Goal: Communication & Community: Participate in discussion

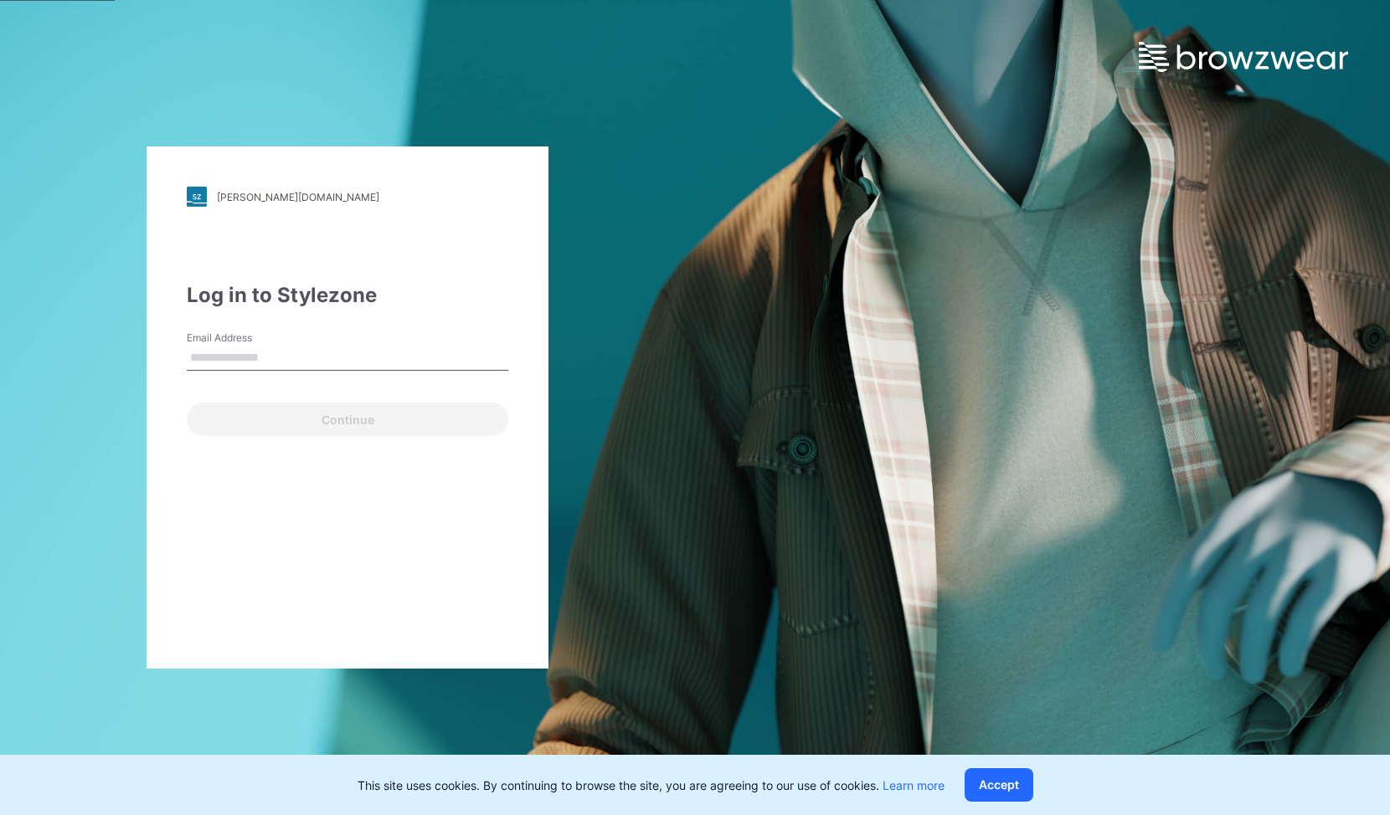
click at [334, 363] on input "Email Address" at bounding box center [348, 358] width 322 height 25
type input "**********"
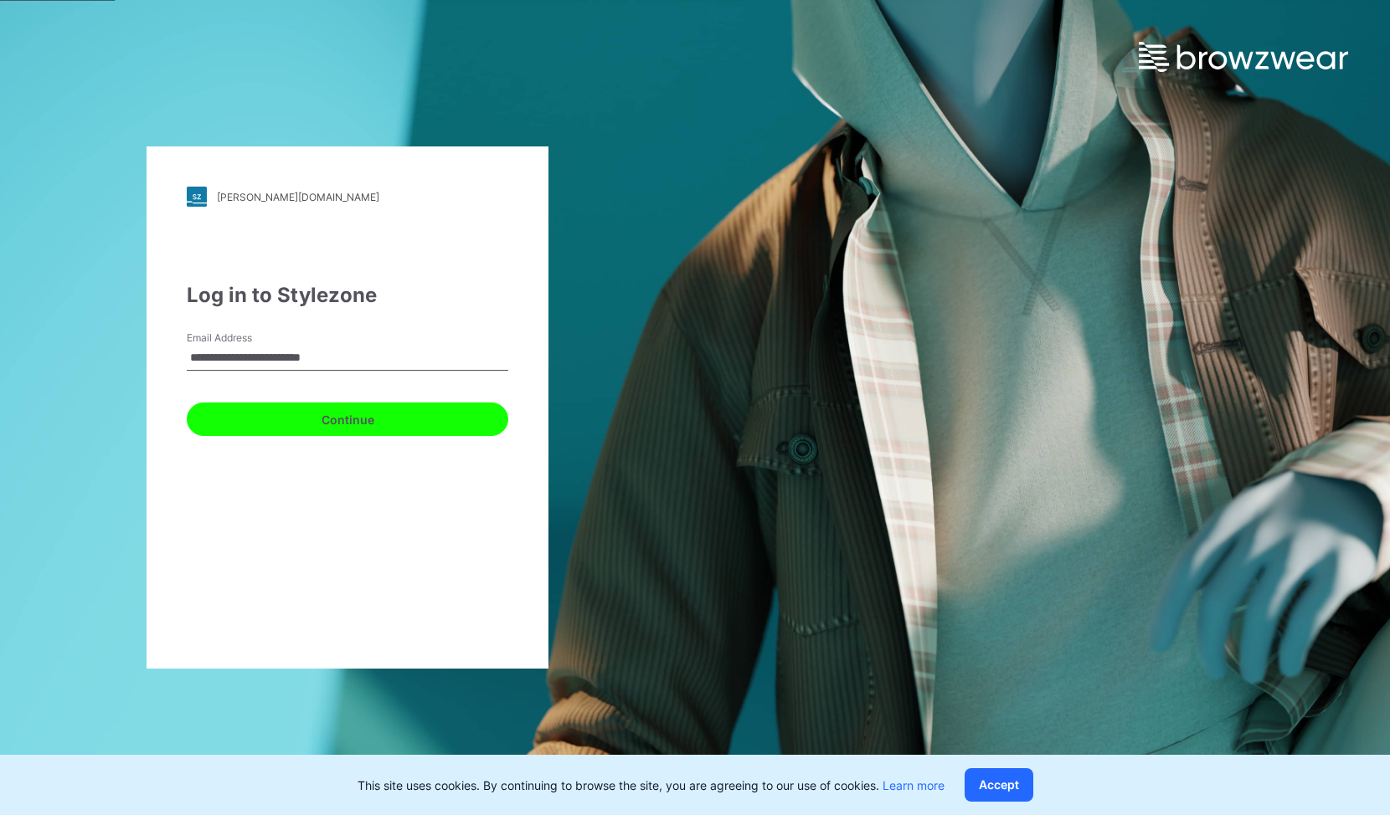
click at [326, 409] on button "Continue" at bounding box center [348, 419] width 322 height 33
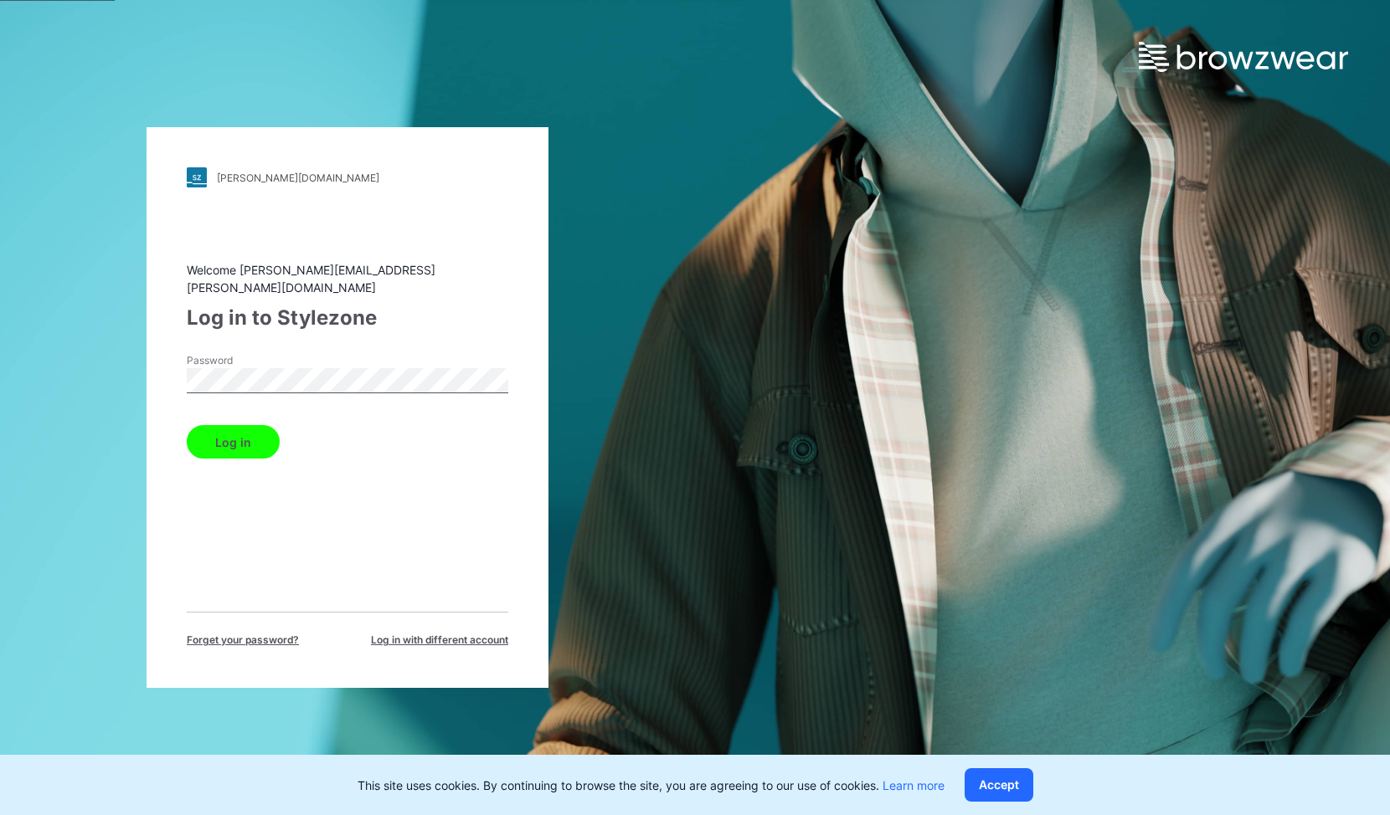
click at [261, 427] on button "Log in" at bounding box center [233, 441] width 93 height 33
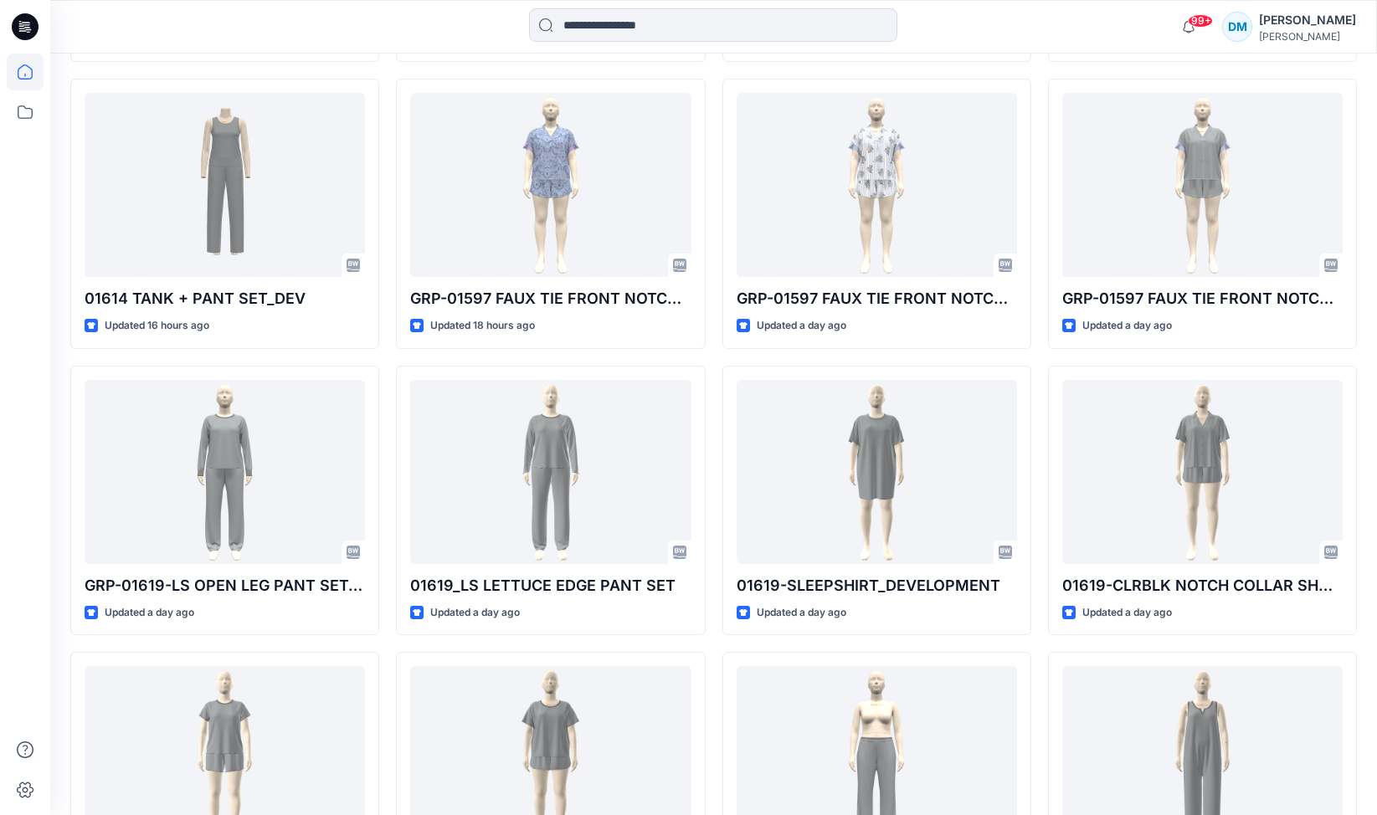
scroll to position [787, 0]
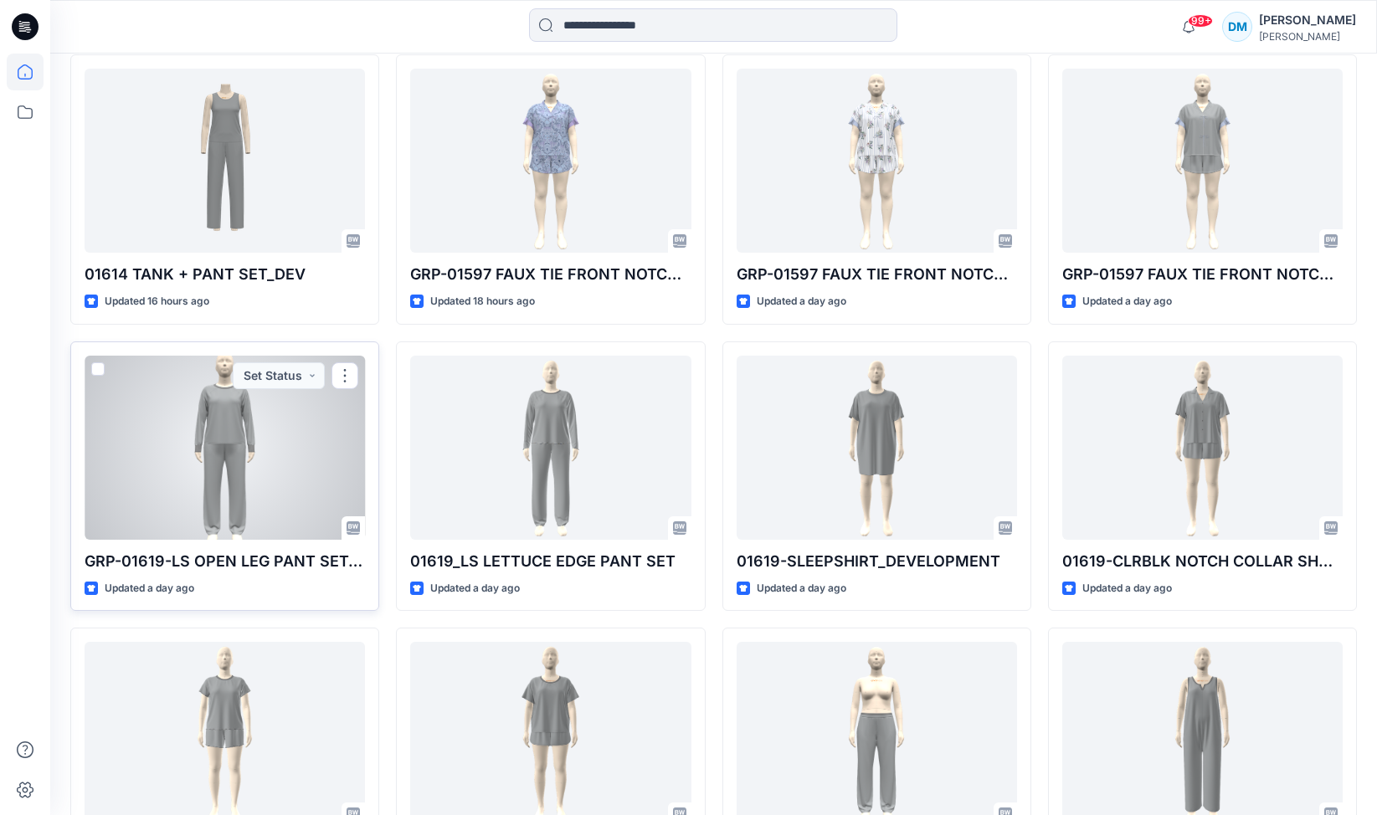
click at [265, 458] on div at bounding box center [225, 448] width 280 height 184
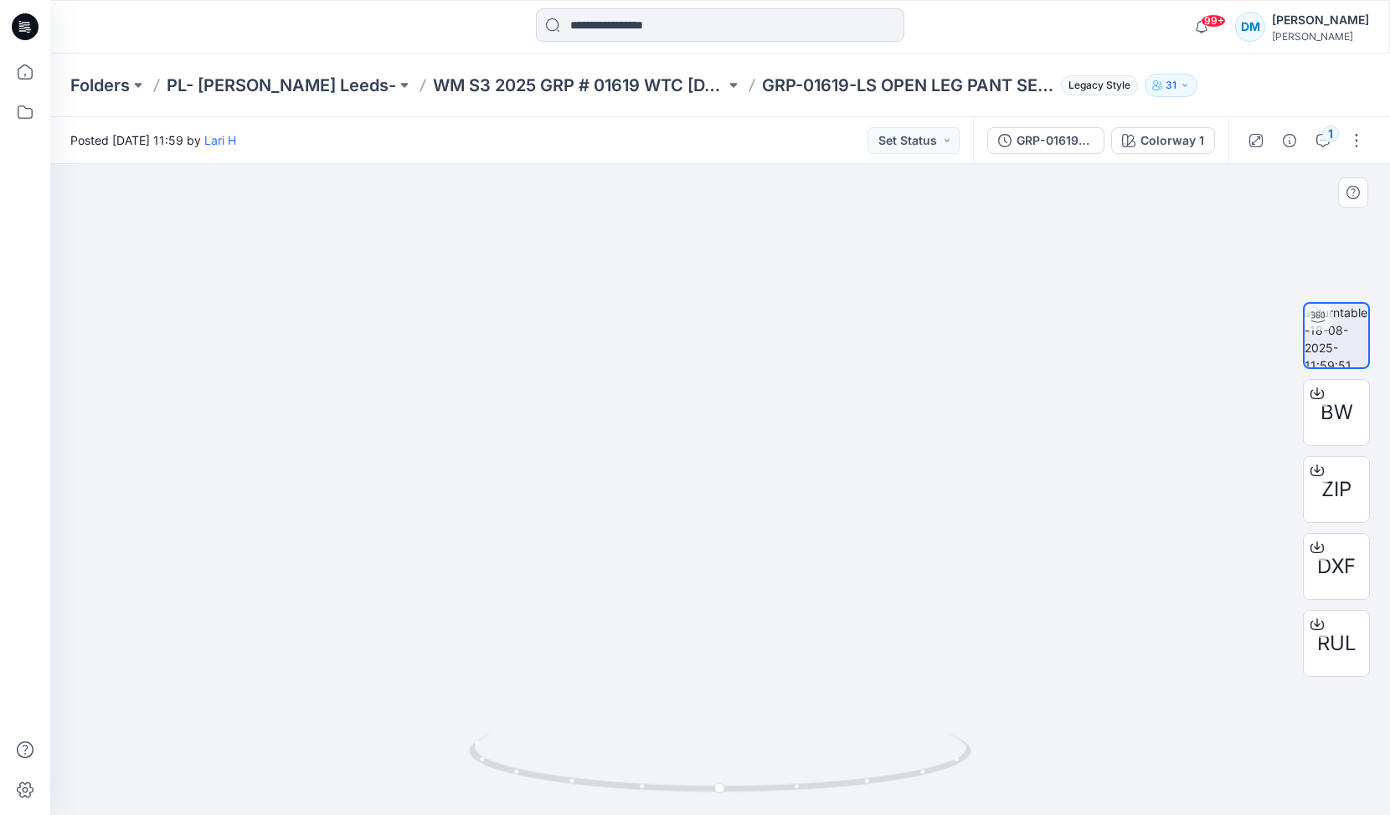
drag, startPoint x: 726, startPoint y: 272, endPoint x: 679, endPoint y: 595, distance: 326.6
click at [1320, 140] on icon "button" at bounding box center [1322, 140] width 13 height 13
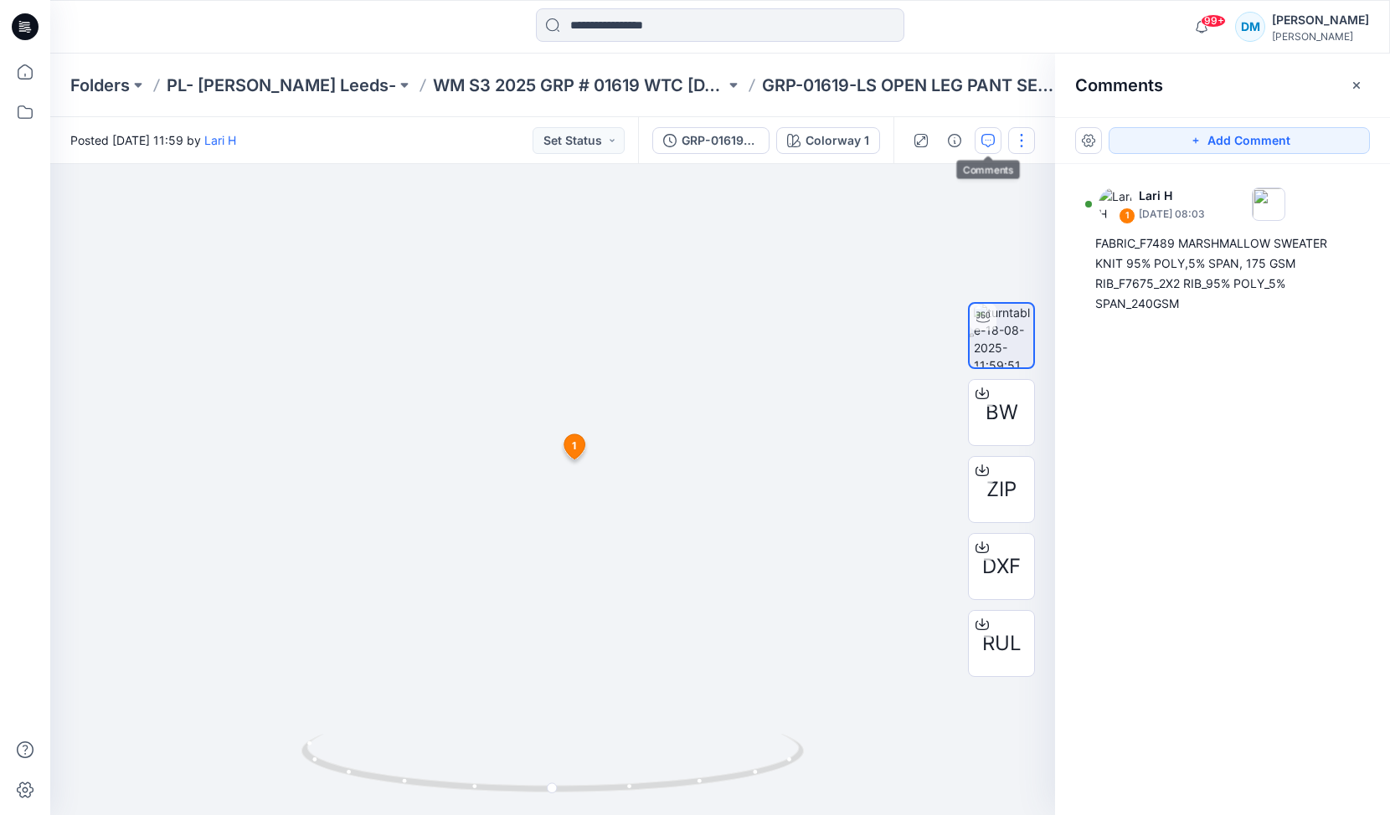
click at [1017, 144] on button "button" at bounding box center [1021, 140] width 27 height 27
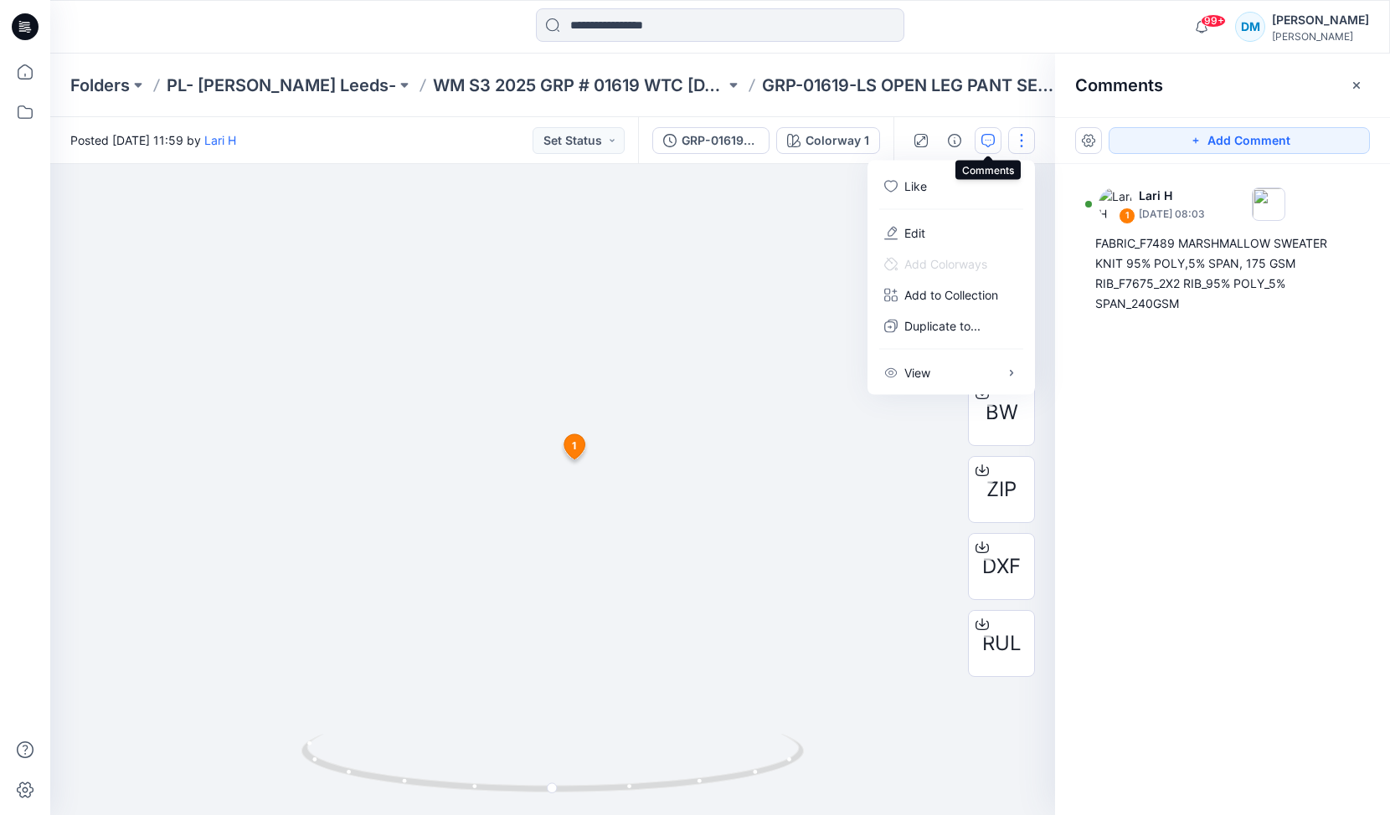
click at [987, 143] on icon "button" at bounding box center [987, 140] width 13 height 13
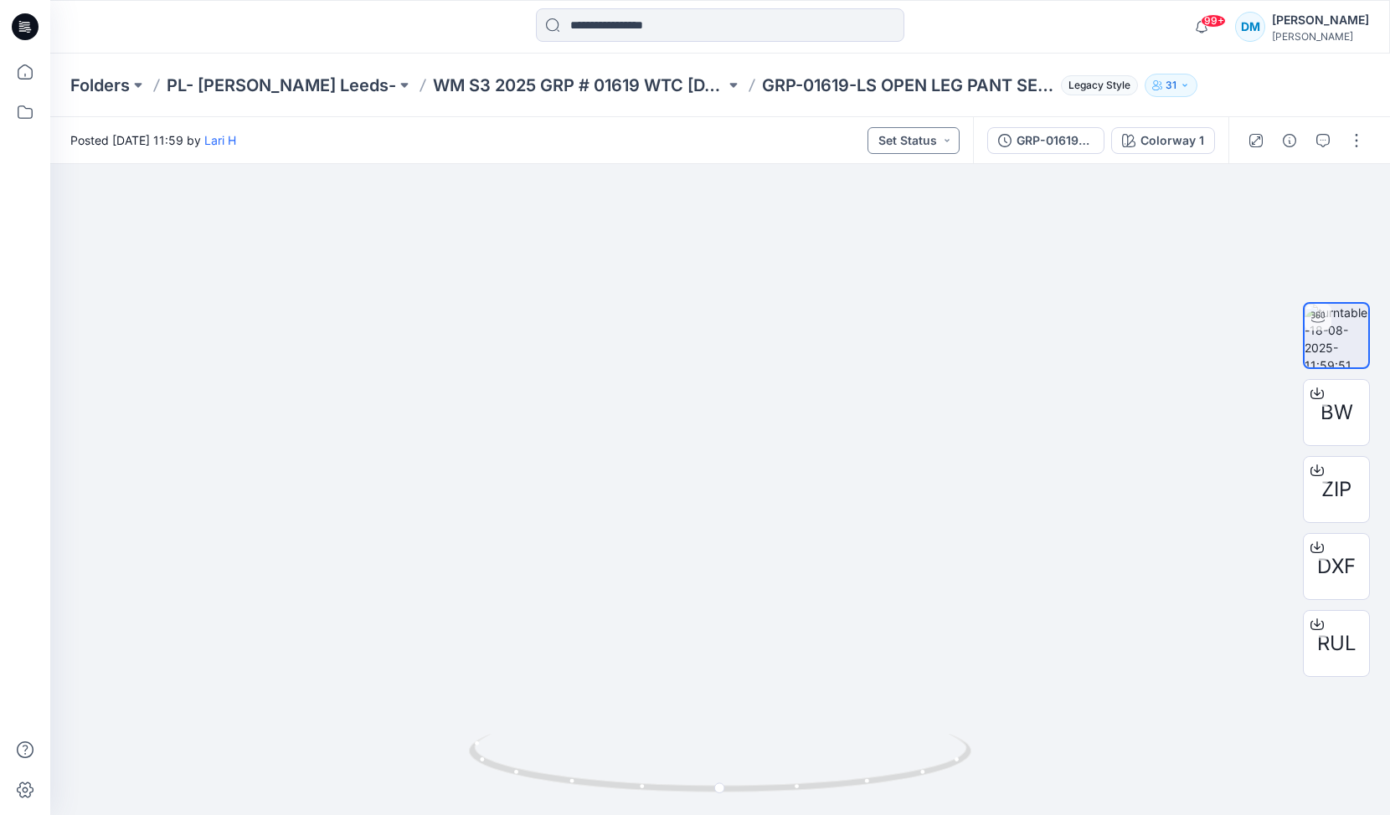
click at [941, 141] on button "Set Status" at bounding box center [913, 140] width 92 height 27
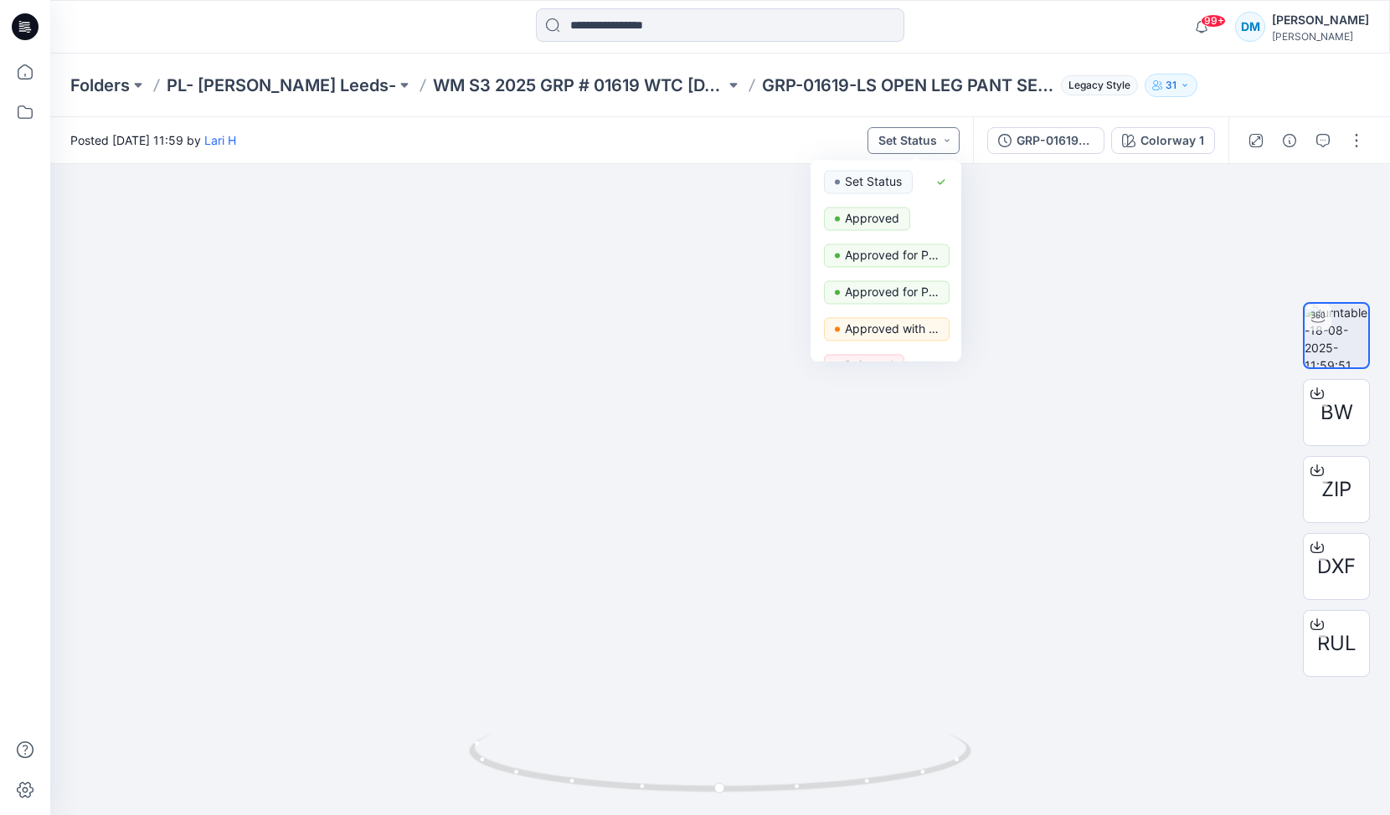
click at [941, 141] on button "Set Status" at bounding box center [913, 140] width 92 height 27
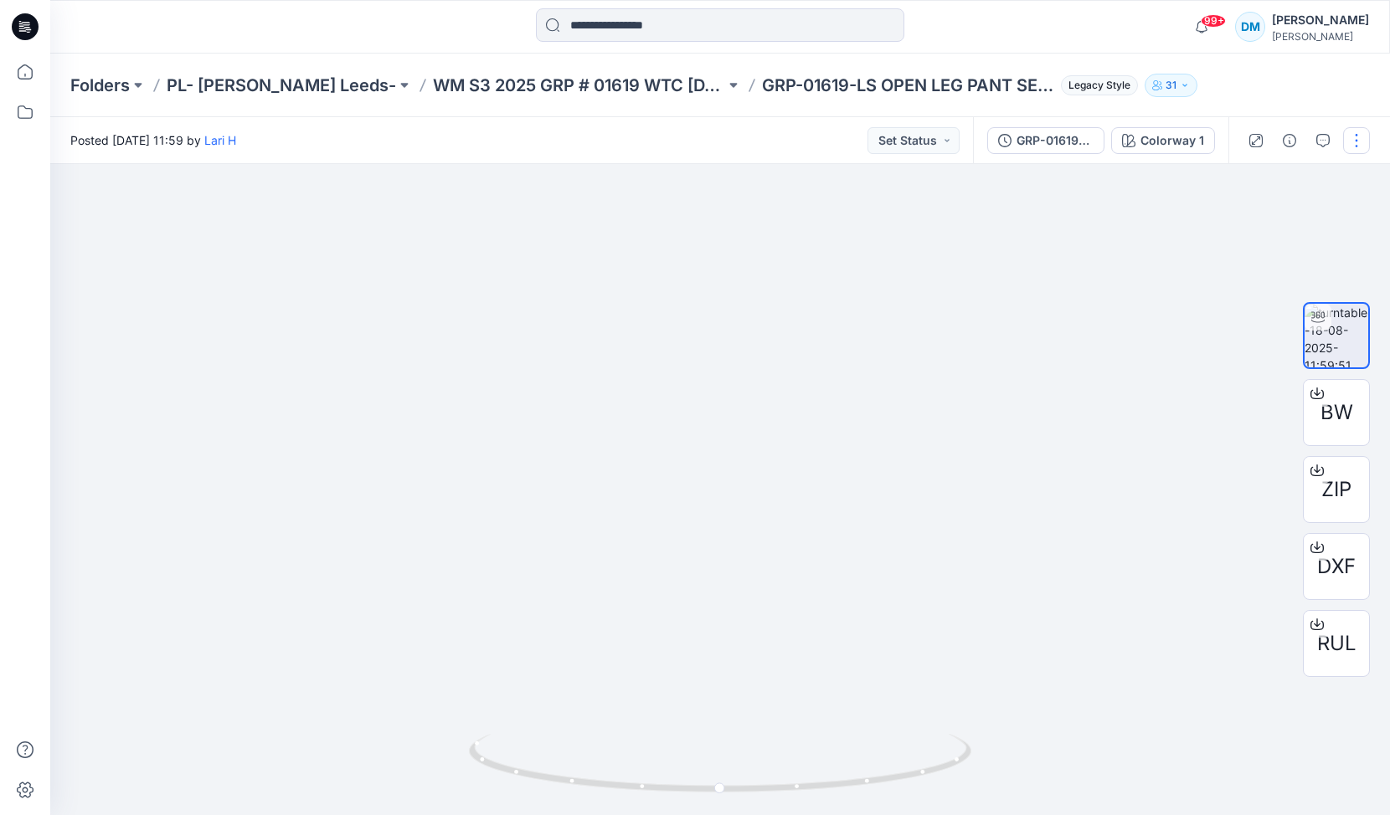
click at [1358, 136] on button "button" at bounding box center [1356, 140] width 27 height 27
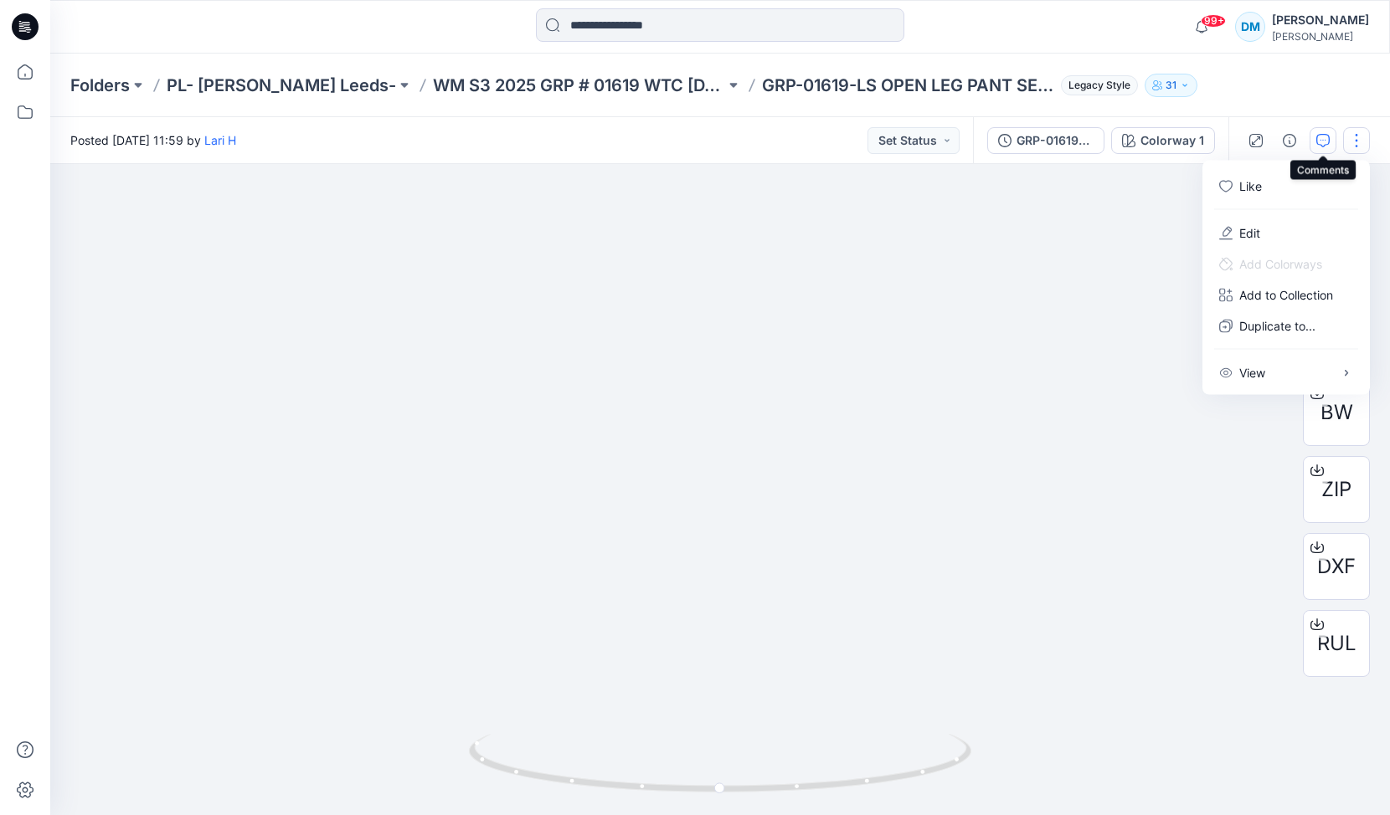
click at [1316, 136] on icon "button" at bounding box center [1322, 140] width 13 height 13
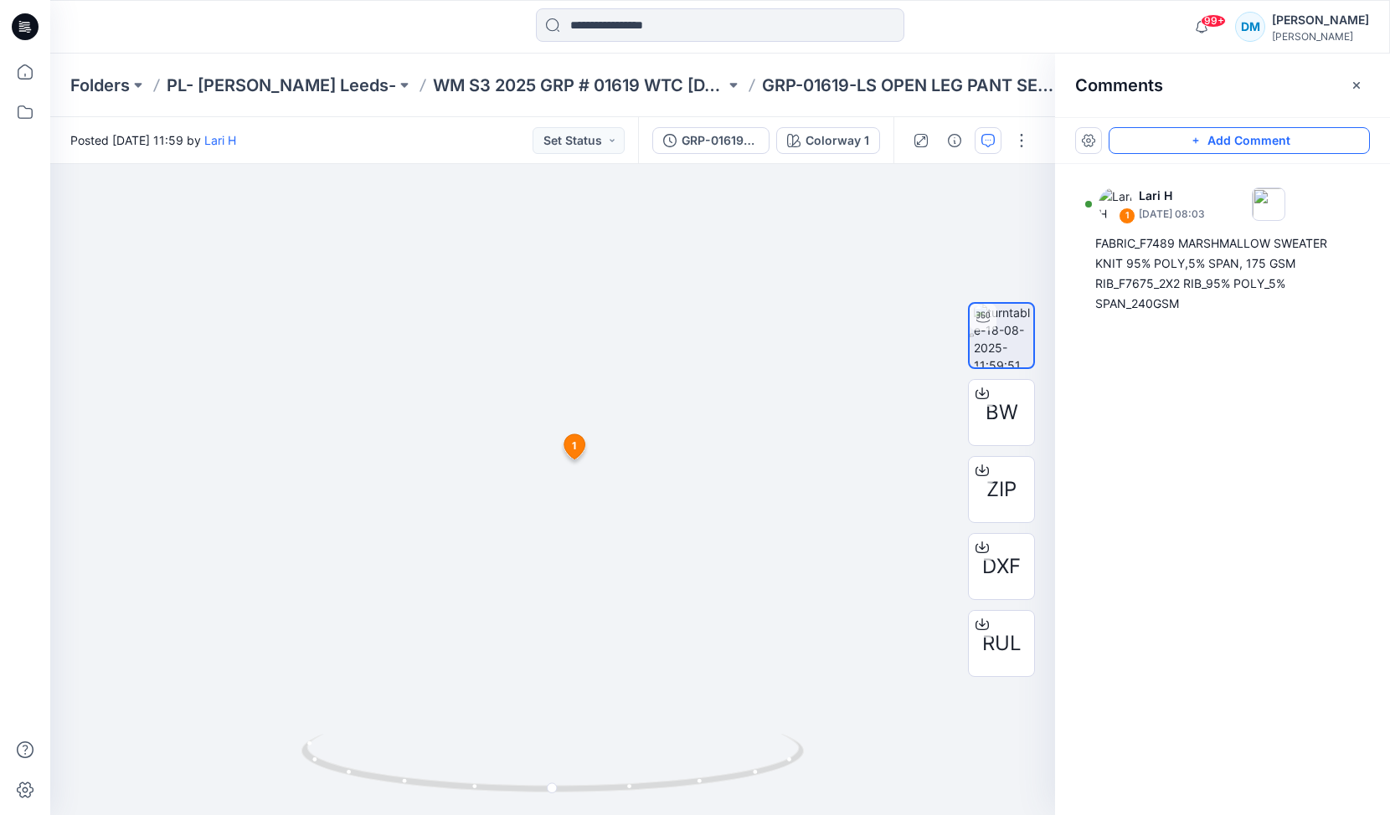
click at [1184, 146] on button "Add Comment" at bounding box center [1239, 140] width 261 height 27
click at [674, 366] on div "2 1 Lari H August 18, 2025 08:03 FABRIC_F7489 MARSHMALLOW SWEATER KNIT 95% POLY…" at bounding box center [552, 489] width 1005 height 651
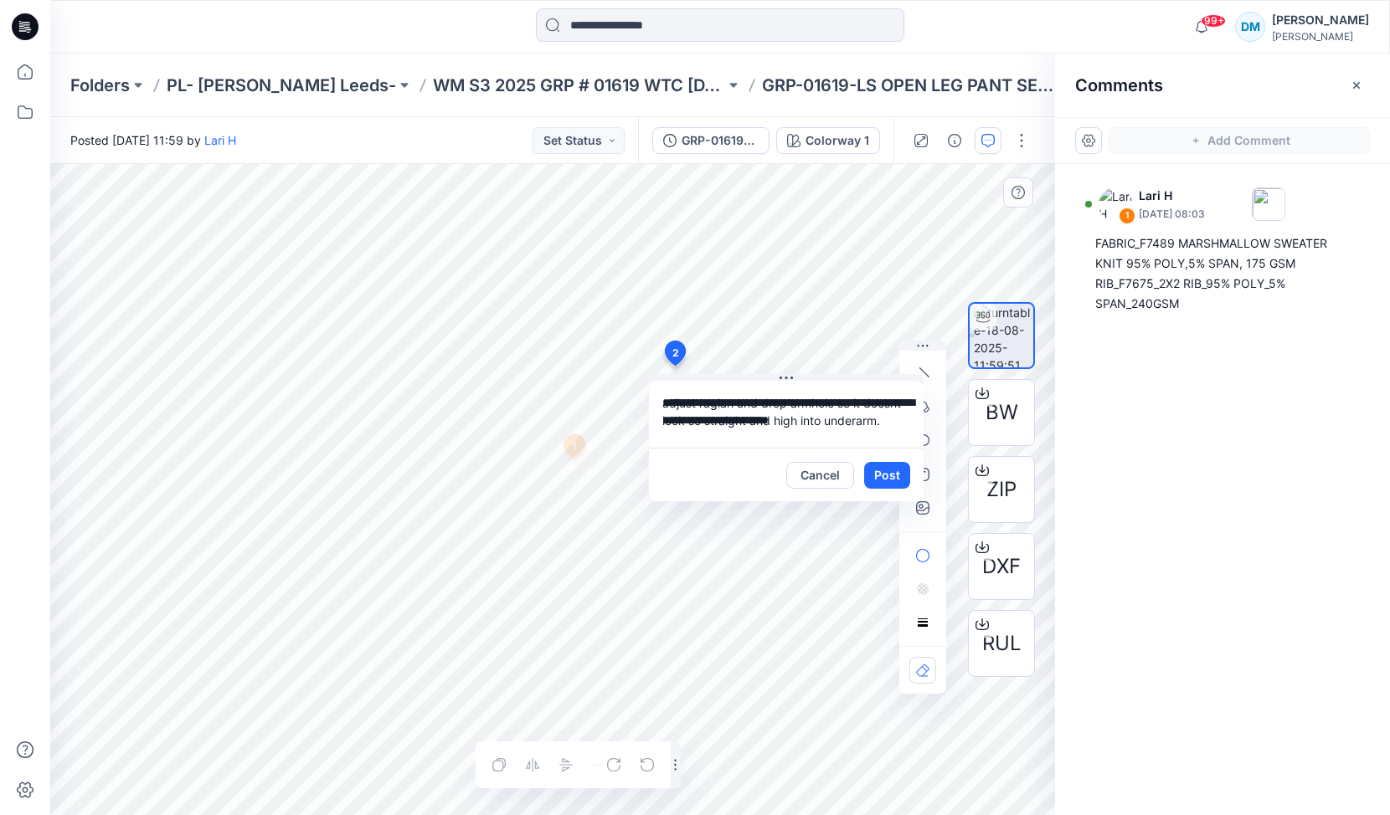
type textarea "**********"
click at [890, 474] on button "Post" at bounding box center [887, 475] width 46 height 27
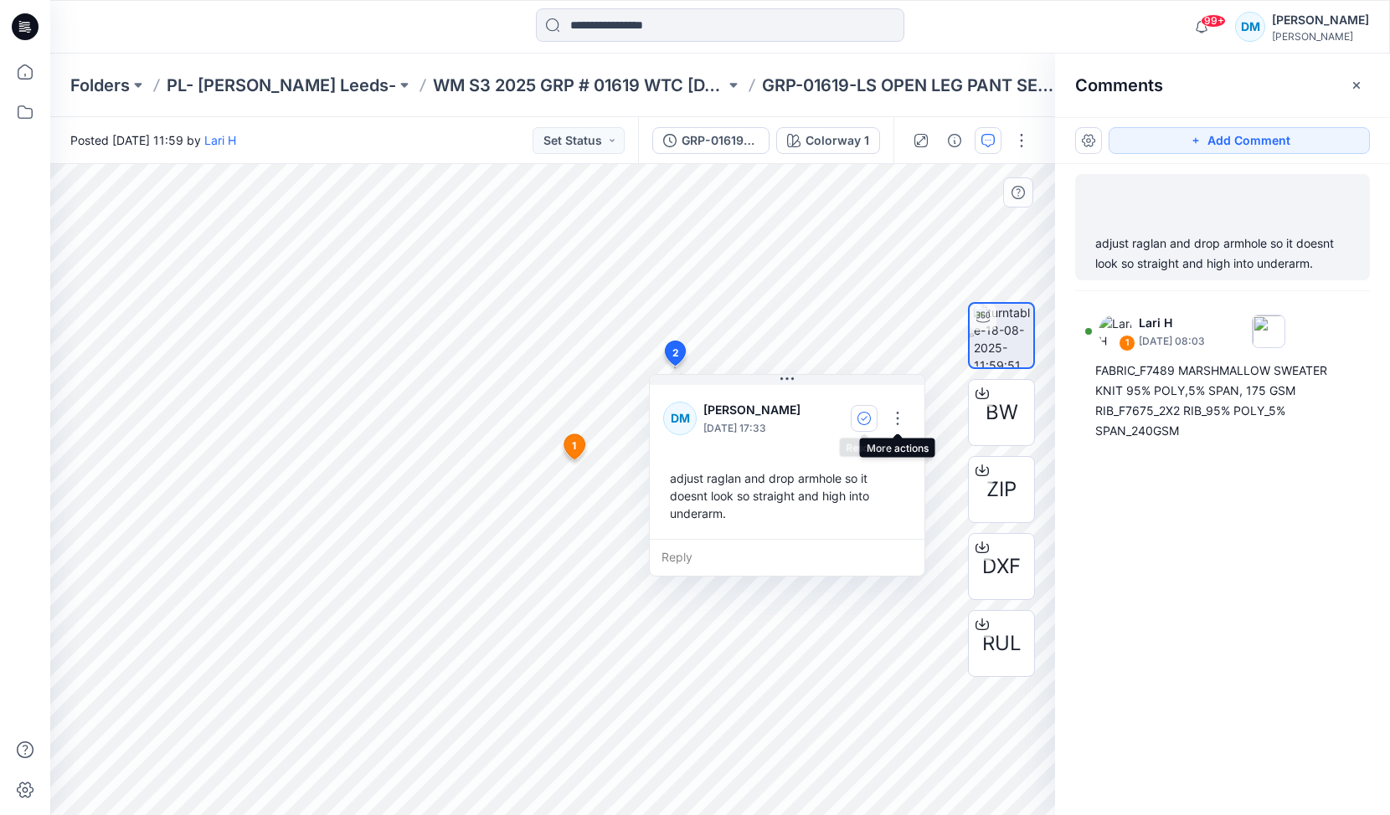
click at [865, 429] on button "button" at bounding box center [864, 418] width 27 height 27
click at [892, 417] on button "button" at bounding box center [897, 418] width 27 height 27
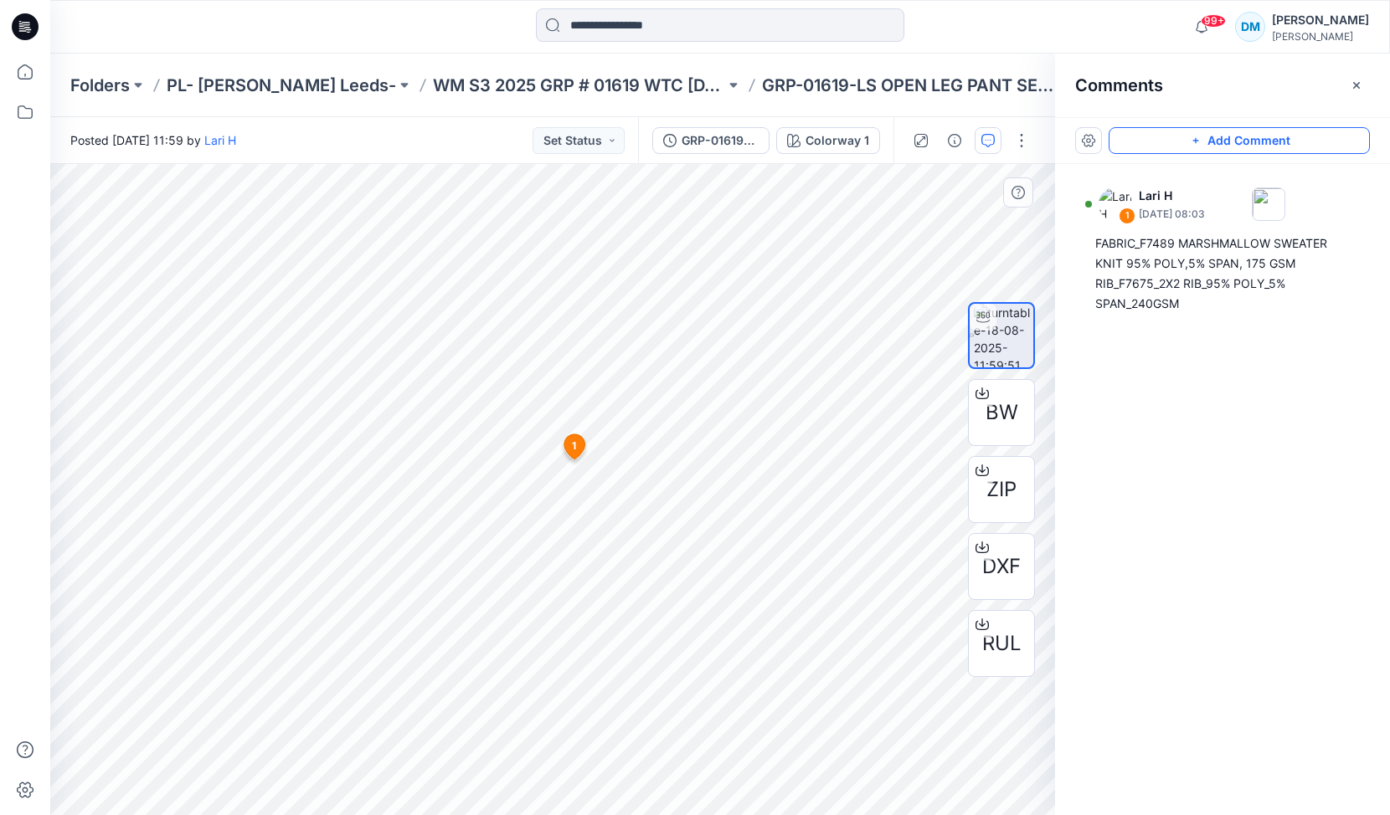
click at [1254, 143] on button "Add Comment" at bounding box center [1239, 140] width 261 height 27
click at [691, 389] on div "3 1 Lari H [DATE] 08:03 FABRIC_F7489 MARSHMALLOW SWEATER KNIT 95% POLY,5% SPAN,…" at bounding box center [552, 489] width 1005 height 651
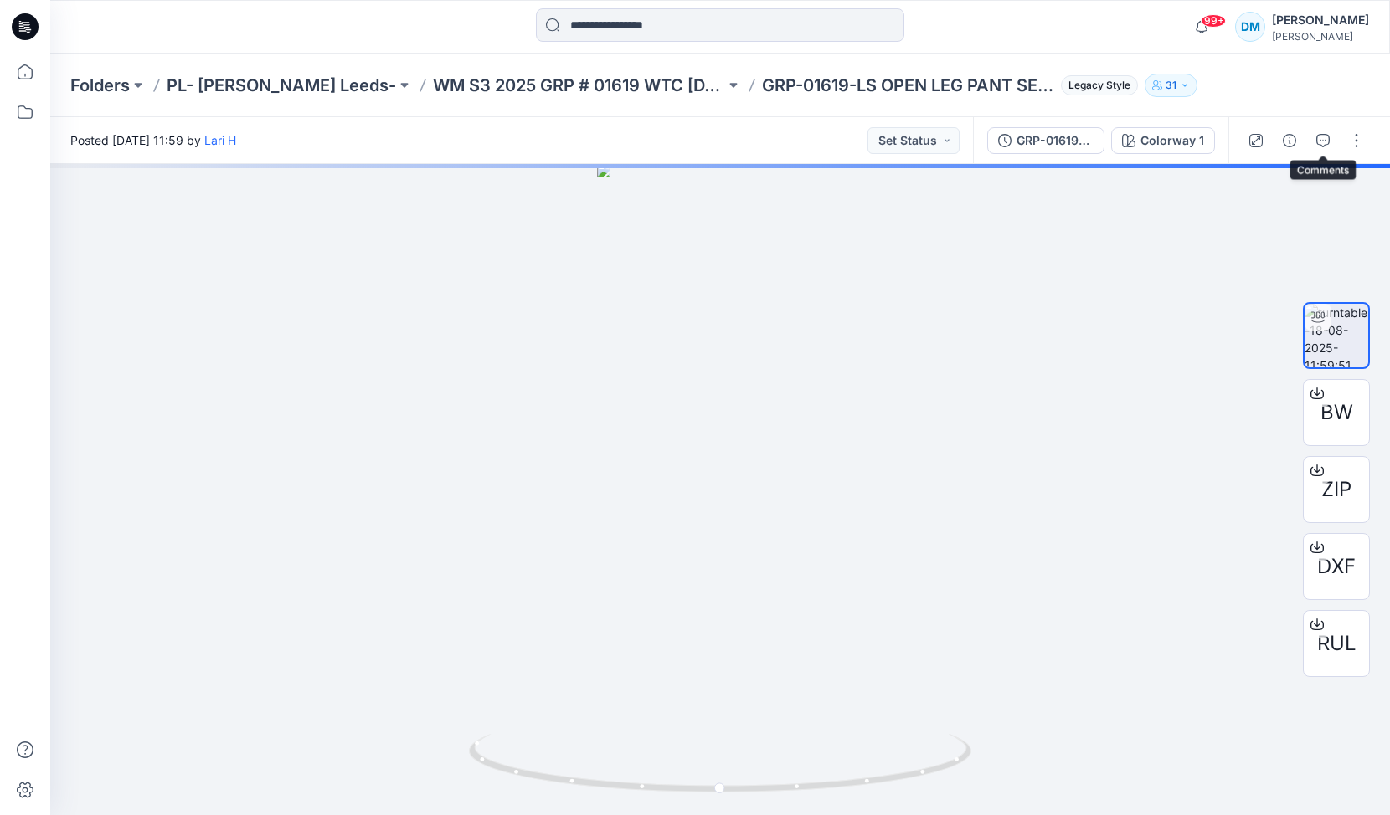
click at [1322, 141] on icon "button" at bounding box center [1322, 140] width 13 height 13
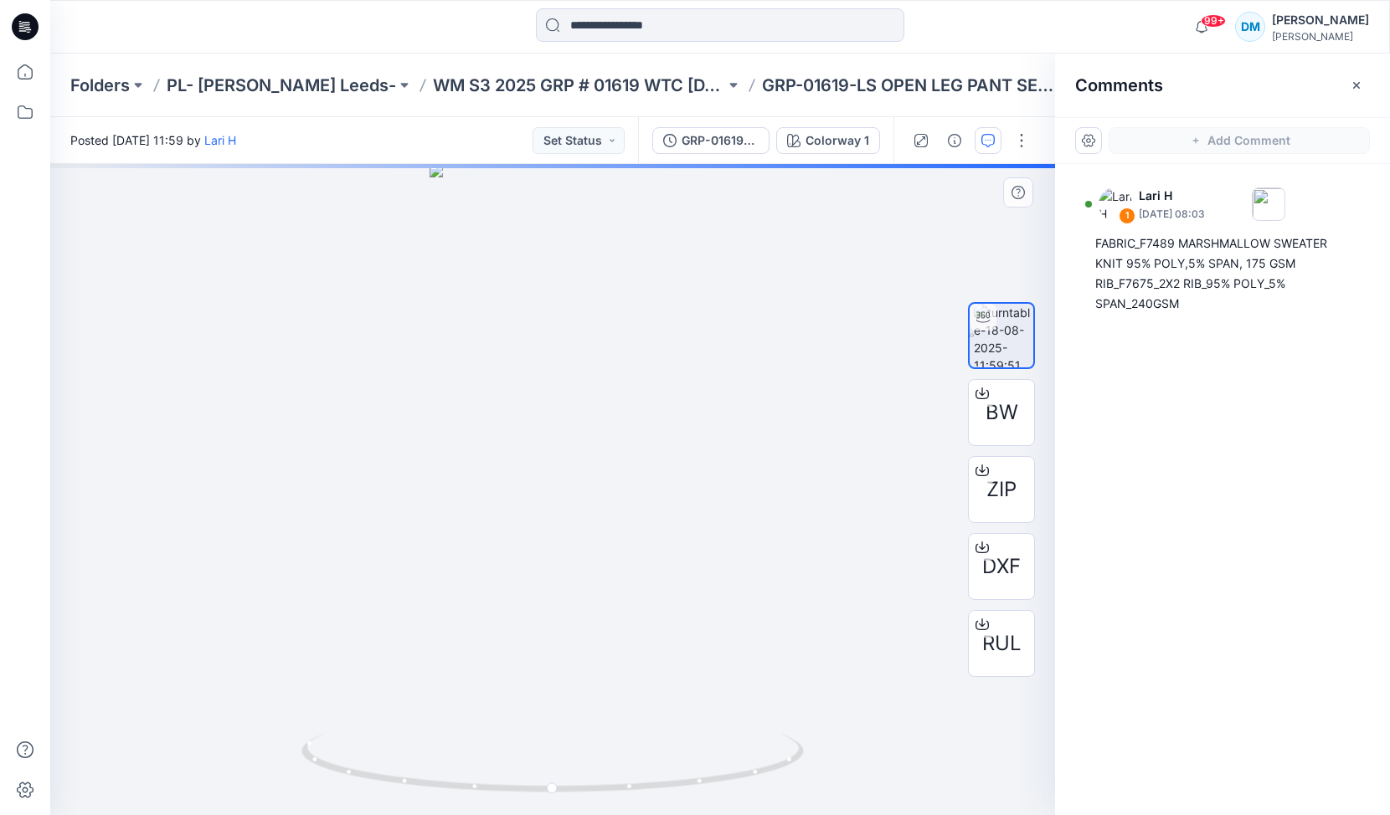
click at [593, 306] on div at bounding box center [552, 489] width 1005 height 651
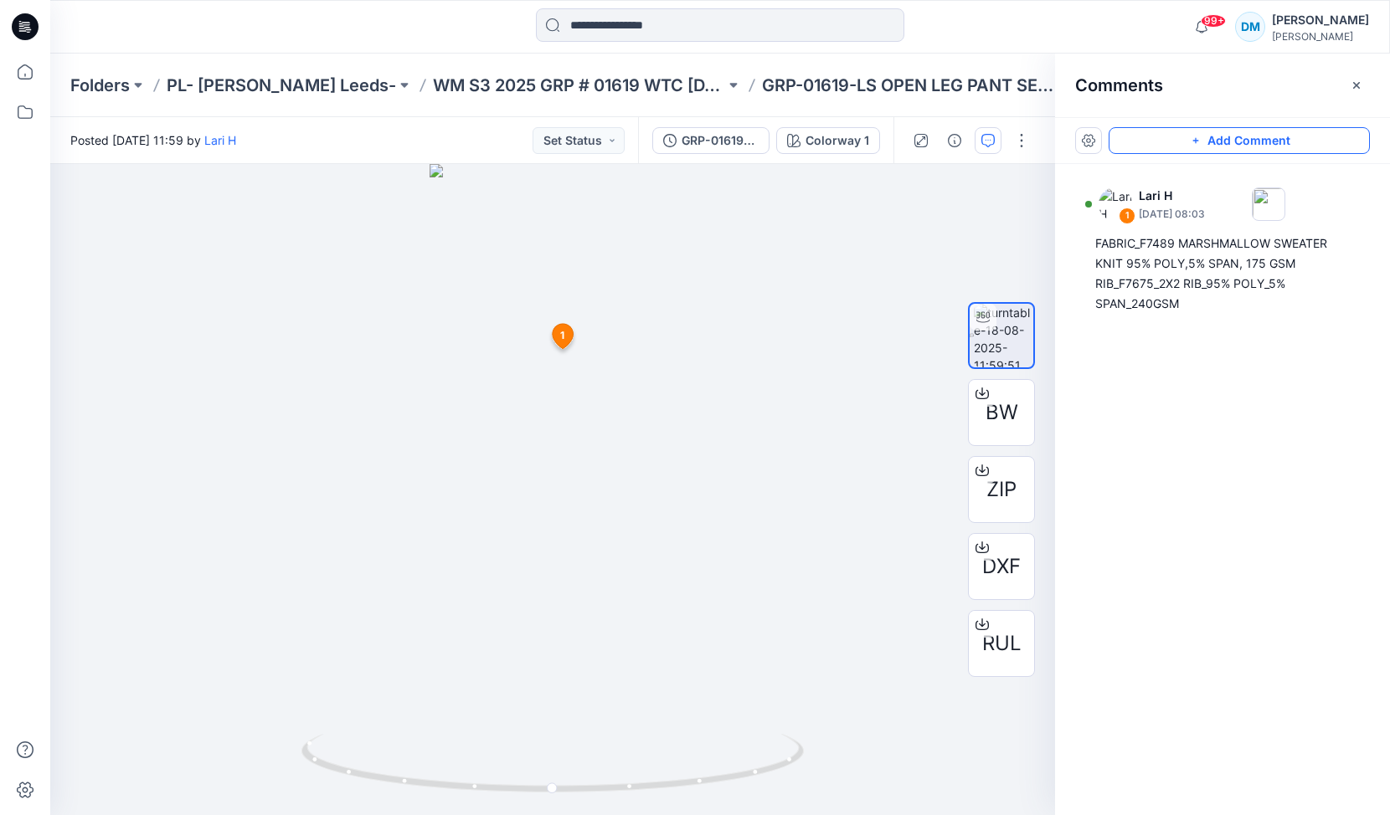
click at [1227, 136] on button "Add Comment" at bounding box center [1239, 140] width 261 height 27
click at [595, 315] on div "3 1 Lari H [DATE] 08:03 FABRIC_F7489 MARSHMALLOW SWEATER KNIT 95% POLY,5% SPAN,…" at bounding box center [552, 489] width 1005 height 651
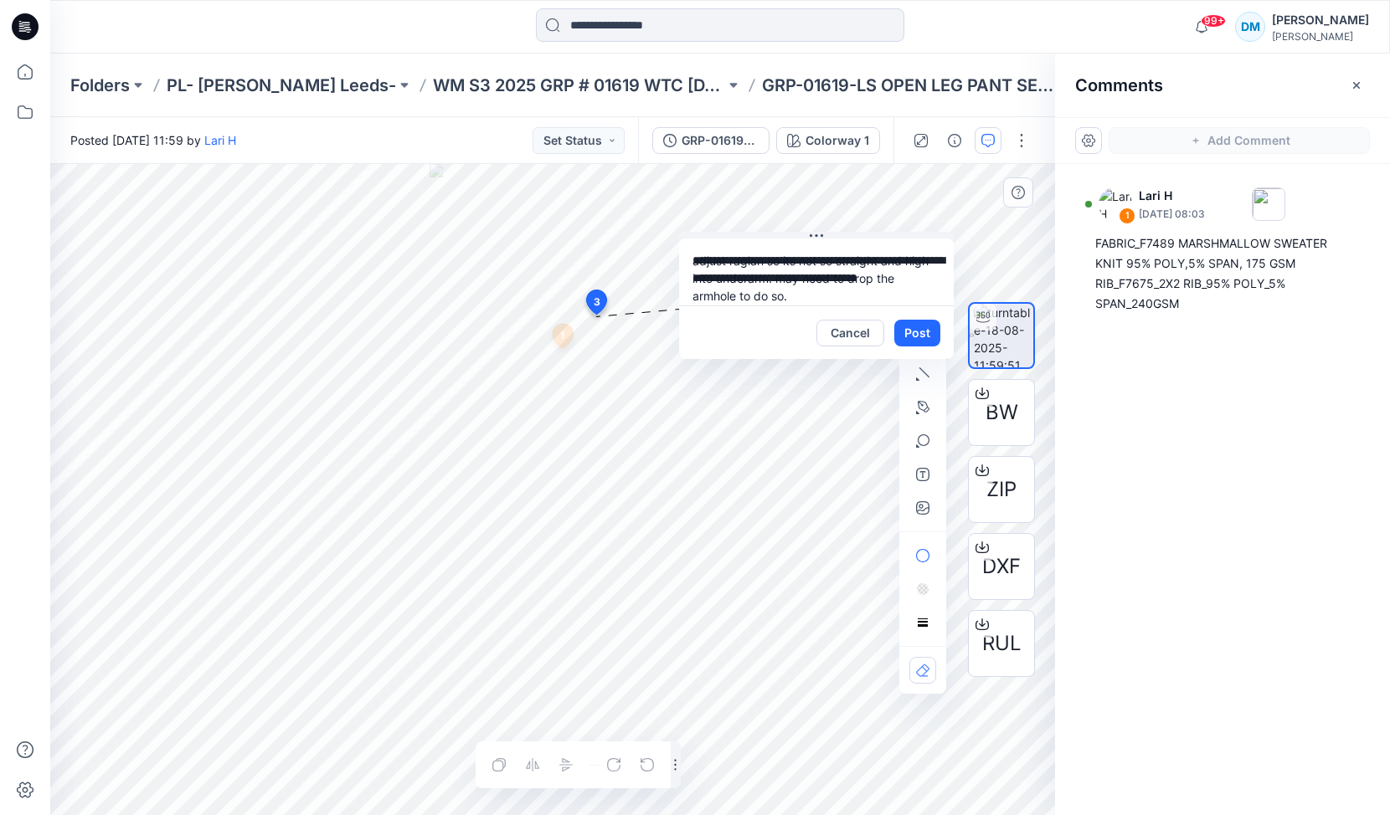
drag, startPoint x: 709, startPoint y: 328, endPoint x: 795, endPoint y: 244, distance: 120.2
click at [818, 237] on icon at bounding box center [816, 235] width 13 height 13
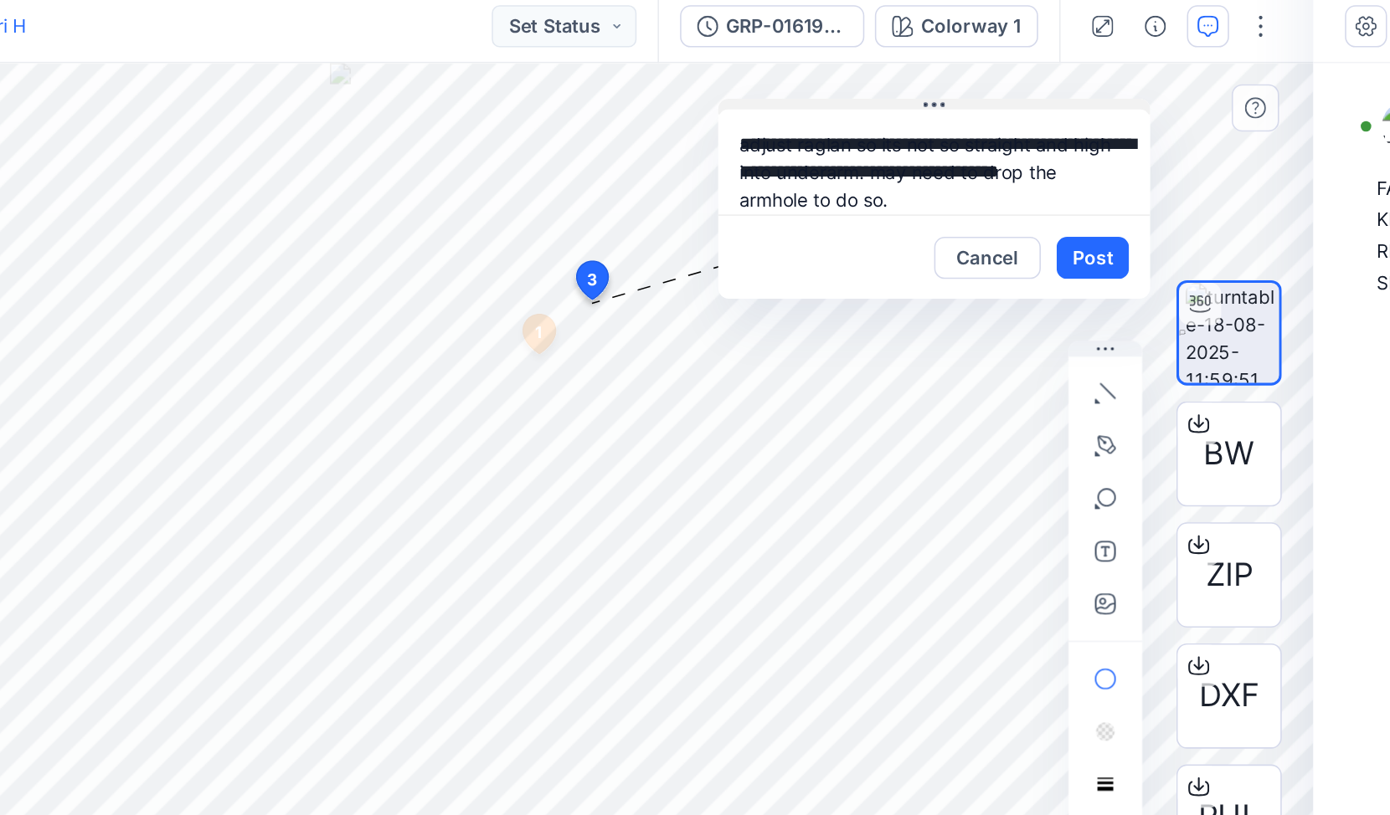
drag, startPoint x: 822, startPoint y: 236, endPoint x: 818, endPoint y: 177, distance: 59.6
click at [819, 189] on icon at bounding box center [819, 190] width 3 height 3
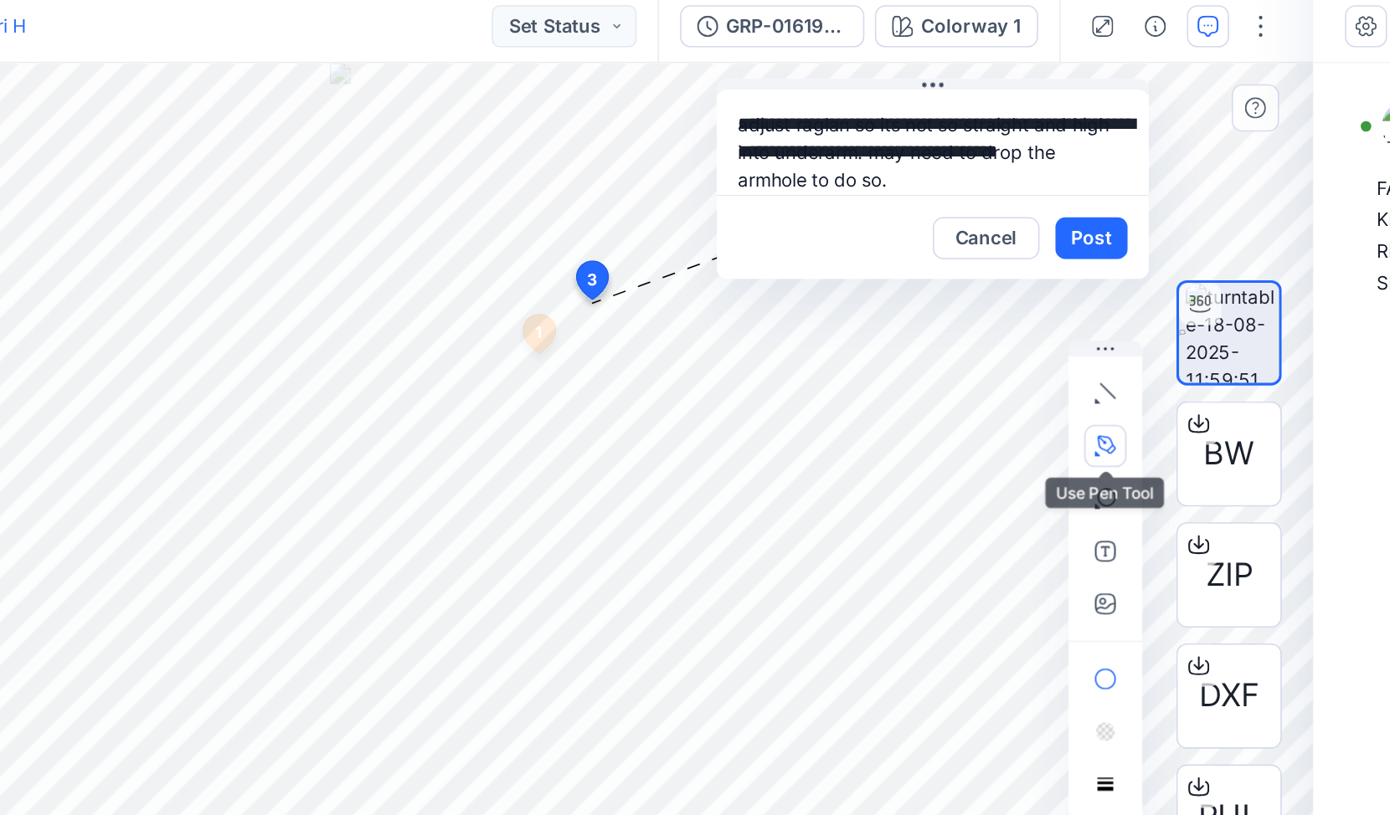
click at [926, 409] on icon "button" at bounding box center [924, 407] width 12 height 12
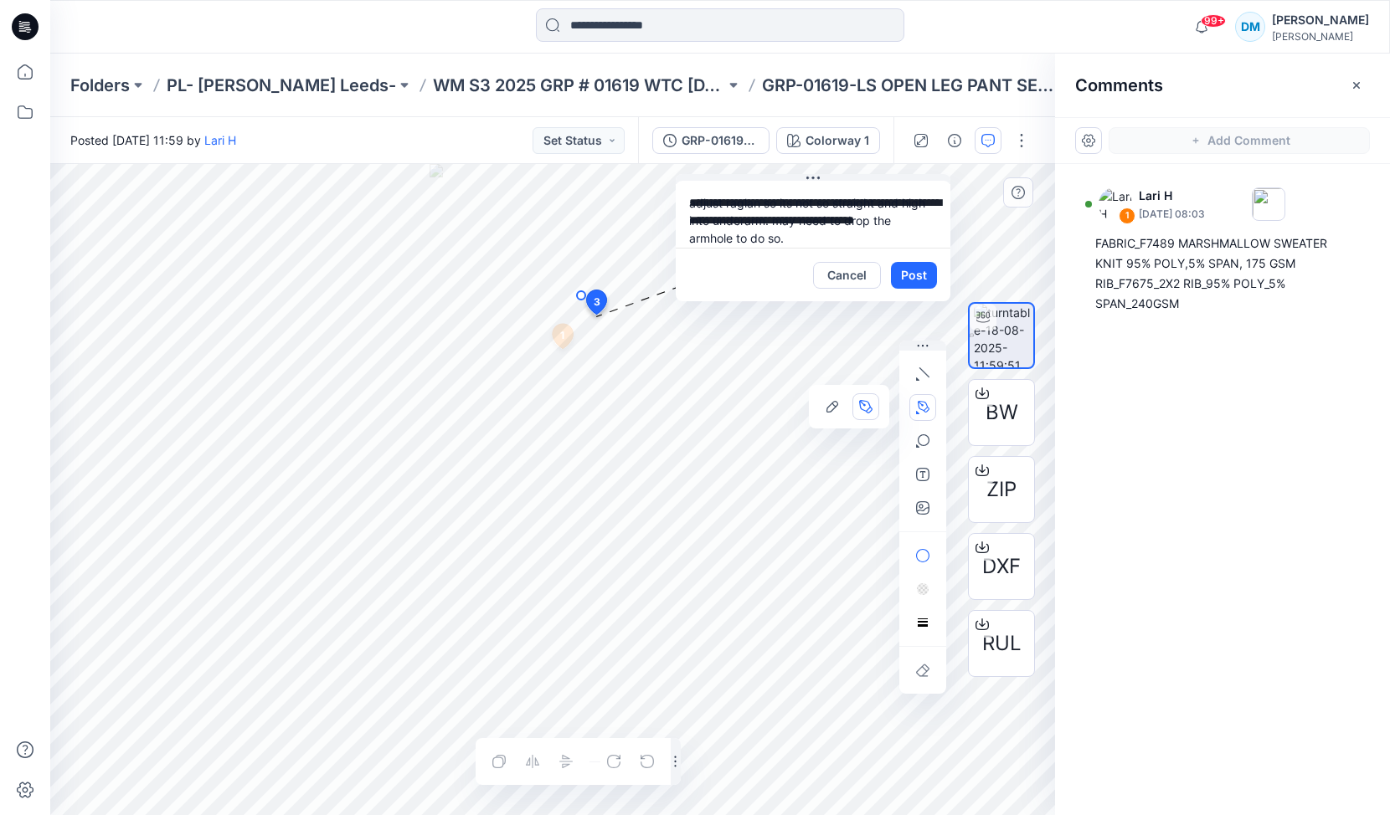
click at [581, 296] on icon "Layer 1" at bounding box center [552, 489] width 1005 height 651
drag, startPoint x: 606, startPoint y: 356, endPoint x: 610, endPoint y: 393, distance: 37.0
click at [610, 393] on icon "Layer 1" at bounding box center [552, 489] width 1005 height 651
click at [607, 349] on icon "Layer 1" at bounding box center [552, 489] width 1005 height 651
type textarea "**********"
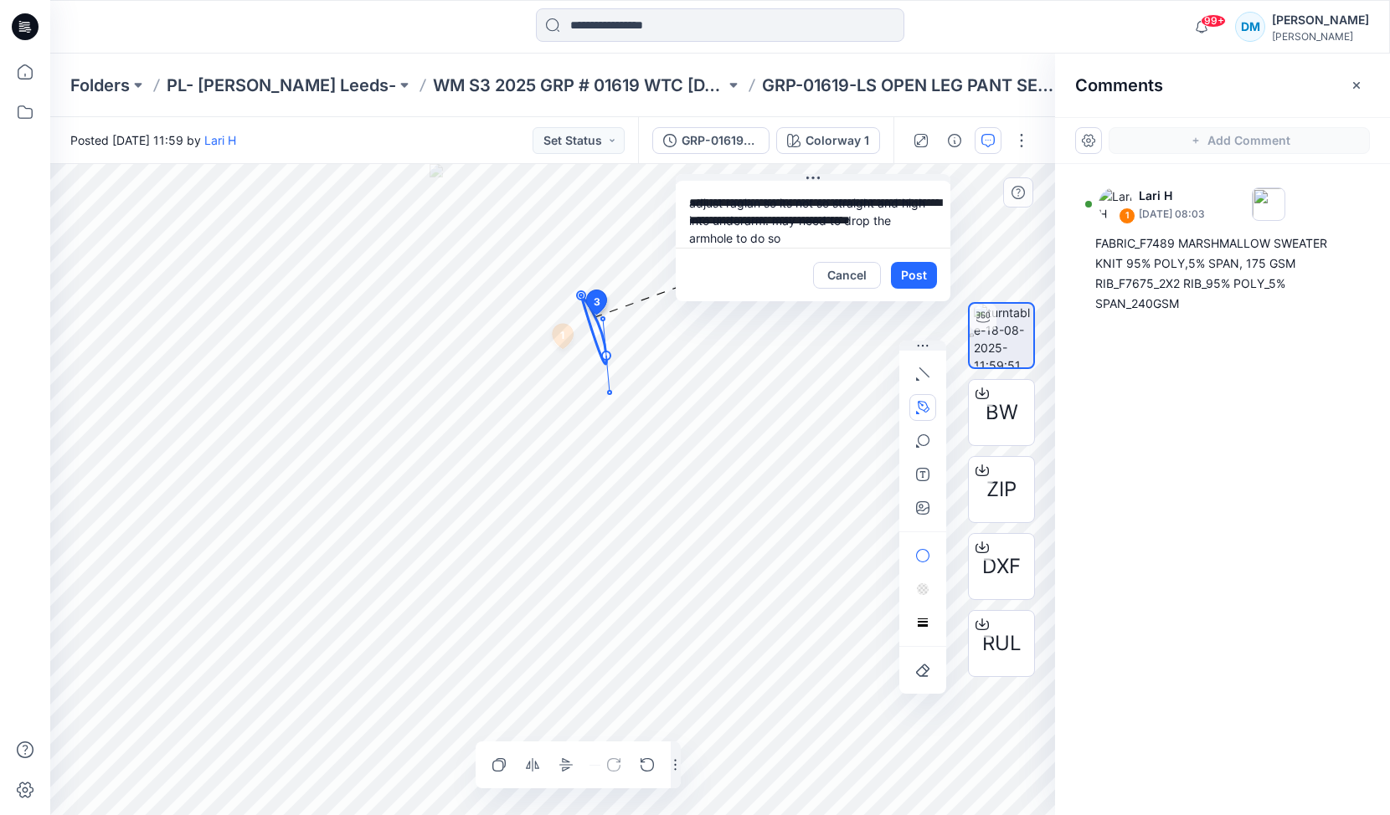
click at [598, 327] on icon at bounding box center [593, 330] width 25 height 69
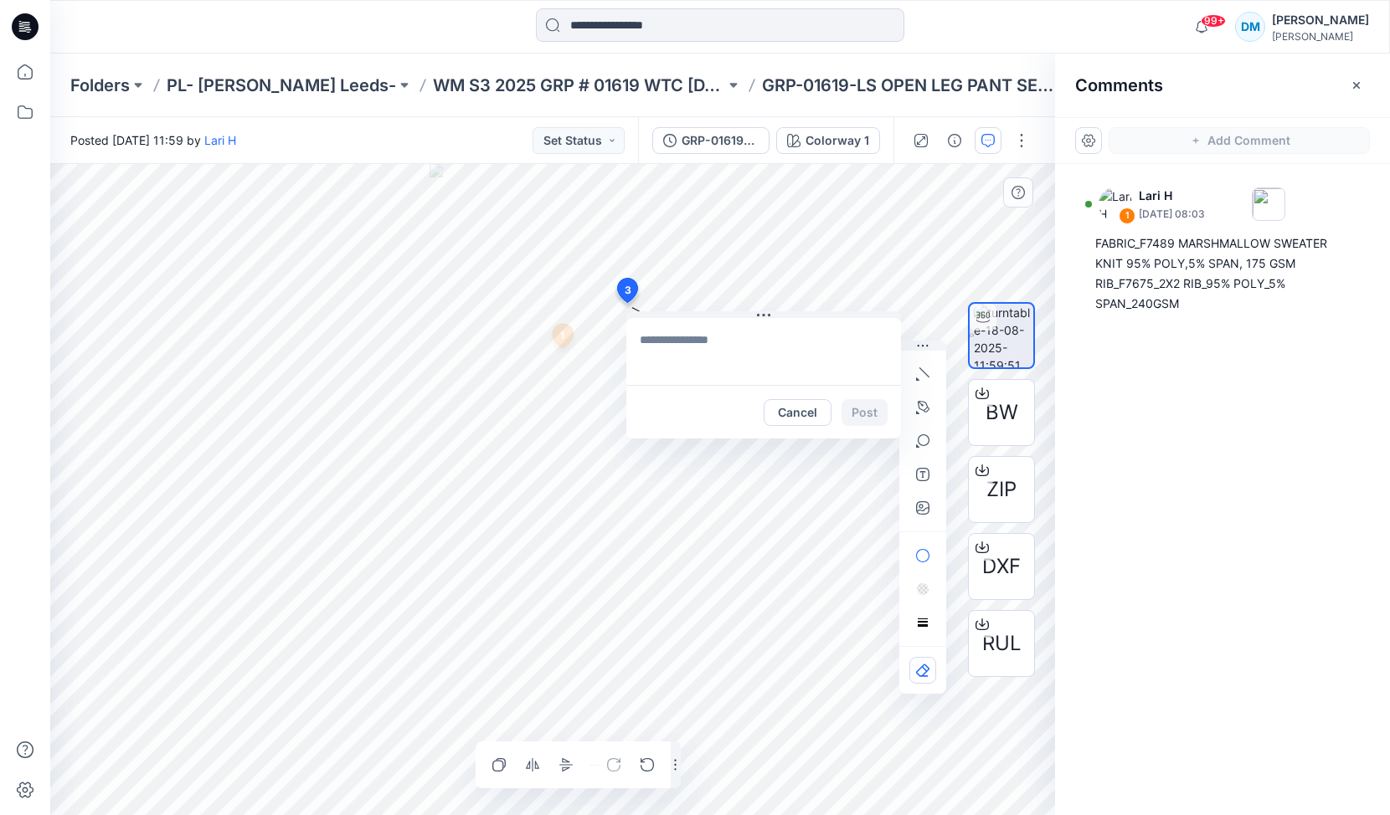
drag, startPoint x: 599, startPoint y: 302, endPoint x: 625, endPoint y: 290, distance: 28.1
click at [924, 406] on icon "button" at bounding box center [922, 407] width 13 height 13
click at [625, 289] on span "3" at bounding box center [627, 289] width 7 height 15
click at [693, 352] on textarea at bounding box center [737, 350] width 275 height 67
click at [653, 764] on icon "button" at bounding box center [646, 761] width 13 height 13
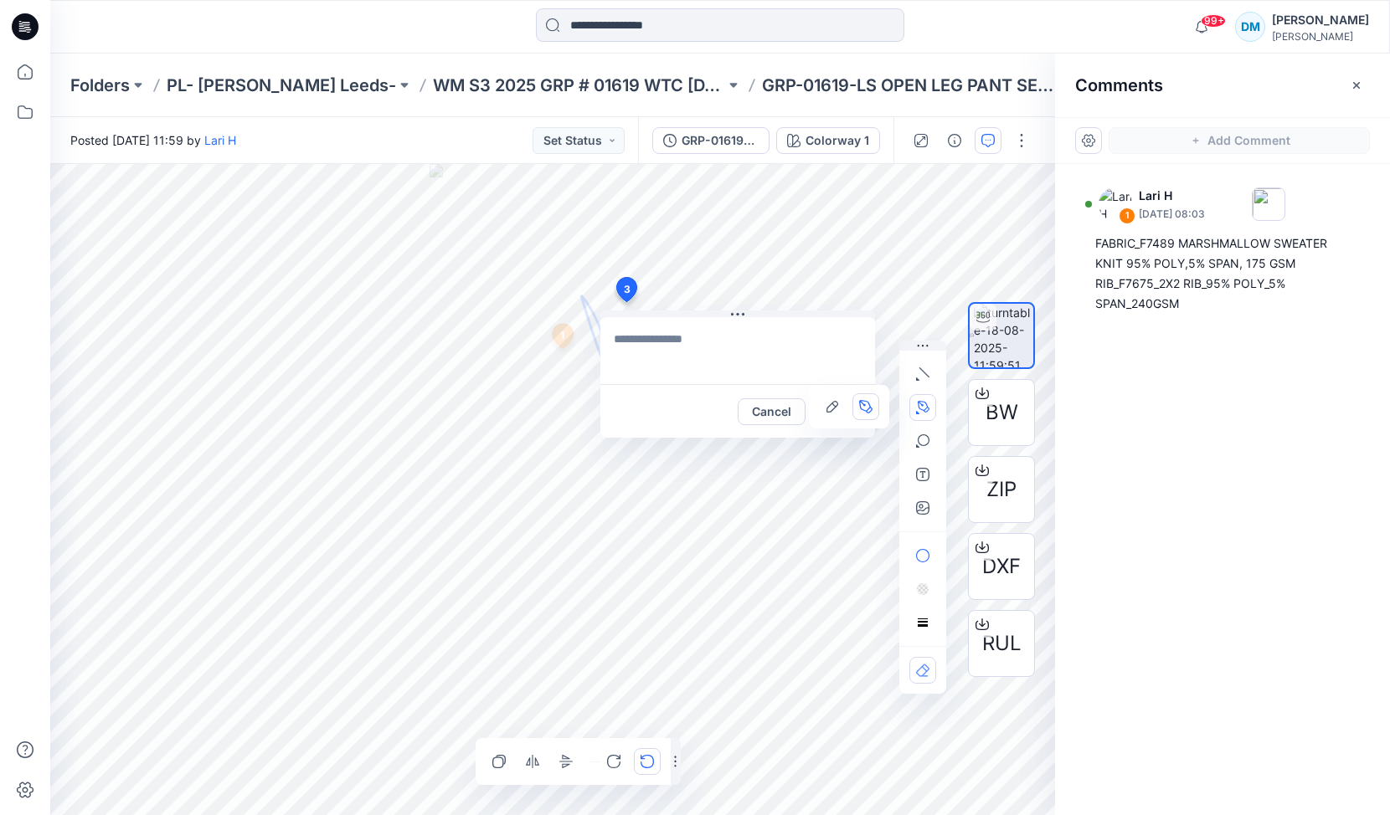
click at [651, 763] on icon "button" at bounding box center [646, 761] width 13 height 13
click at [651, 763] on div at bounding box center [630, 762] width 60 height 27
click at [767, 419] on button "Cancel" at bounding box center [772, 412] width 68 height 27
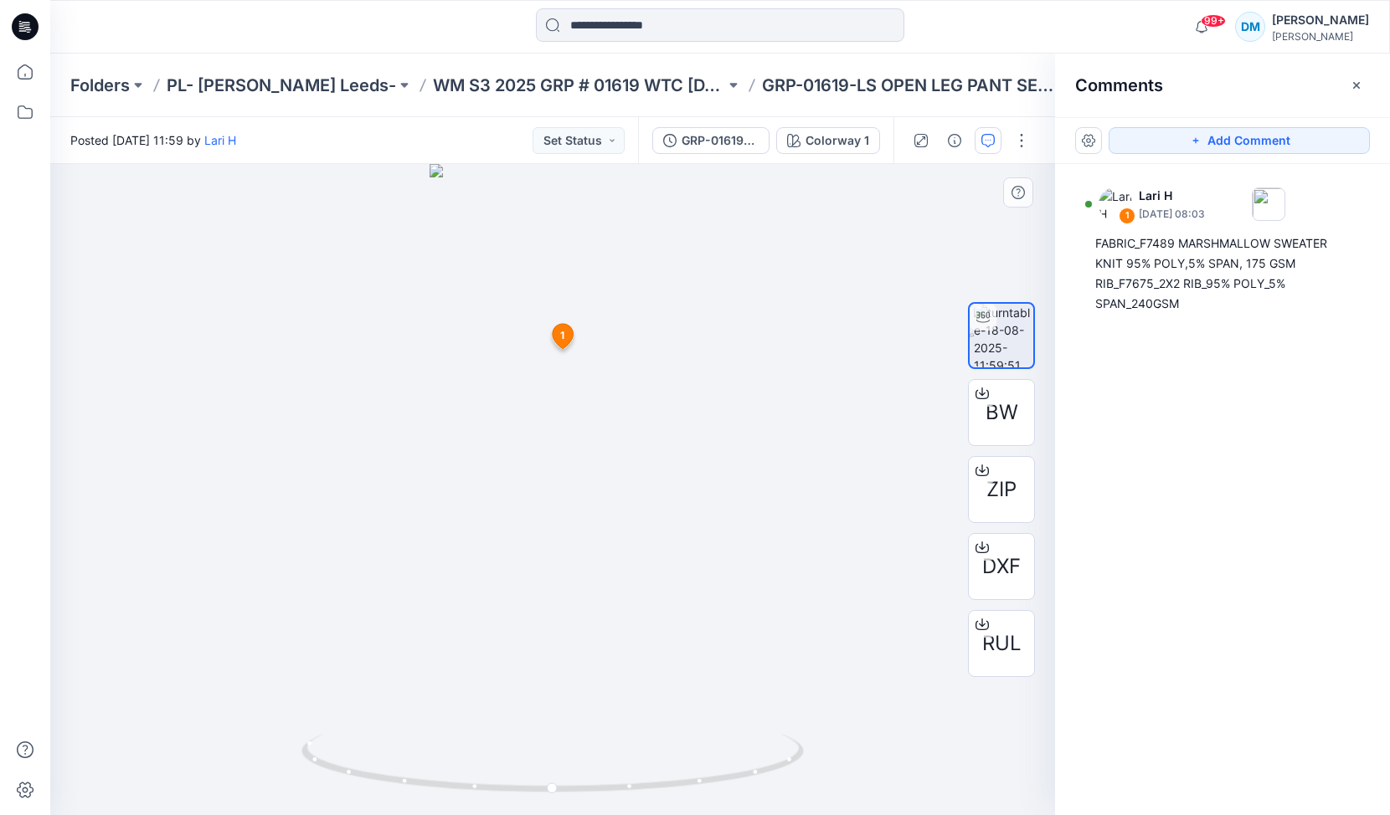
click at [582, 467] on div at bounding box center [552, 489] width 1005 height 651
drag, startPoint x: 614, startPoint y: 293, endPoint x: 580, endPoint y: 582, distance: 290.8
click at [580, 583] on img at bounding box center [553, 279] width 618 height 1073
click at [1221, 138] on button "Add Comment" at bounding box center [1239, 140] width 261 height 27
click at [646, 301] on div "3 1 Lari H [DATE] 08:03 FABRIC_F7489 MARSHMALLOW SWEATER KNIT 95% POLY,5% SPAN,…" at bounding box center [552, 489] width 1005 height 651
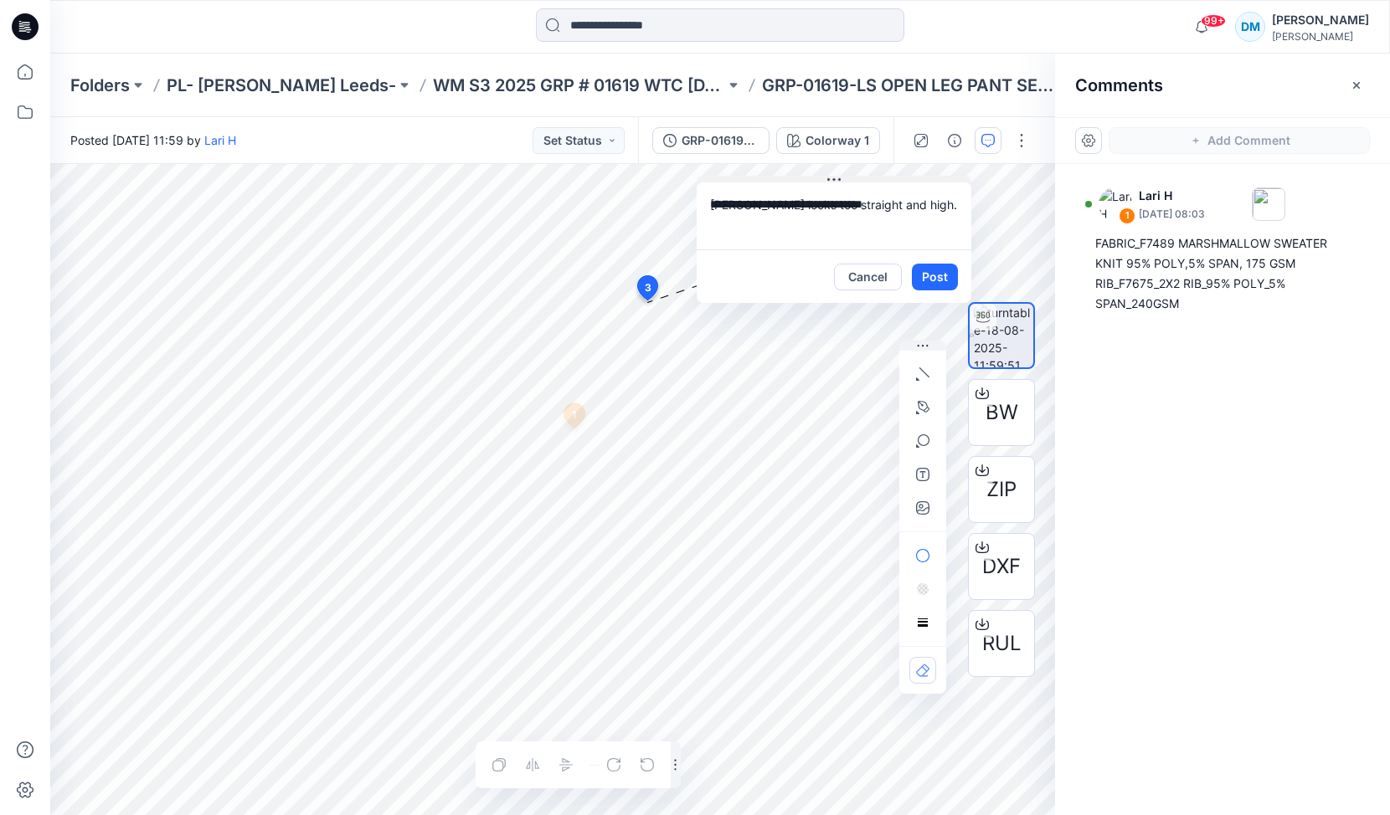
drag, startPoint x: 756, startPoint y: 311, endPoint x: 832, endPoint y: 177, distance: 154.8
click at [832, 177] on icon at bounding box center [833, 179] width 13 height 13
click at [908, 203] on textarea "**********" at bounding box center [834, 214] width 275 height 67
type textarea "**********"
click at [922, 410] on icon "button" at bounding box center [924, 407] width 12 height 12
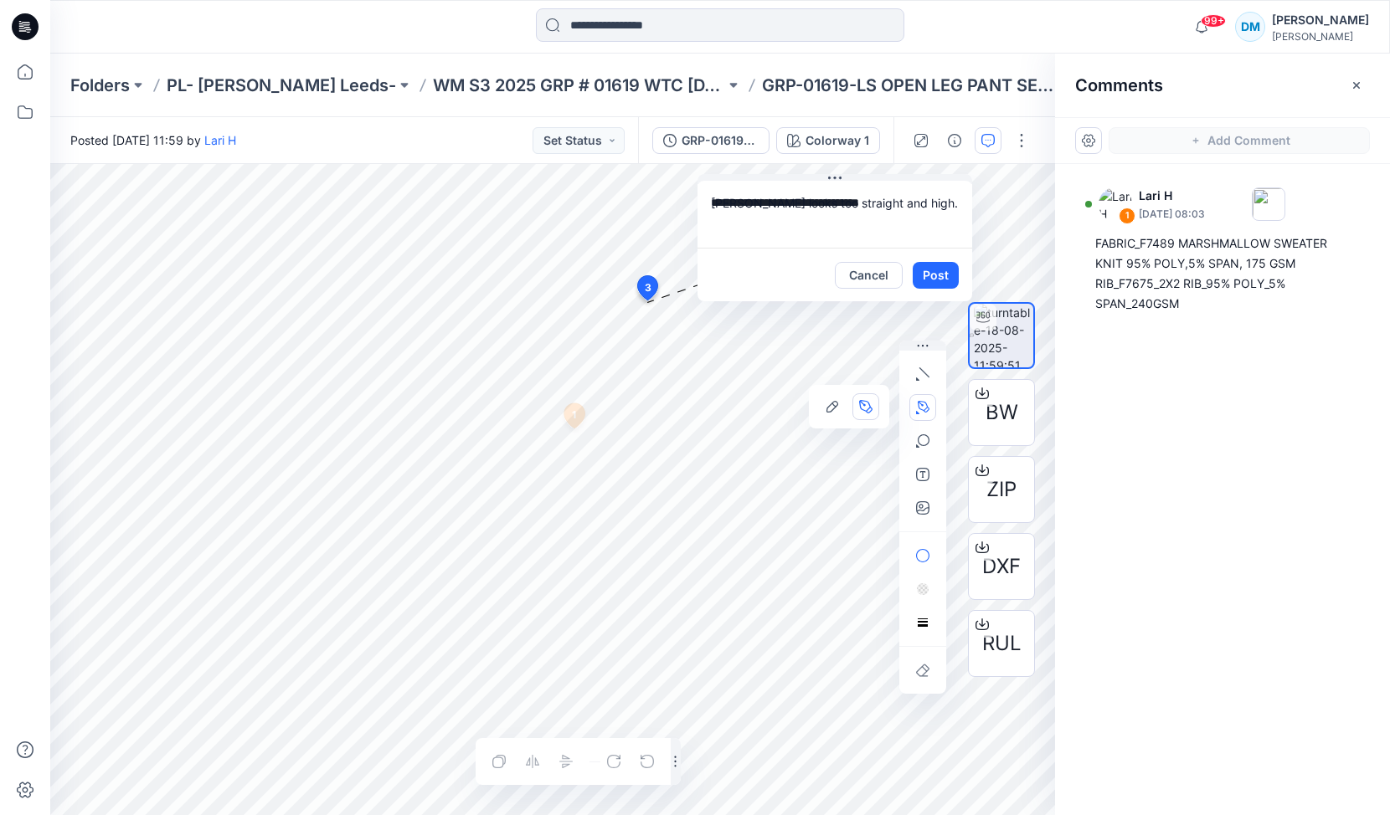
click at [627, 291] on icon "Layer 1" at bounding box center [552, 489] width 1005 height 651
drag, startPoint x: 687, startPoint y: 430, endPoint x: 690, endPoint y: 517, distance: 87.1
click at [690, 517] on icon "Layer 1" at bounding box center [552, 489] width 1005 height 651
click at [688, 430] on circle at bounding box center [687, 430] width 8 height 8
click at [671, 424] on icon at bounding box center [657, 370] width 60 height 159
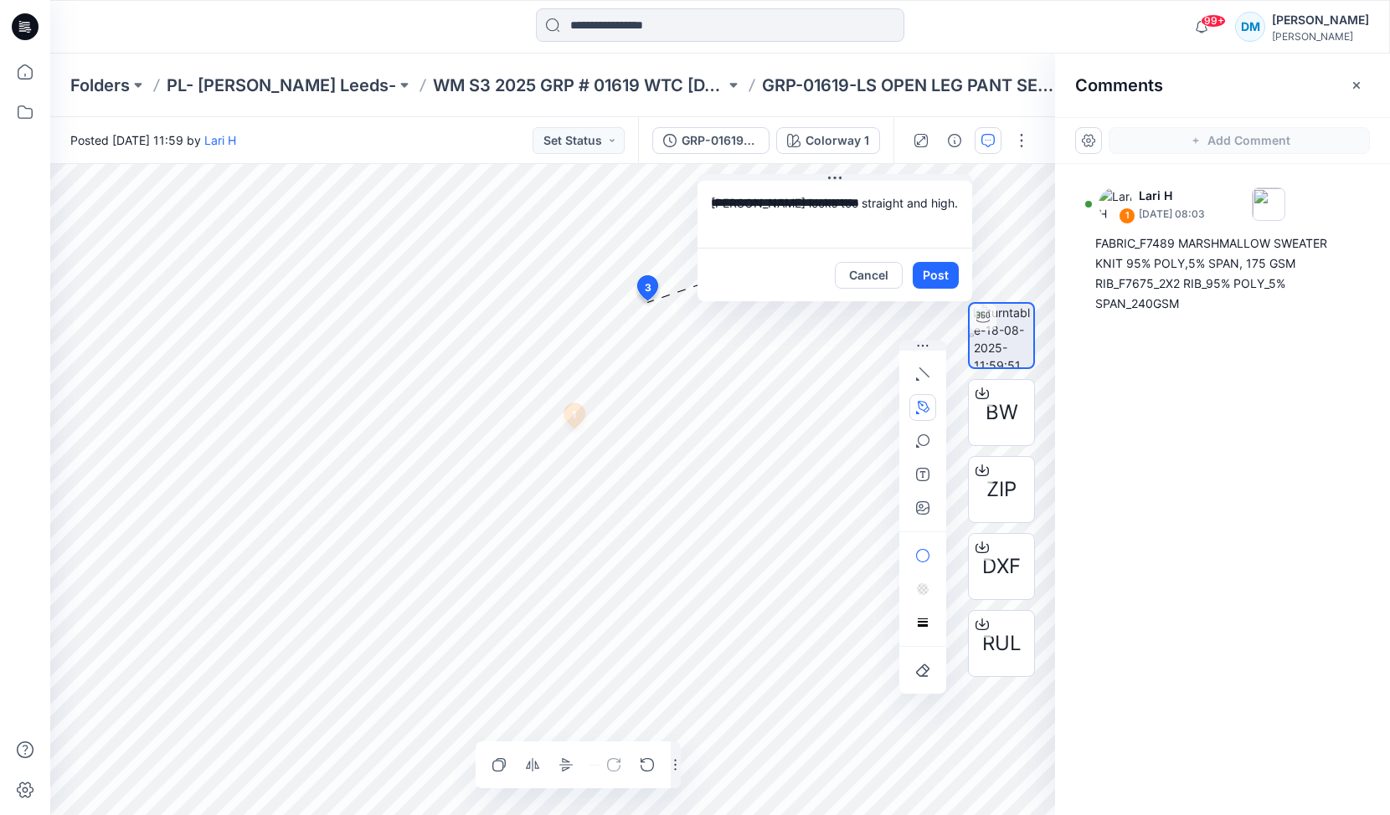
click at [629, 291] on icon "Layer 1" at bounding box center [552, 489] width 1005 height 651
click at [630, 291] on icon "Layer 1" at bounding box center [552, 489] width 1005 height 651
drag, startPoint x: 689, startPoint y: 439, endPoint x: 687, endPoint y: 522, distance: 82.9
click at [687, 522] on icon "Layer 1" at bounding box center [552, 489] width 1005 height 651
click at [944, 279] on button "Post" at bounding box center [936, 275] width 46 height 27
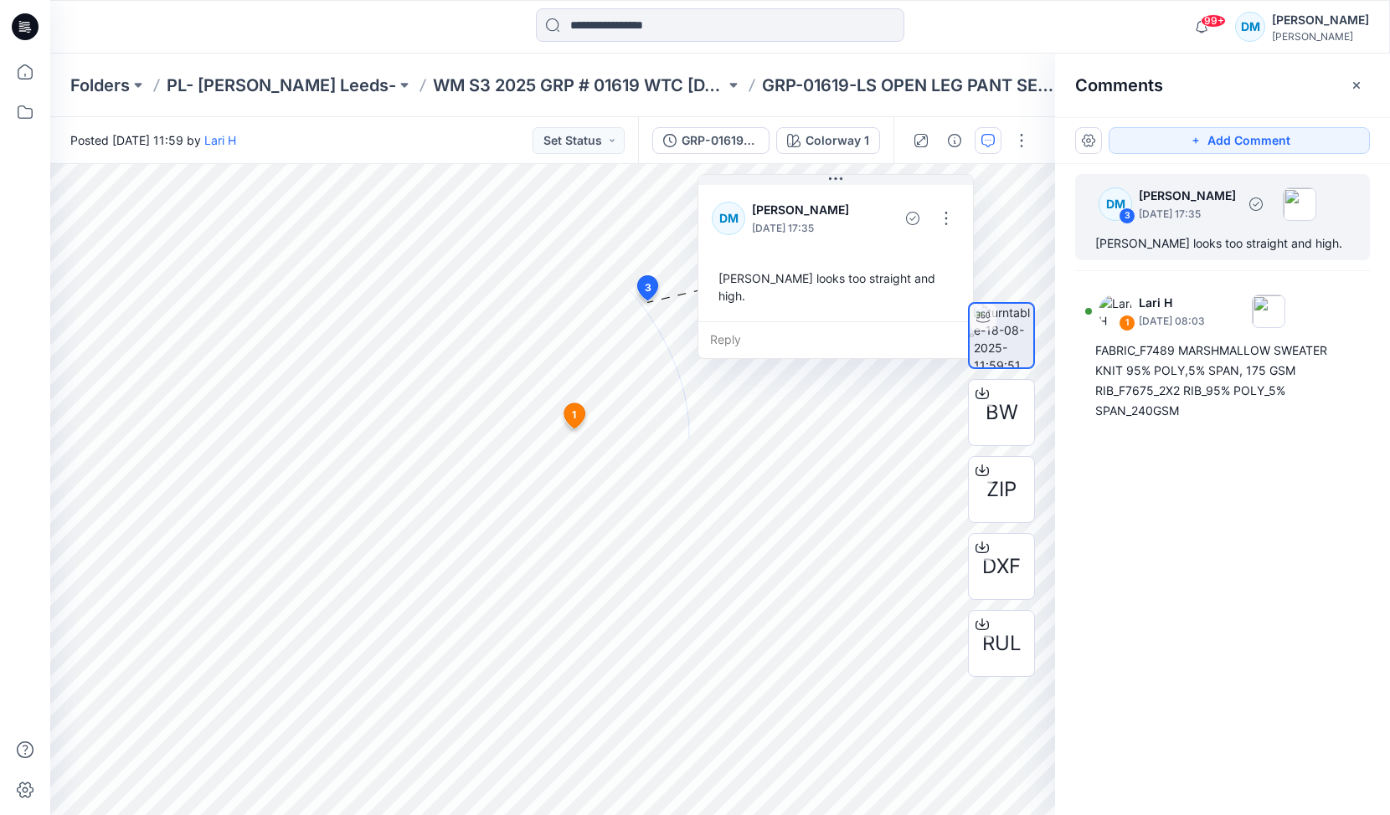
click at [1130, 219] on div "3" at bounding box center [1127, 216] width 17 height 17
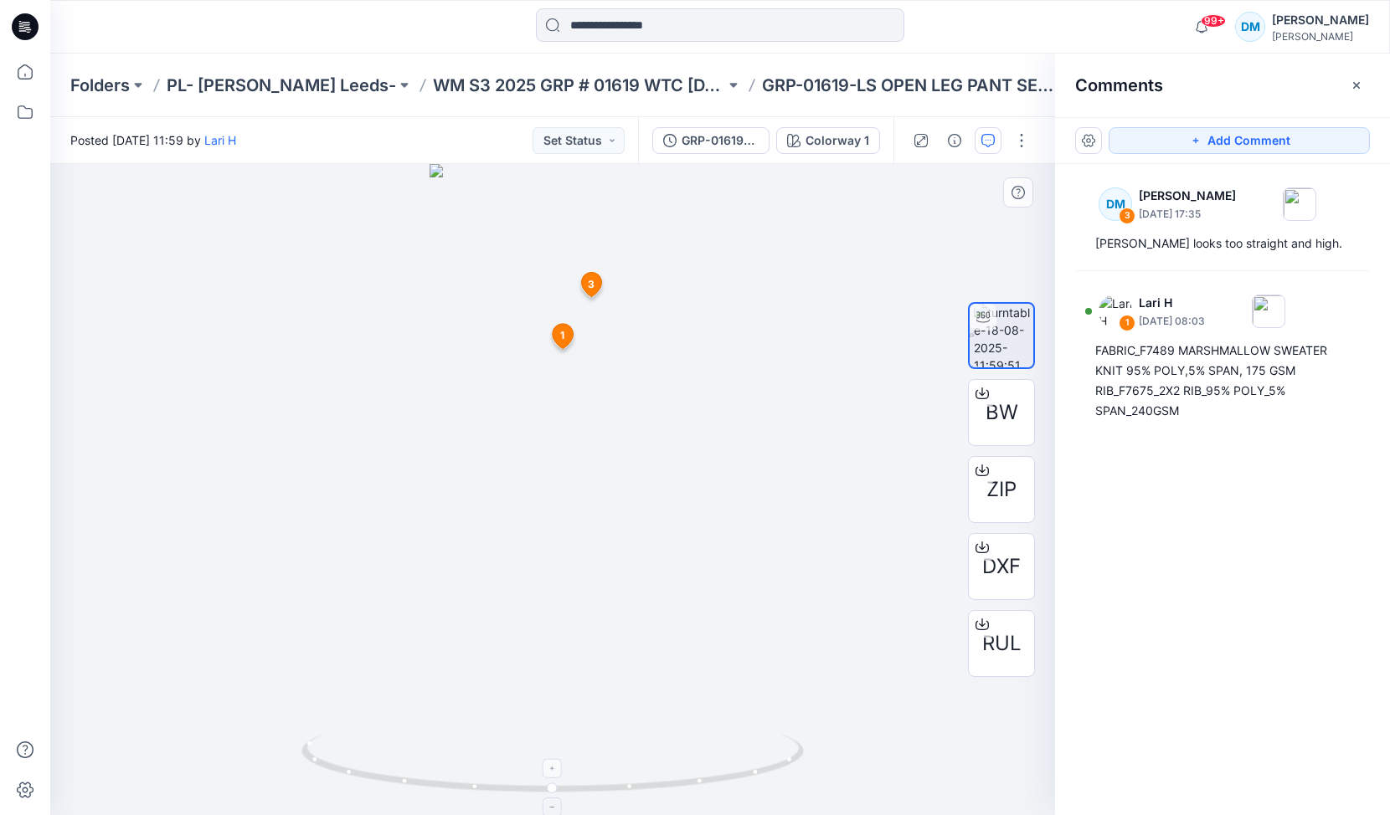
drag, startPoint x: 599, startPoint y: 723, endPoint x: 527, endPoint y: 735, distance: 73.1
click at [527, 736] on div at bounding box center [552, 489] width 1005 height 651
click at [634, 787] on icon at bounding box center [554, 765] width 507 height 63
drag, startPoint x: 636, startPoint y: 602, endPoint x: 547, endPoint y: 630, distance: 94.0
click at [547, 630] on img at bounding box center [553, 489] width 246 height 651
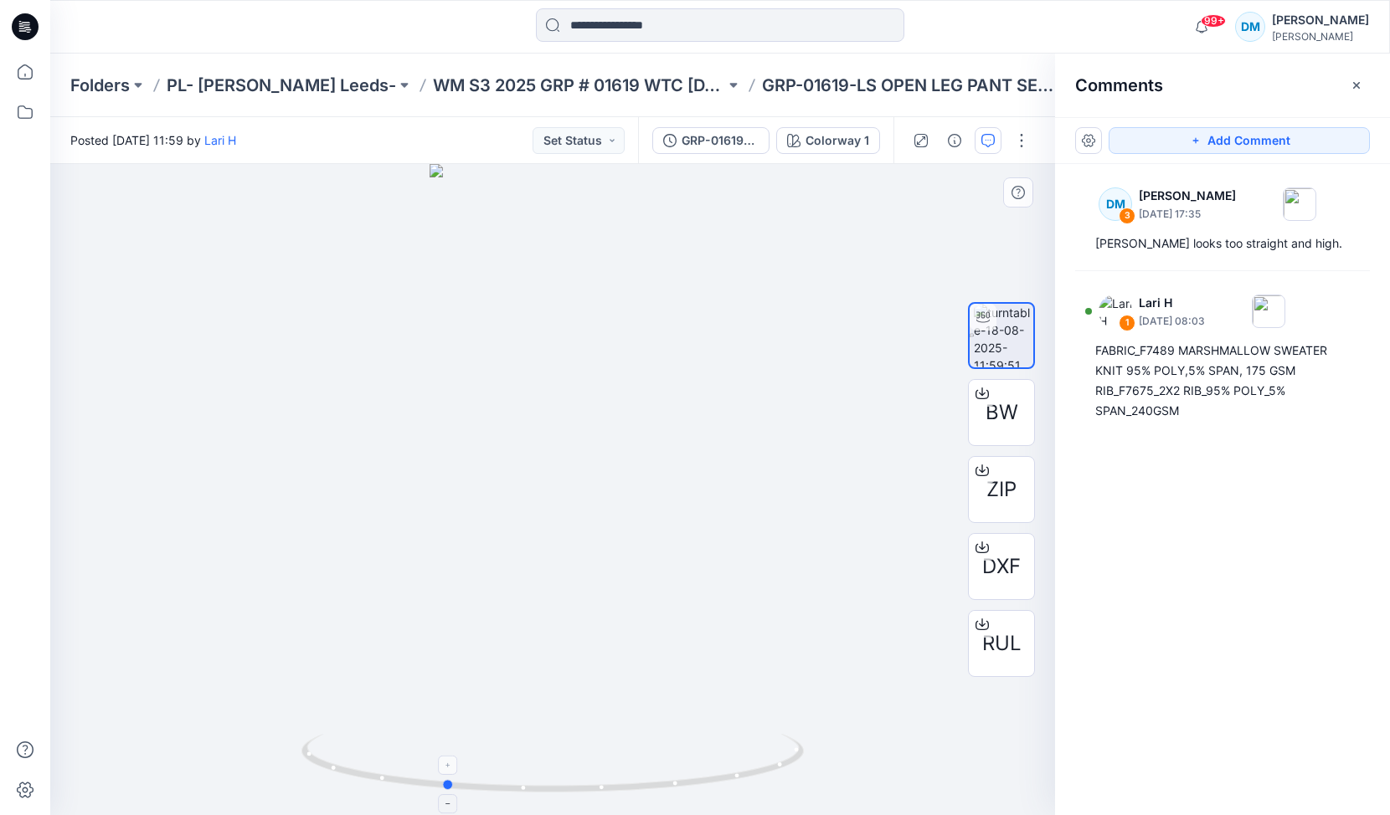
drag, startPoint x: 559, startPoint y: 792, endPoint x: 451, endPoint y: 774, distance: 109.6
click at [451, 774] on icon at bounding box center [554, 765] width 507 height 63
drag, startPoint x: 565, startPoint y: 352, endPoint x: 555, endPoint y: 589, distance: 238.0
click at [555, 590] on img at bounding box center [553, 3] width 618 height 1623
drag, startPoint x: 568, startPoint y: 335, endPoint x: 560, endPoint y: 616, distance: 281.4
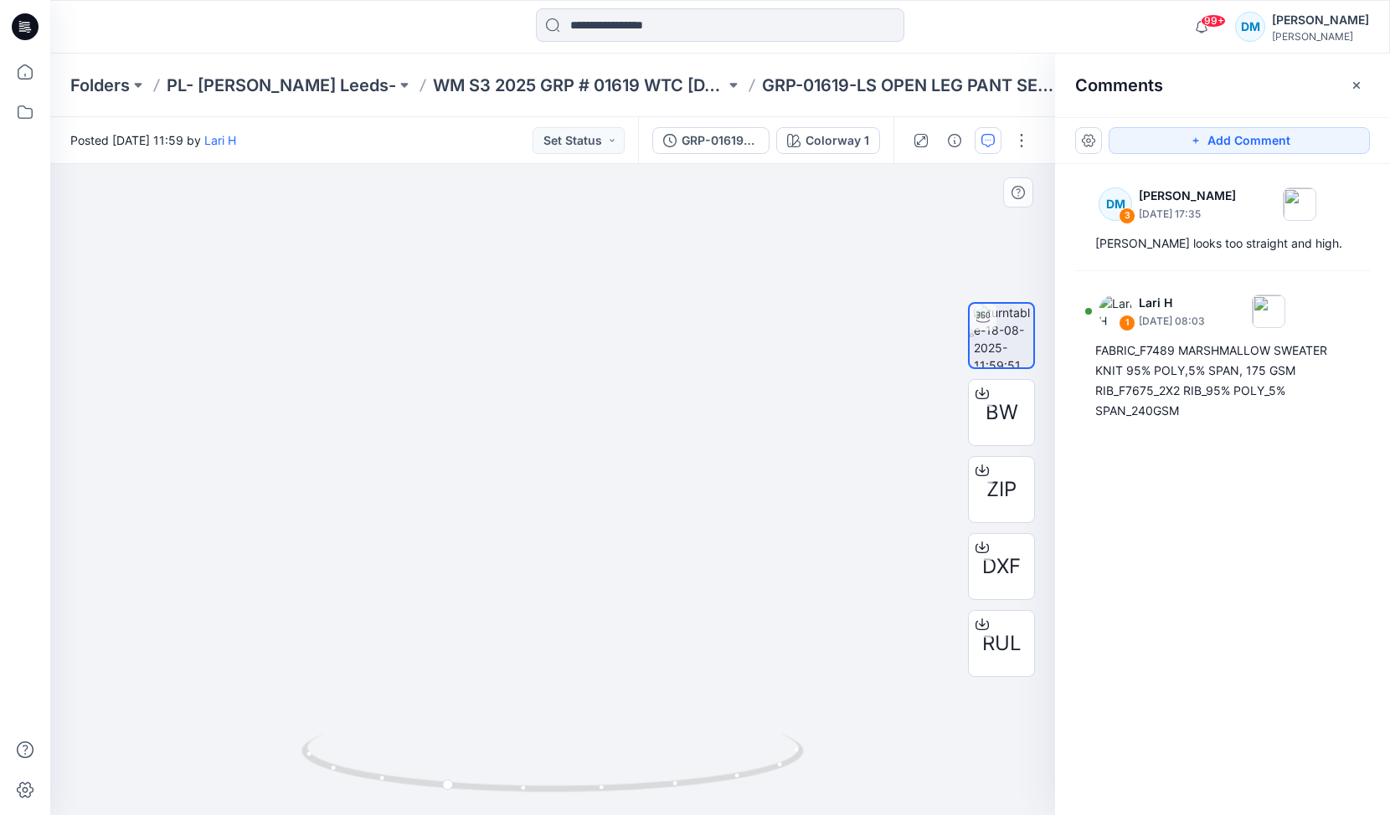
click at [563, 619] on img at bounding box center [553, 236] width 618 height 1159
click at [1200, 142] on icon "button" at bounding box center [1195, 140] width 13 height 13
click at [610, 477] on div "4" at bounding box center [552, 489] width 1005 height 651
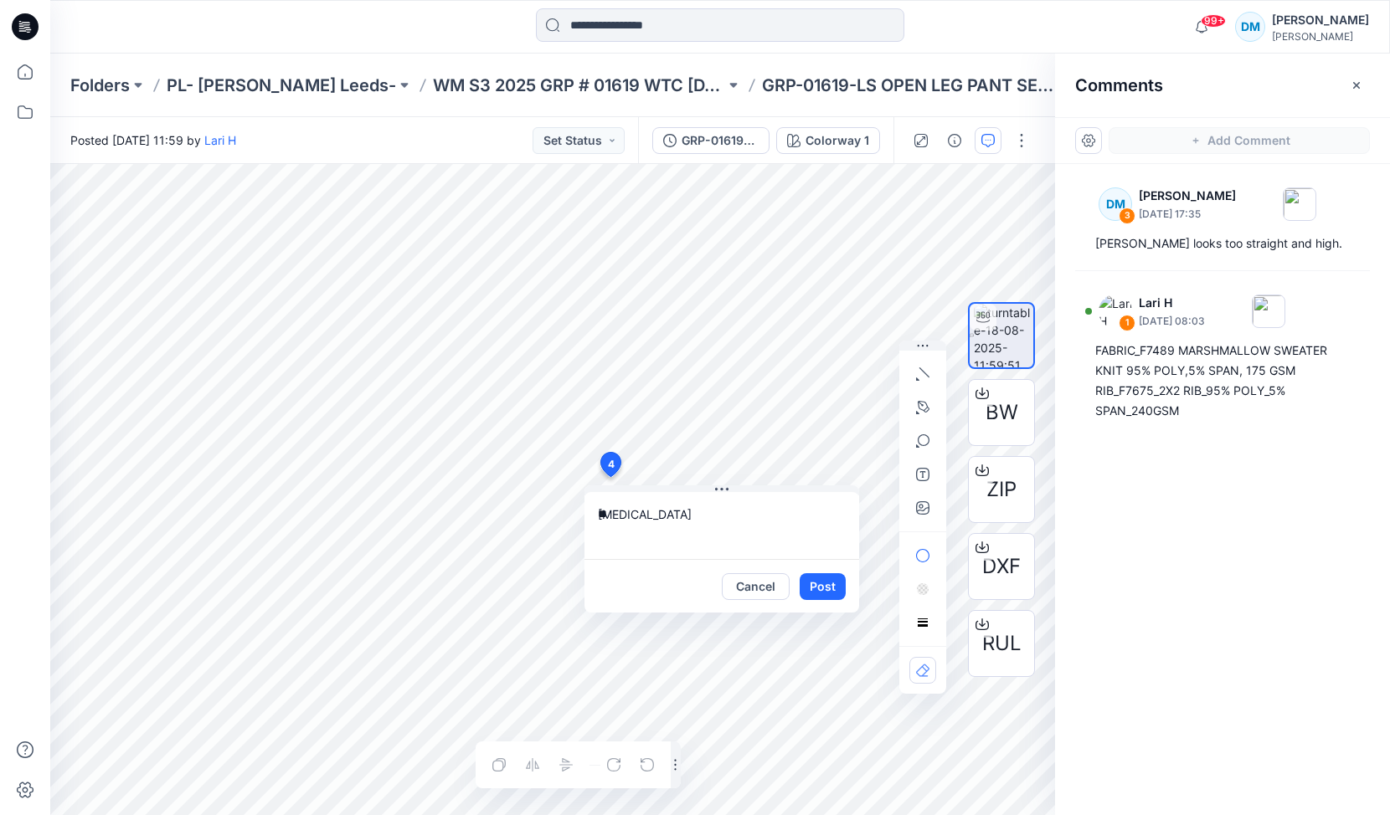
type textarea "*"
type textarea "**********"
click at [918, 404] on icon "button" at bounding box center [924, 407] width 12 height 12
click at [419, 486] on icon "Layer 1" at bounding box center [552, 489] width 1005 height 651
click at [474, 488] on icon "Layer 1" at bounding box center [552, 489] width 1005 height 651
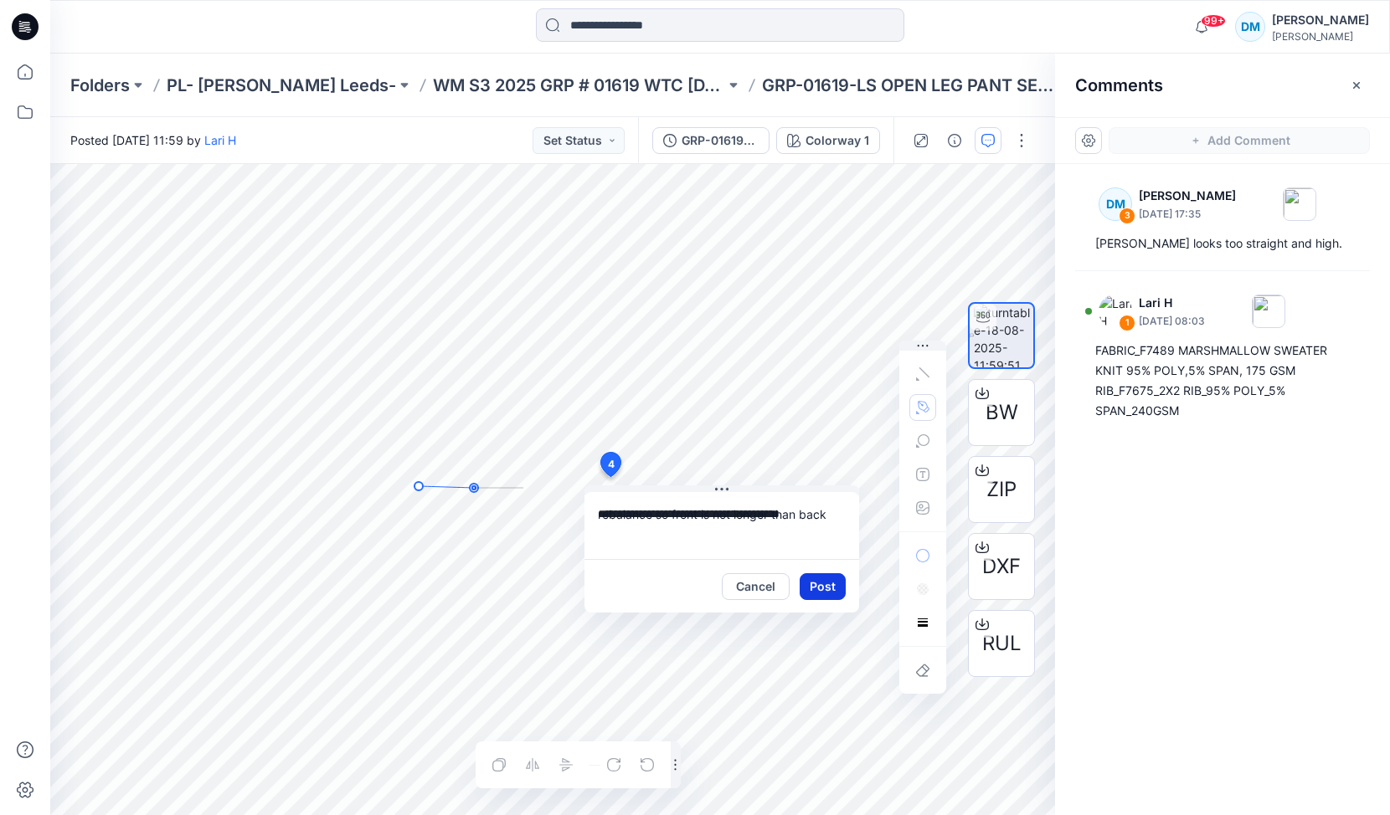
click at [821, 588] on button "Post" at bounding box center [823, 587] width 46 height 27
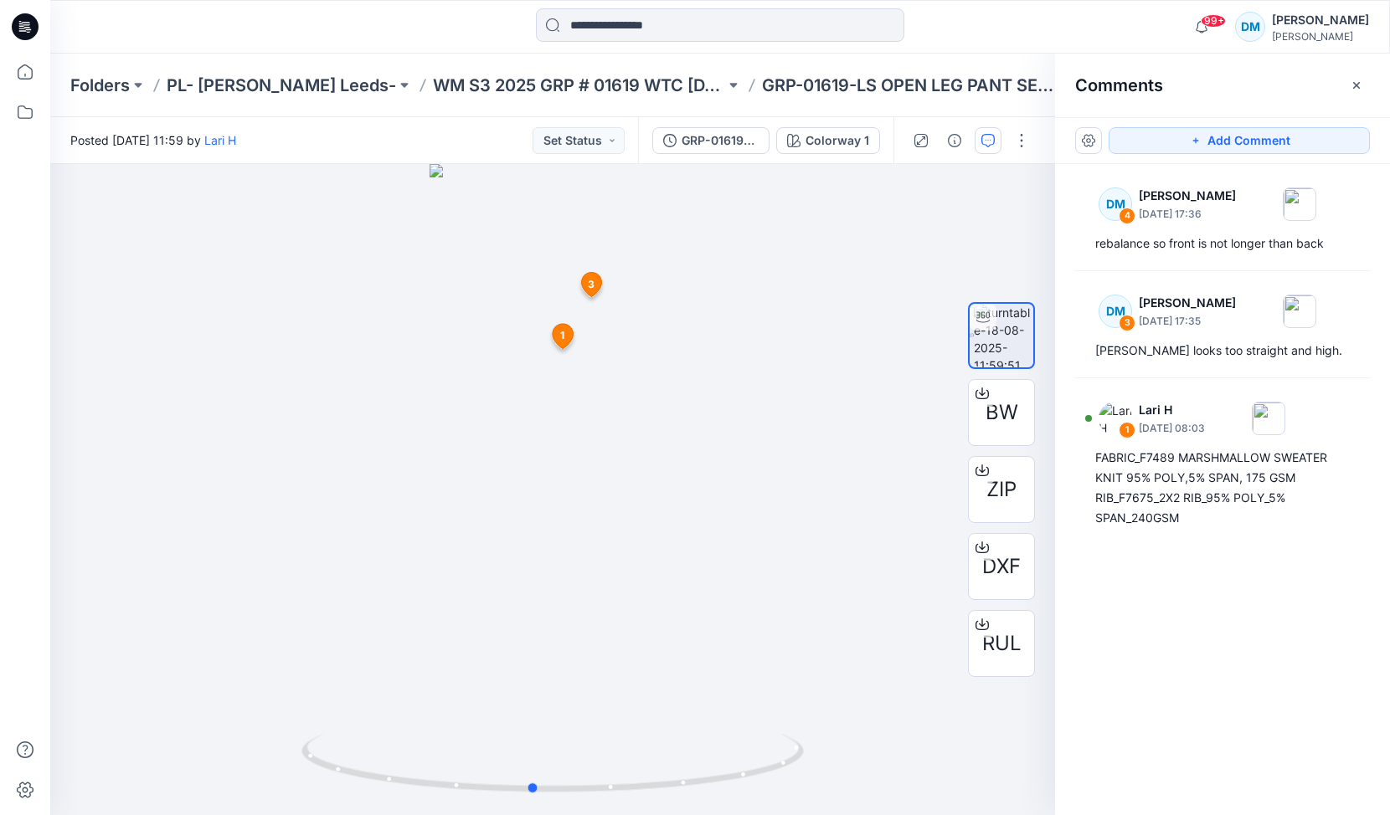
drag, startPoint x: 564, startPoint y: 540, endPoint x: 544, endPoint y: 573, distance: 38.3
click at [544, 573] on div at bounding box center [552, 489] width 1005 height 651
click at [588, 144] on button "Set Status" at bounding box center [578, 140] width 92 height 27
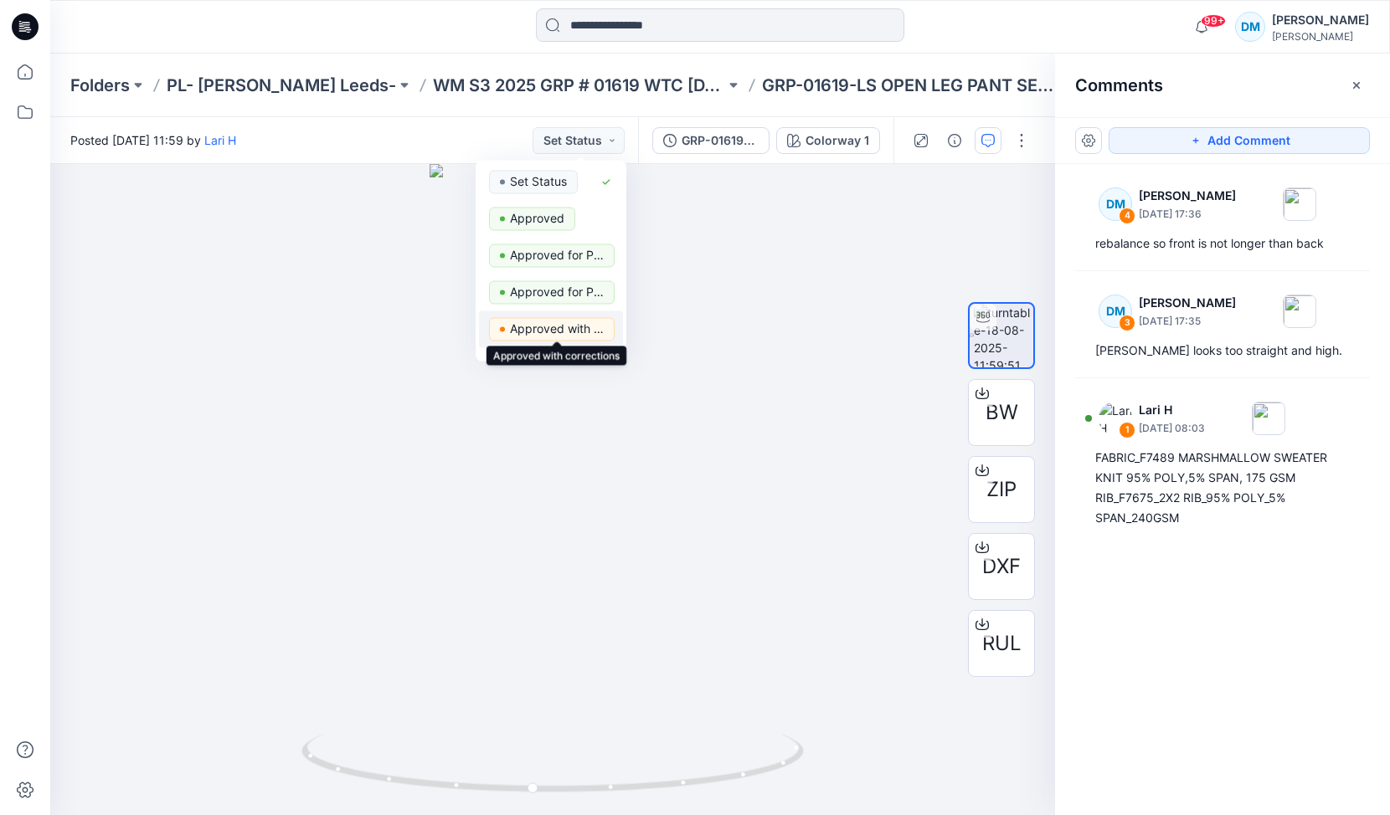
click at [561, 327] on p "Approved with corrections" at bounding box center [557, 329] width 94 height 22
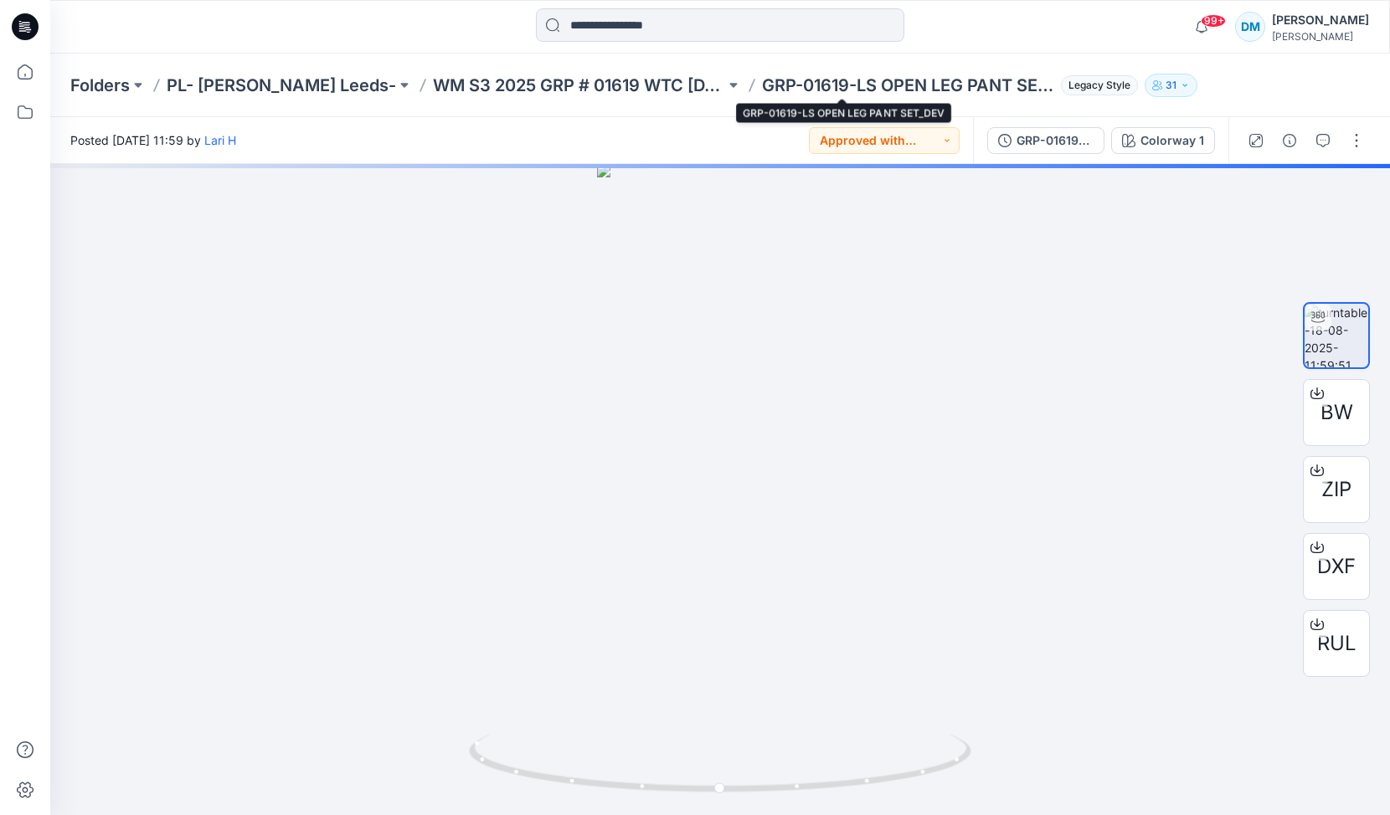
click at [877, 85] on p "GRP-01619-LS OPEN LEG PANT SET_DEV" at bounding box center [908, 85] width 292 height 23
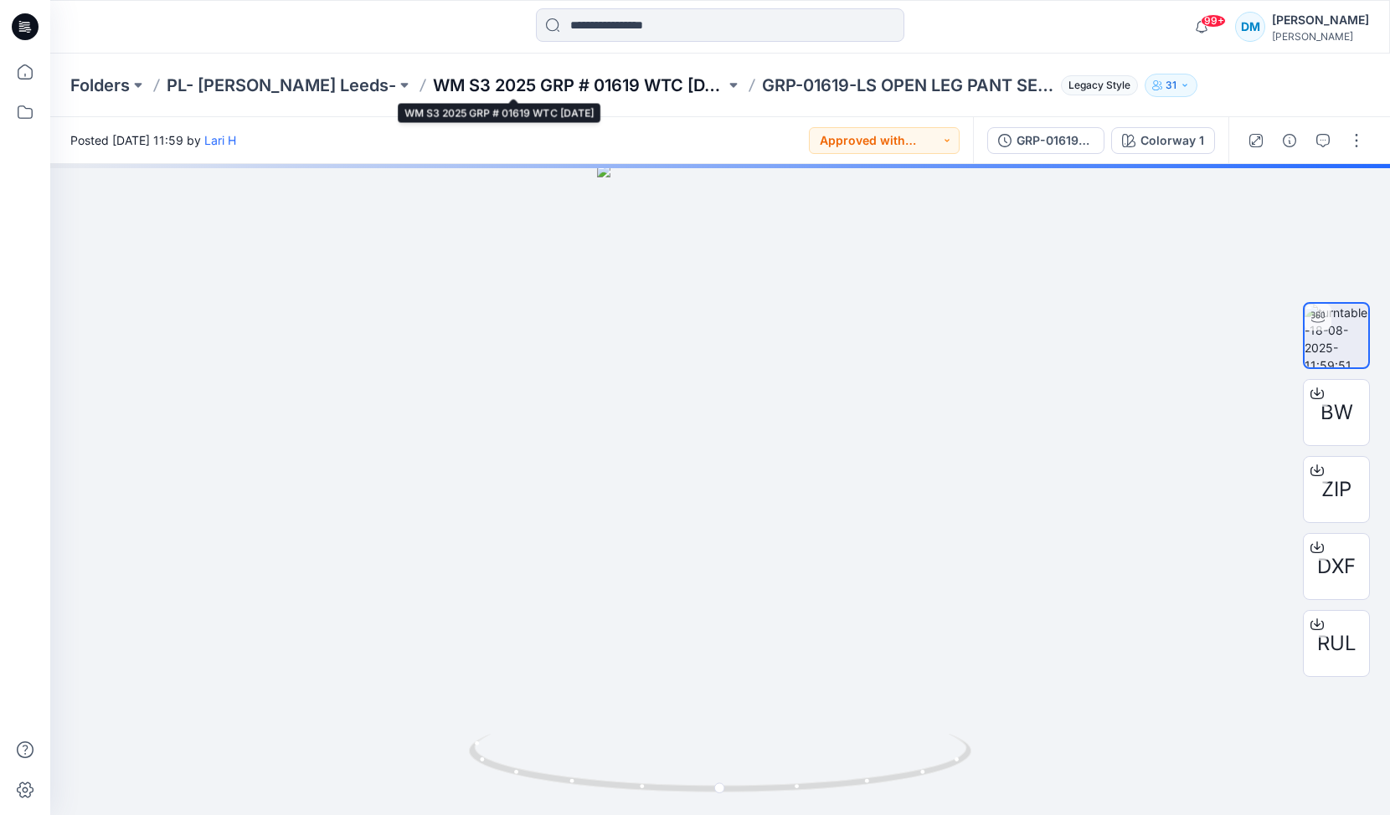
click at [601, 88] on p "WM S3 2025 GRP # 01619 WTC [DATE]" at bounding box center [579, 85] width 292 height 23
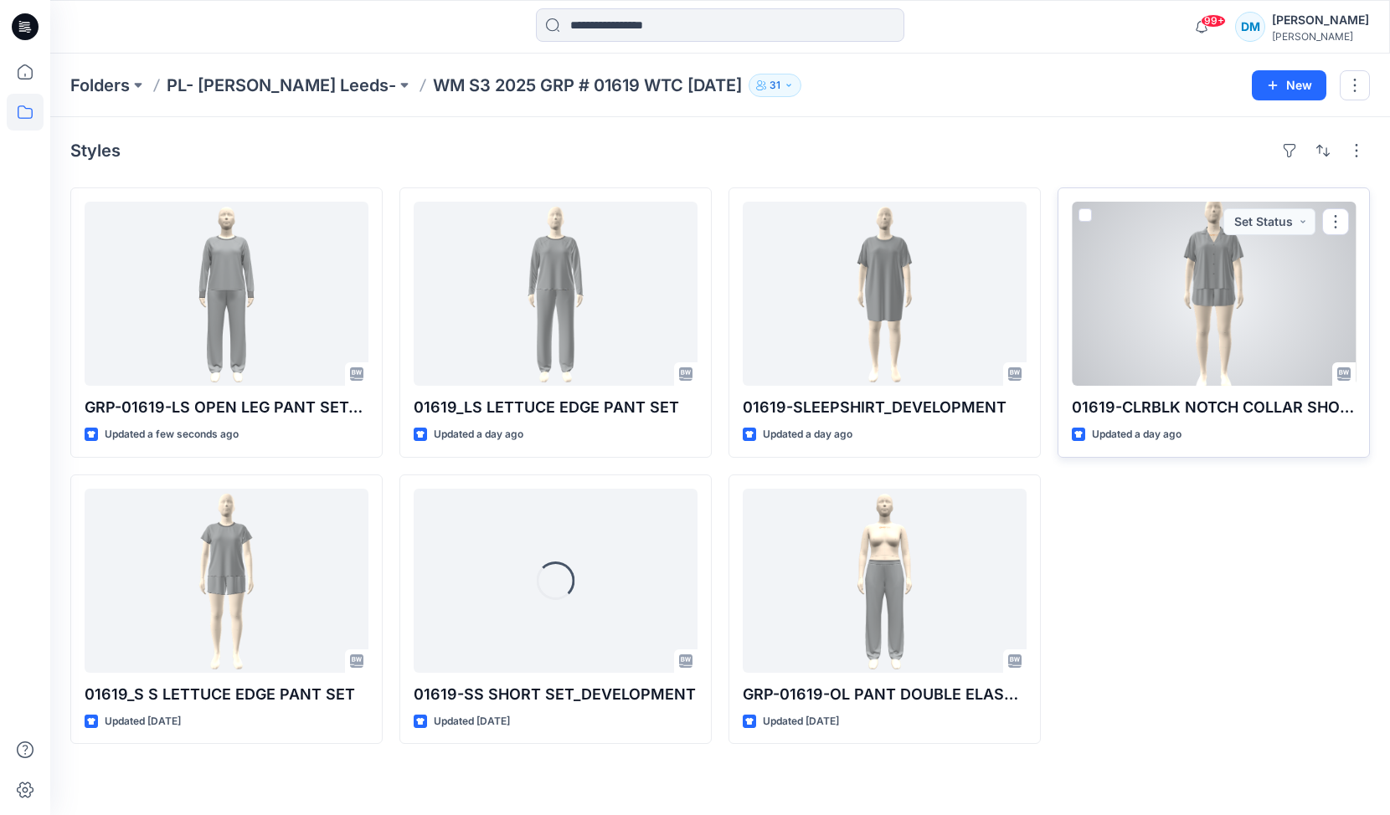
click at [1195, 234] on div at bounding box center [1214, 294] width 284 height 184
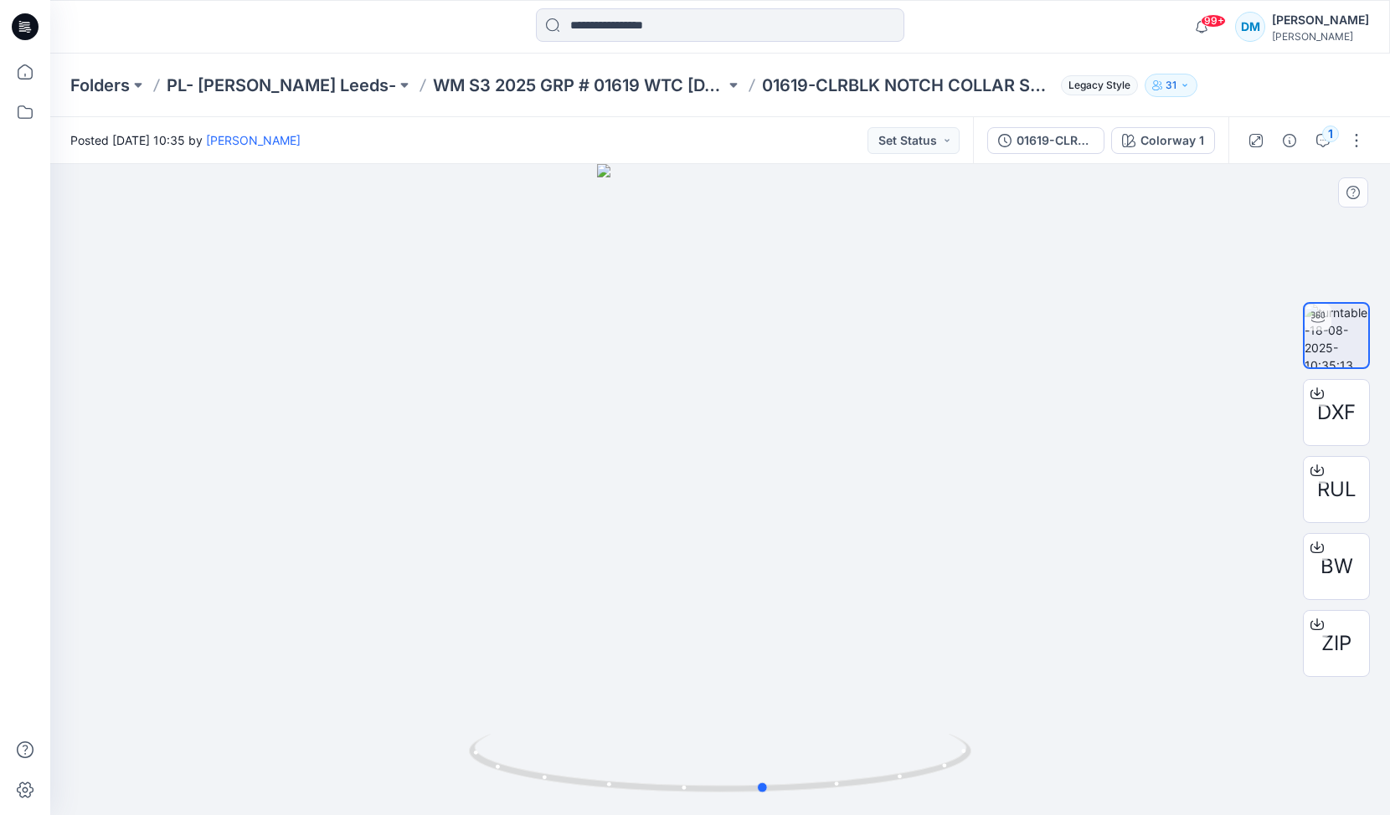
drag, startPoint x: 811, startPoint y: 509, endPoint x: 856, endPoint y: 491, distance: 48.0
click at [856, 491] on div at bounding box center [720, 489] width 1340 height 651
click at [926, 134] on button "Set Status" at bounding box center [913, 140] width 92 height 27
click at [887, 217] on p "Approved" at bounding box center [872, 219] width 54 height 22
click at [622, 82] on p "WM S3 2025 GRP # 01619 WTC [DATE]" at bounding box center [579, 85] width 292 height 23
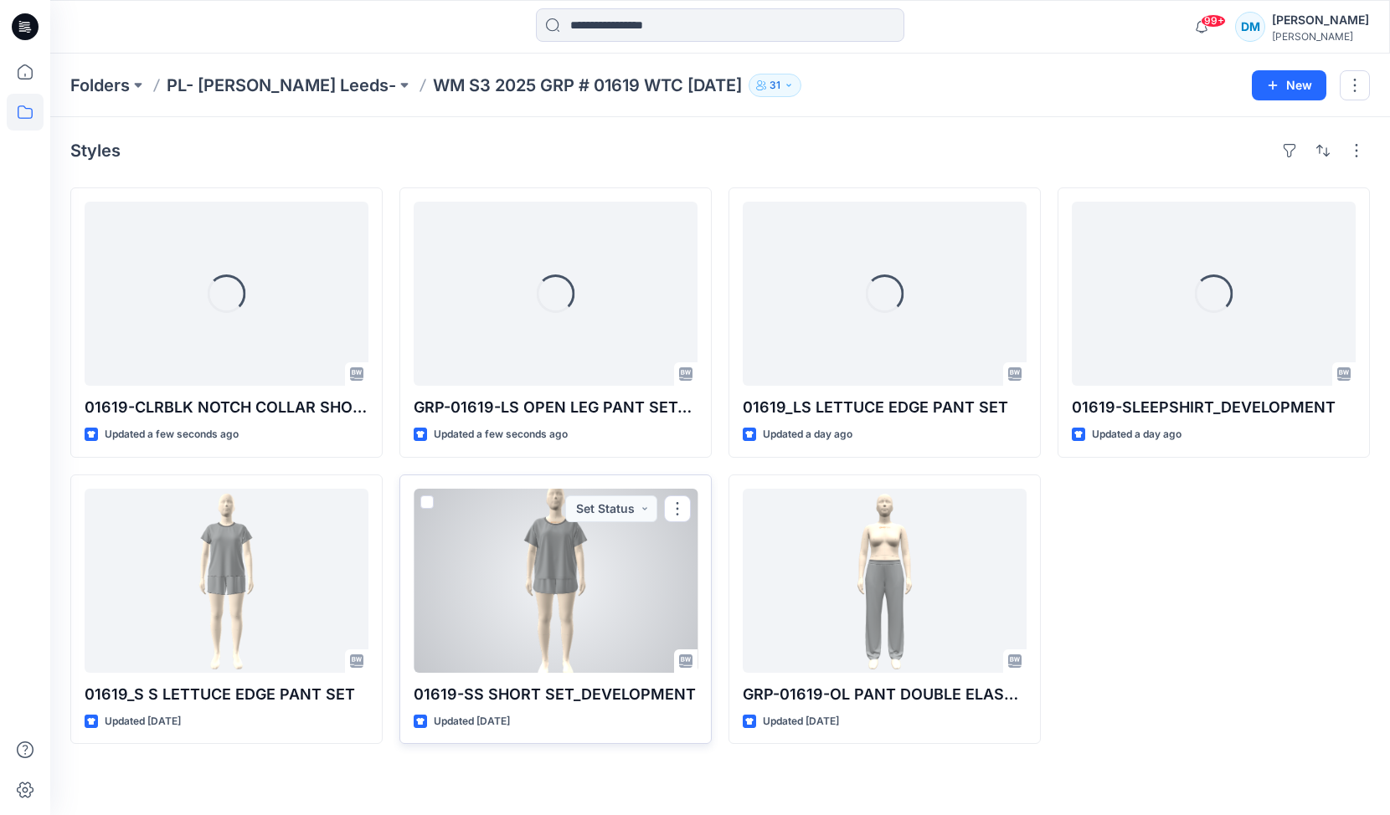
click at [564, 549] on div at bounding box center [556, 581] width 284 height 184
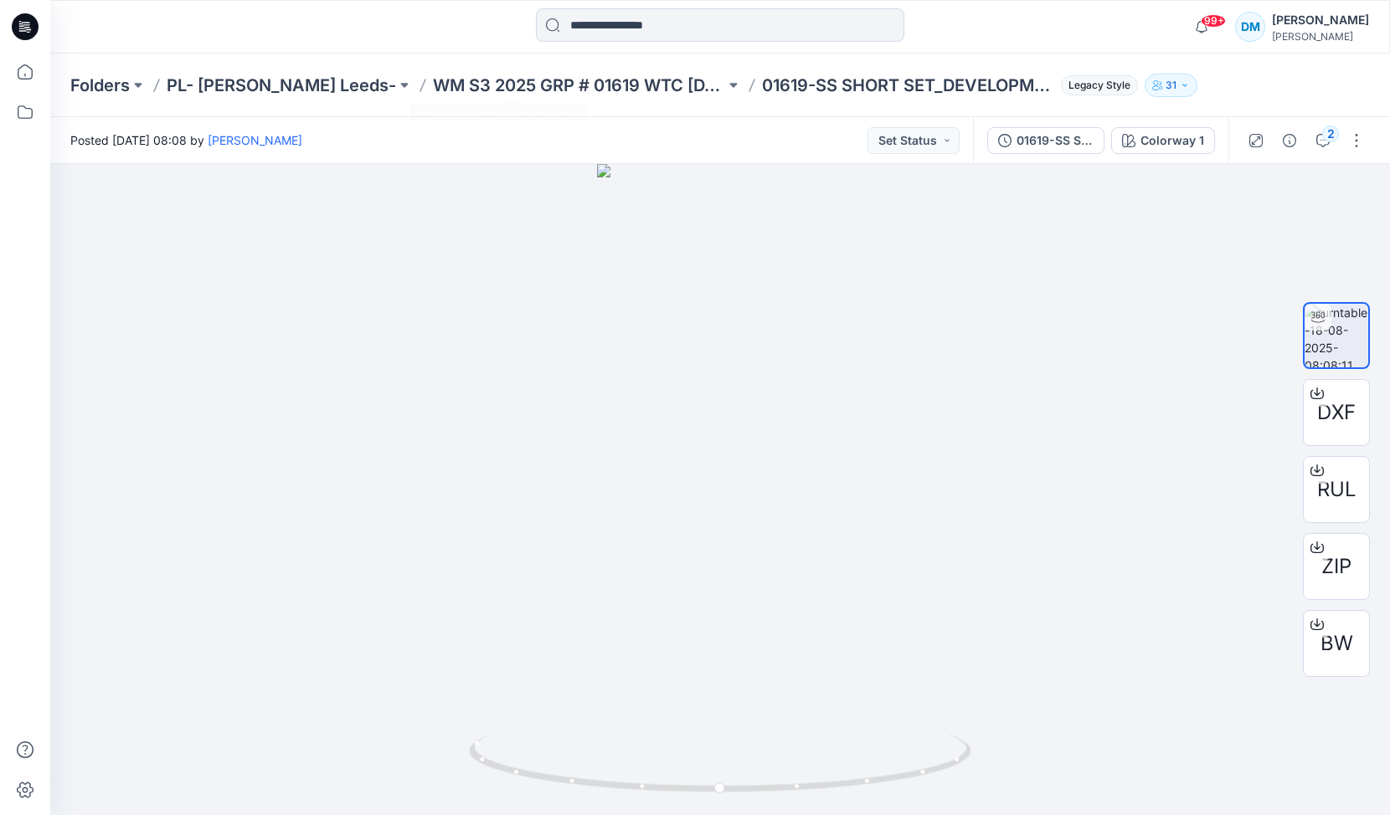
click at [607, 69] on div "Folders PL- Richards Leeds- WM S3 2025 GRP # 01619 WTC HALLOWEEN 01619-SS SHORT…" at bounding box center [720, 86] width 1340 height 64
click at [601, 82] on p "WM S3 2025 GRP # 01619 WTC [DATE]" at bounding box center [579, 85] width 292 height 23
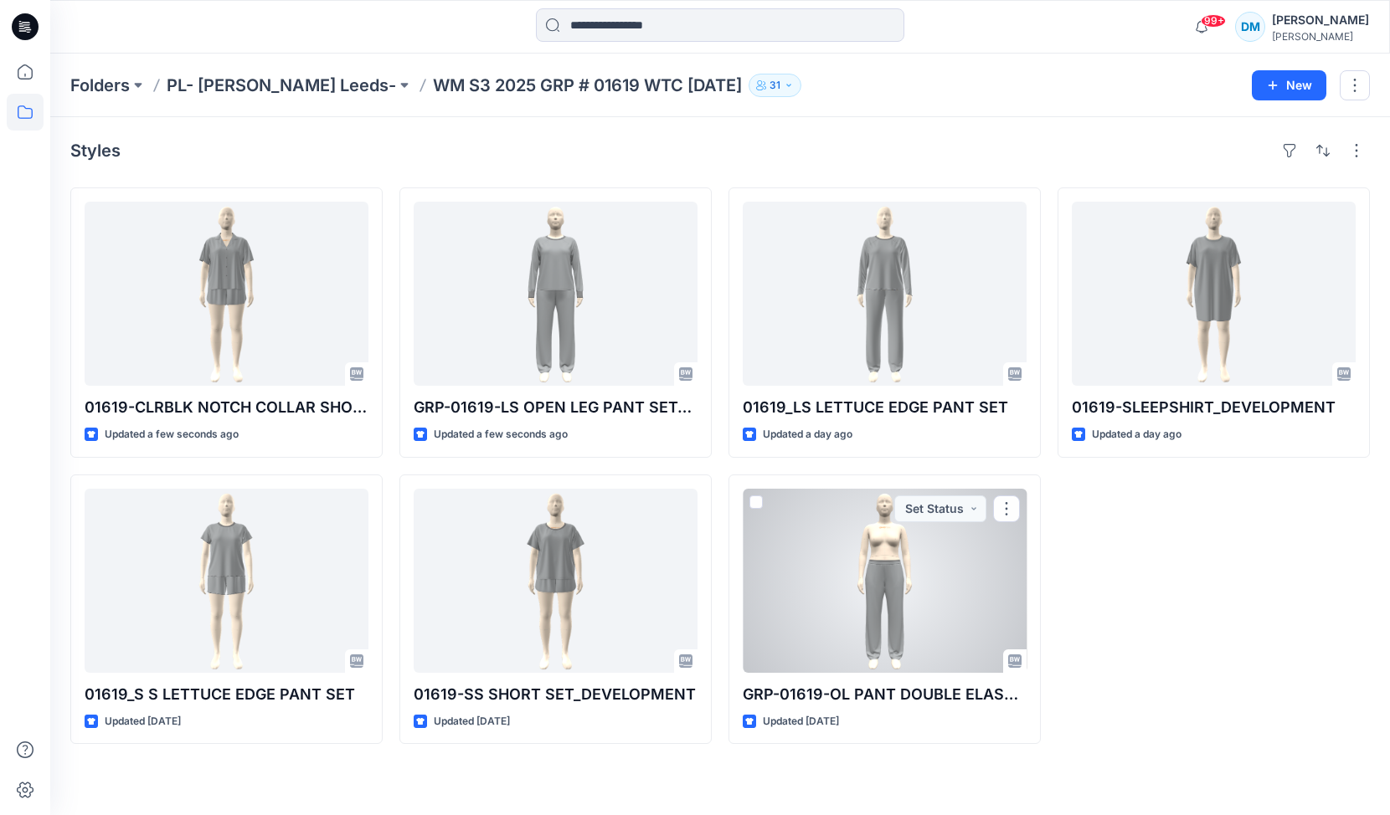
click at [837, 538] on div at bounding box center [885, 581] width 284 height 184
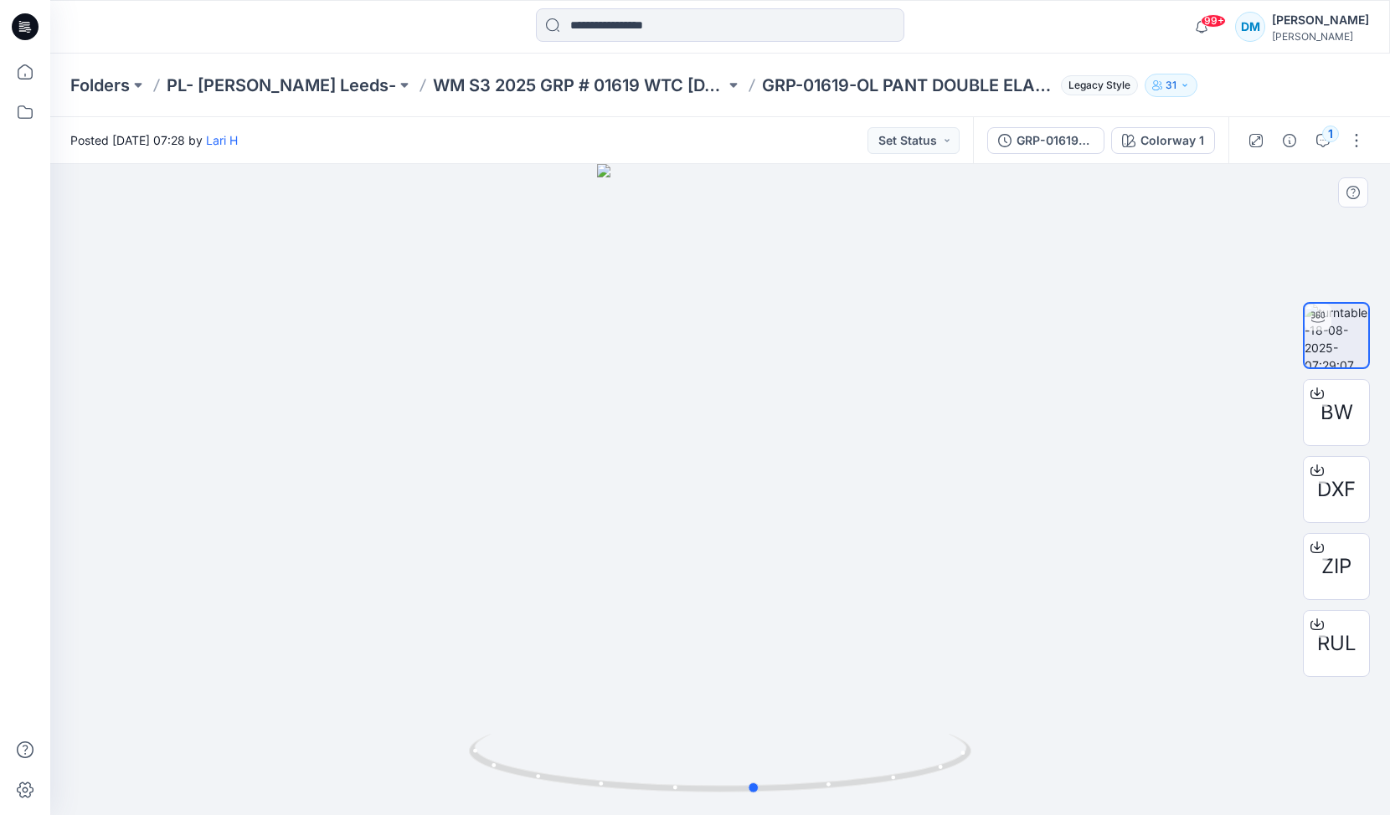
drag, startPoint x: 757, startPoint y: 440, endPoint x: 792, endPoint y: 424, distance: 38.6
click at [792, 424] on div at bounding box center [720, 489] width 1340 height 651
click at [938, 145] on button "Set Status" at bounding box center [913, 140] width 92 height 27
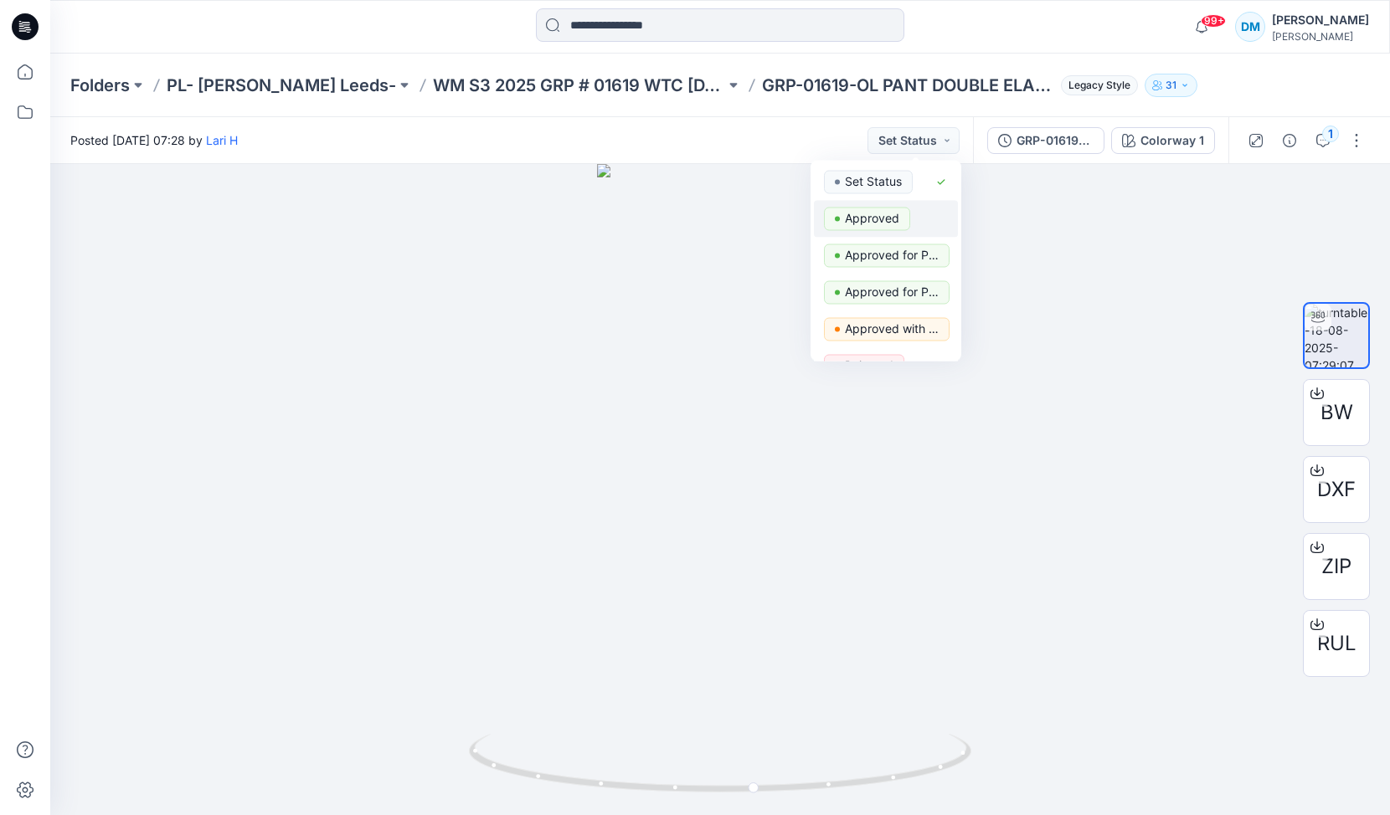
click at [883, 221] on p "Approved" at bounding box center [872, 219] width 54 height 22
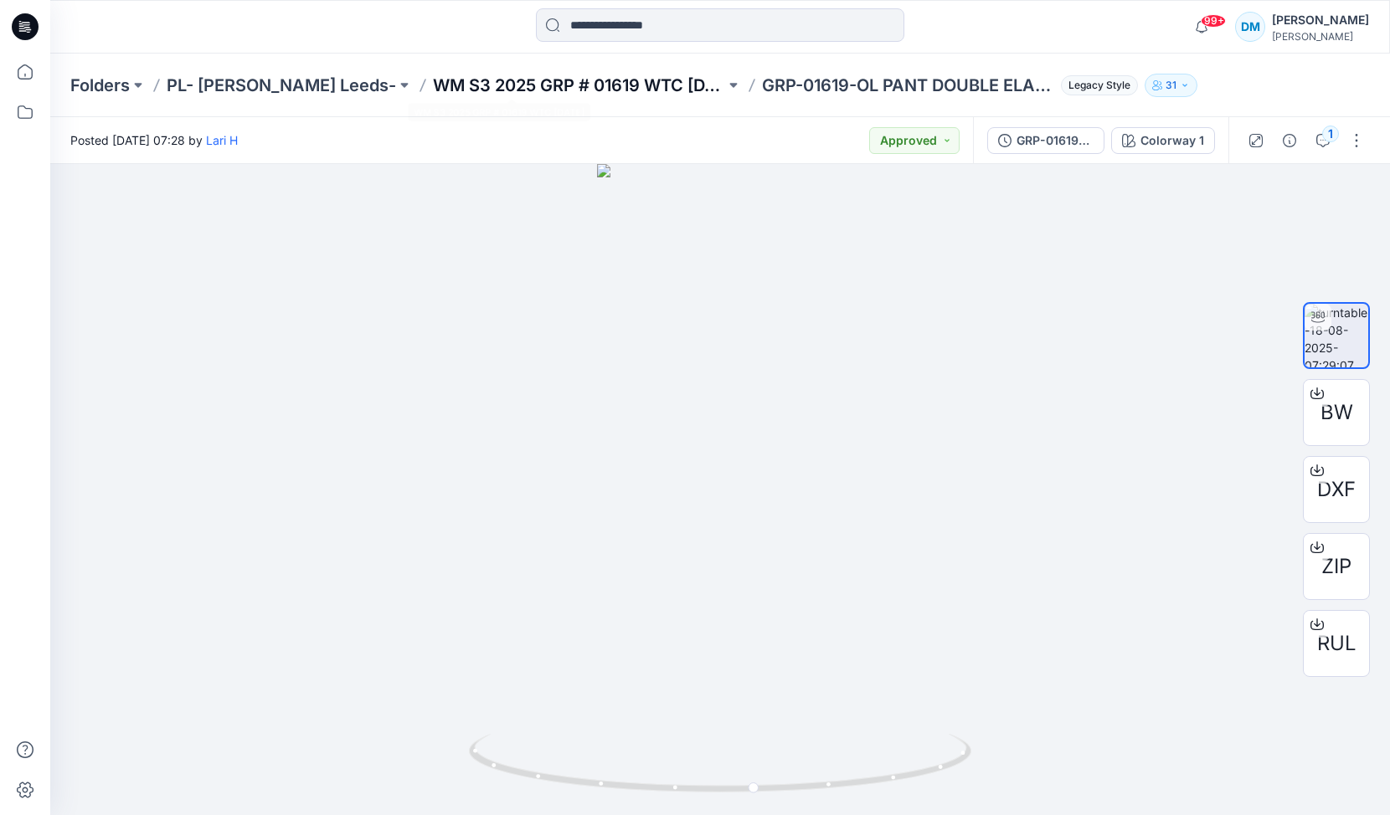
click at [599, 89] on p "WM S3 2025 GRP # 01619 WTC [DATE]" at bounding box center [579, 85] width 292 height 23
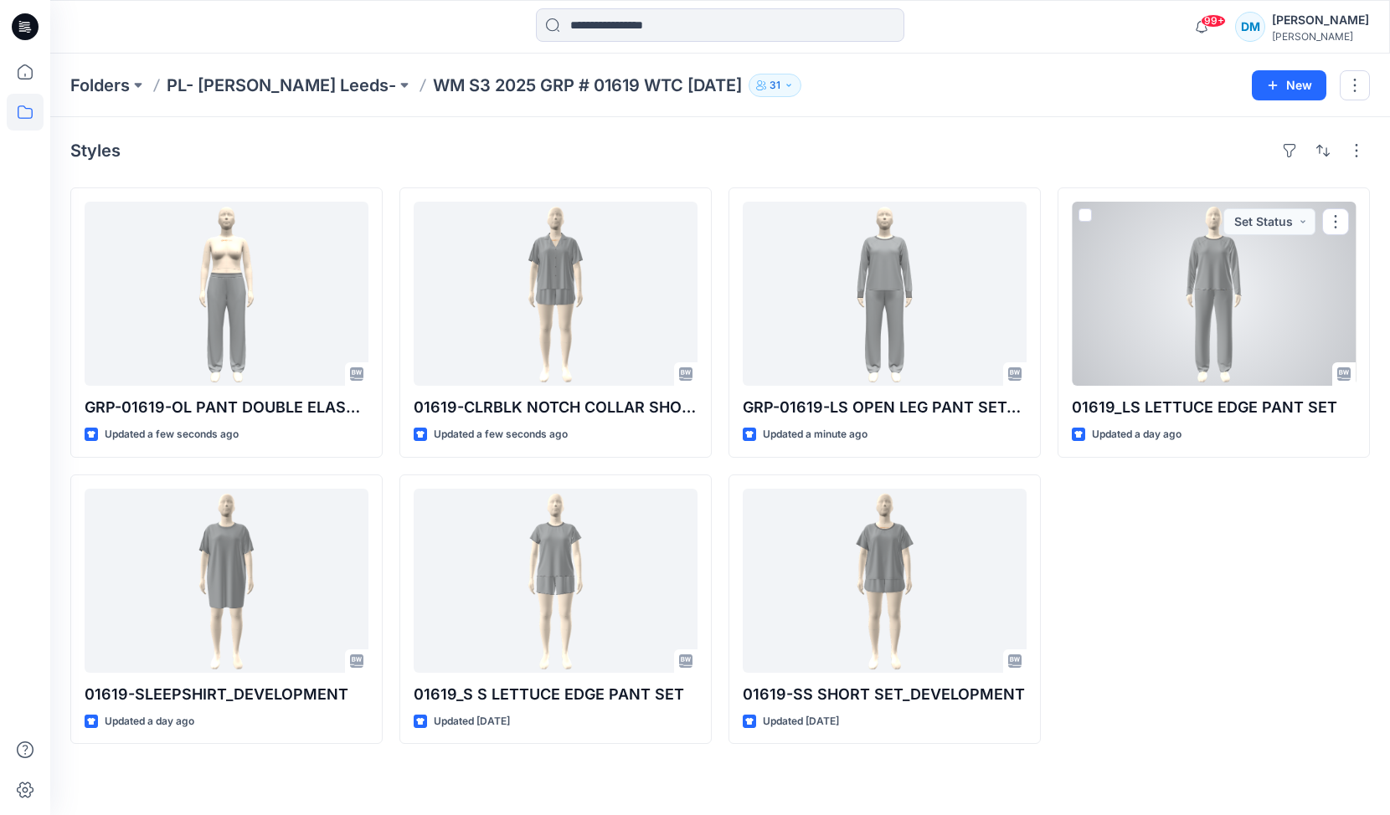
click at [1194, 269] on div at bounding box center [1214, 294] width 284 height 184
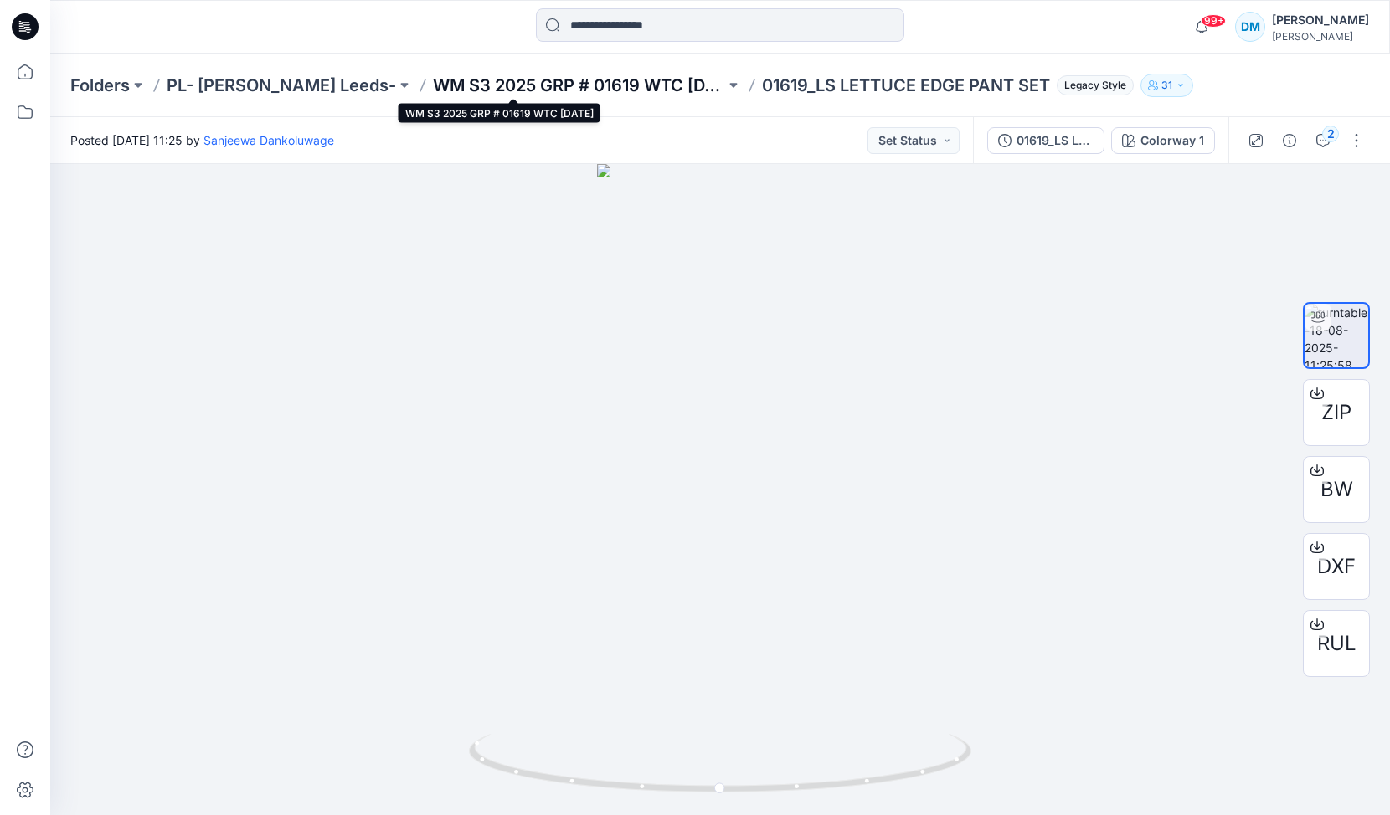
click at [611, 85] on p "WM S3 2025 GRP # 01619 WTC [DATE]" at bounding box center [579, 85] width 292 height 23
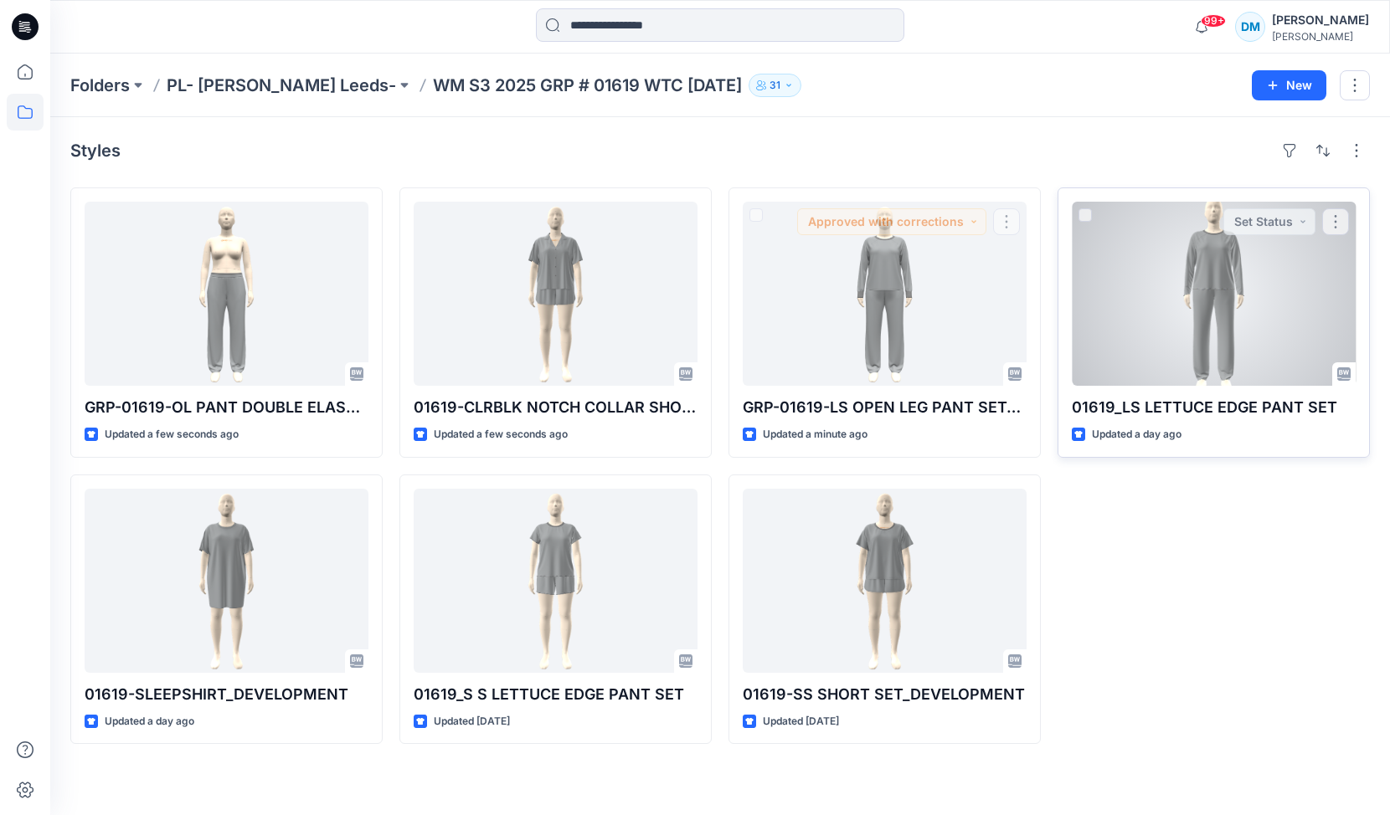
click at [1252, 299] on div at bounding box center [1214, 294] width 284 height 184
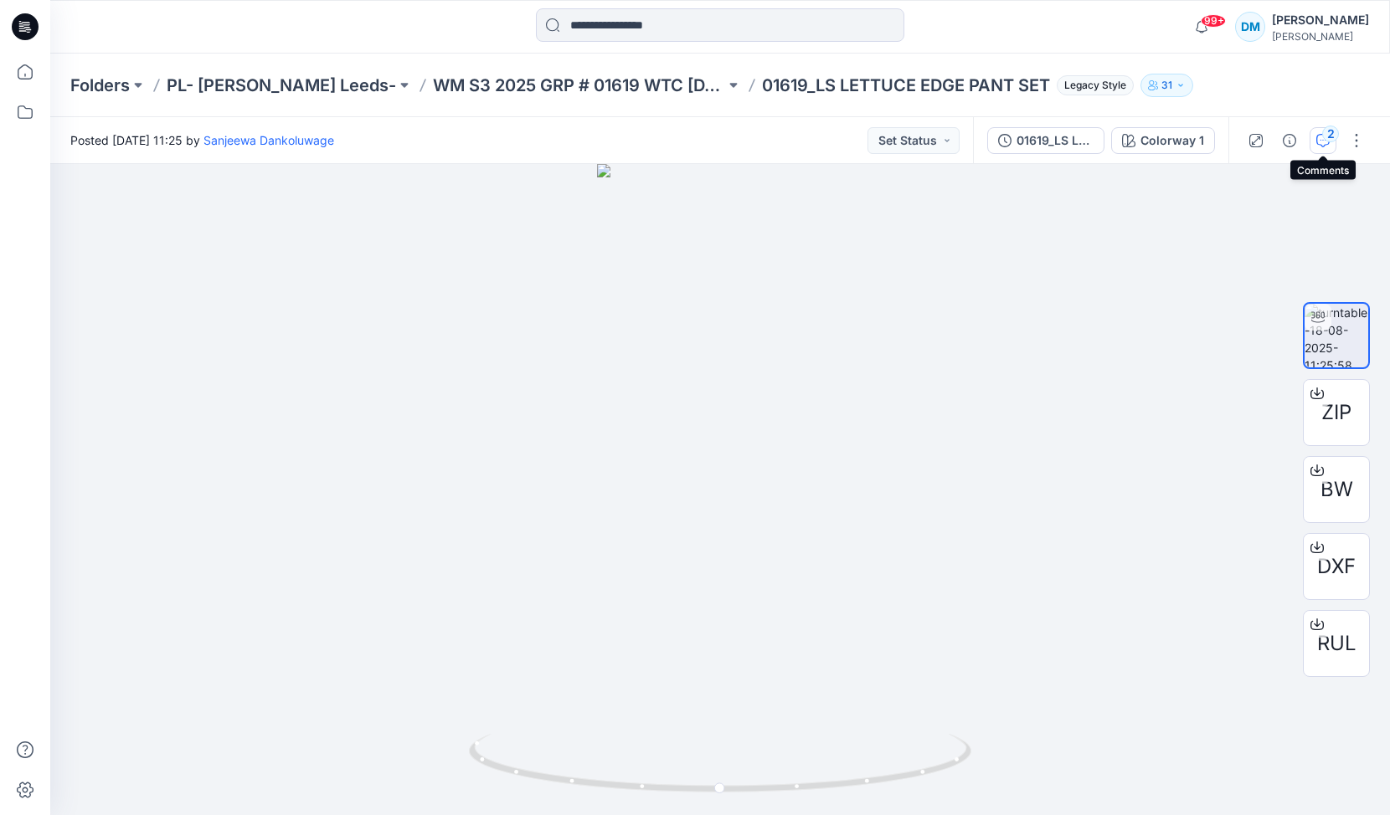
click at [1324, 144] on icon "button" at bounding box center [1322, 140] width 13 height 13
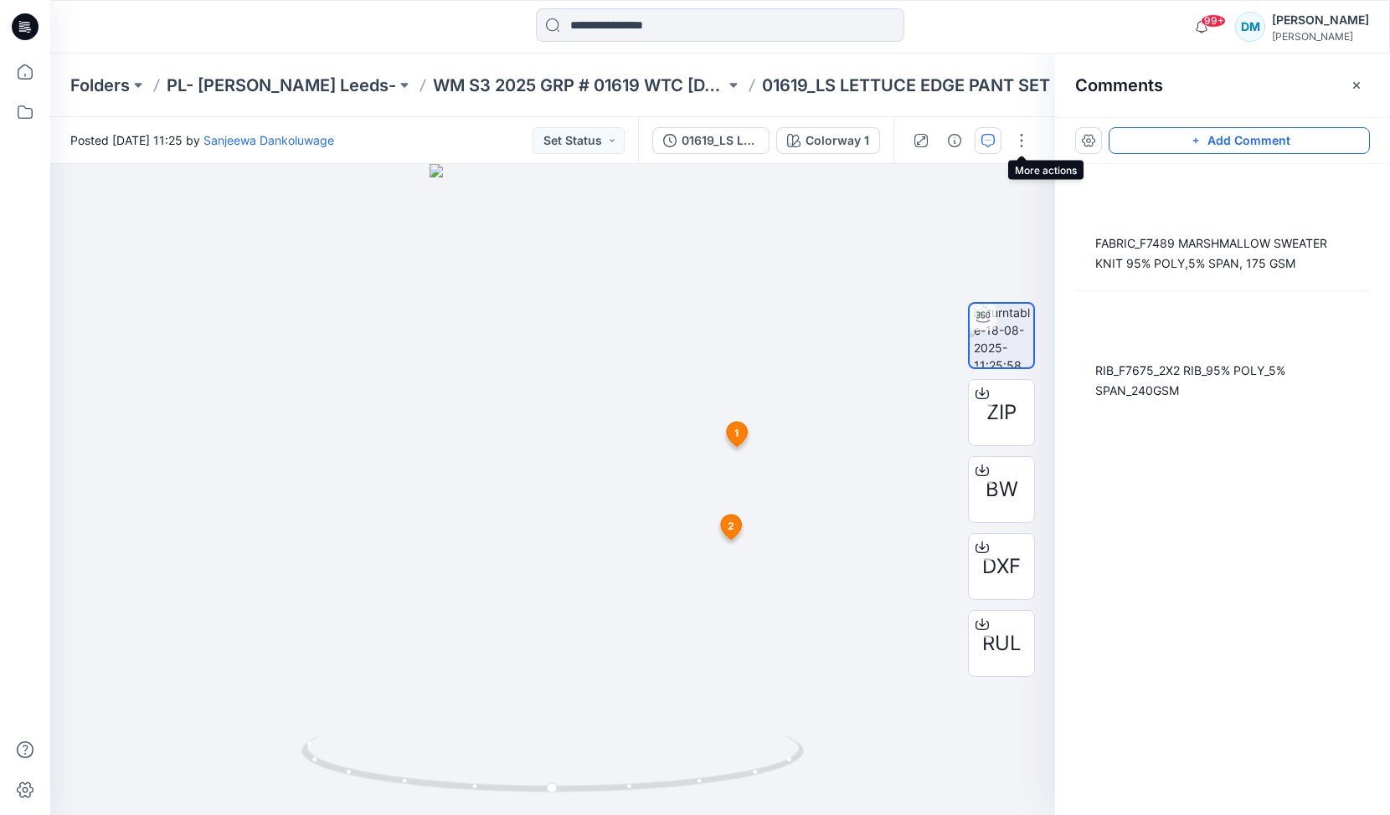
click at [1169, 131] on button "Add Comment" at bounding box center [1239, 140] width 261 height 27
click at [615, 311] on div "3 1 Sanjeewa Dankoluwage August 18, 2025 07:31 RIB_F7675_2X2 RIB_95% POLY_5% SP…" at bounding box center [552, 489] width 1005 height 651
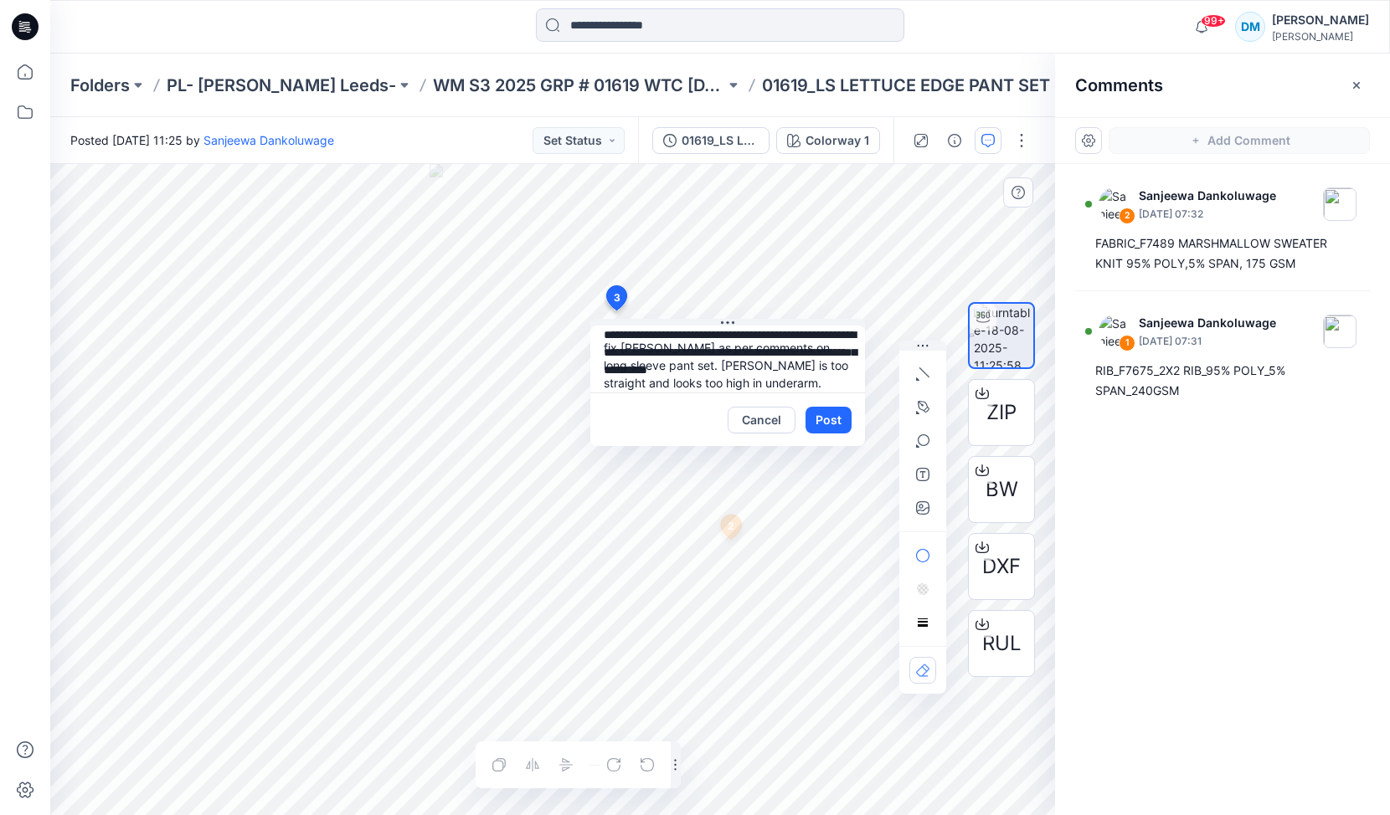
scroll to position [15, 0]
type textarea "**********"
click at [826, 419] on button "Post" at bounding box center [828, 420] width 46 height 27
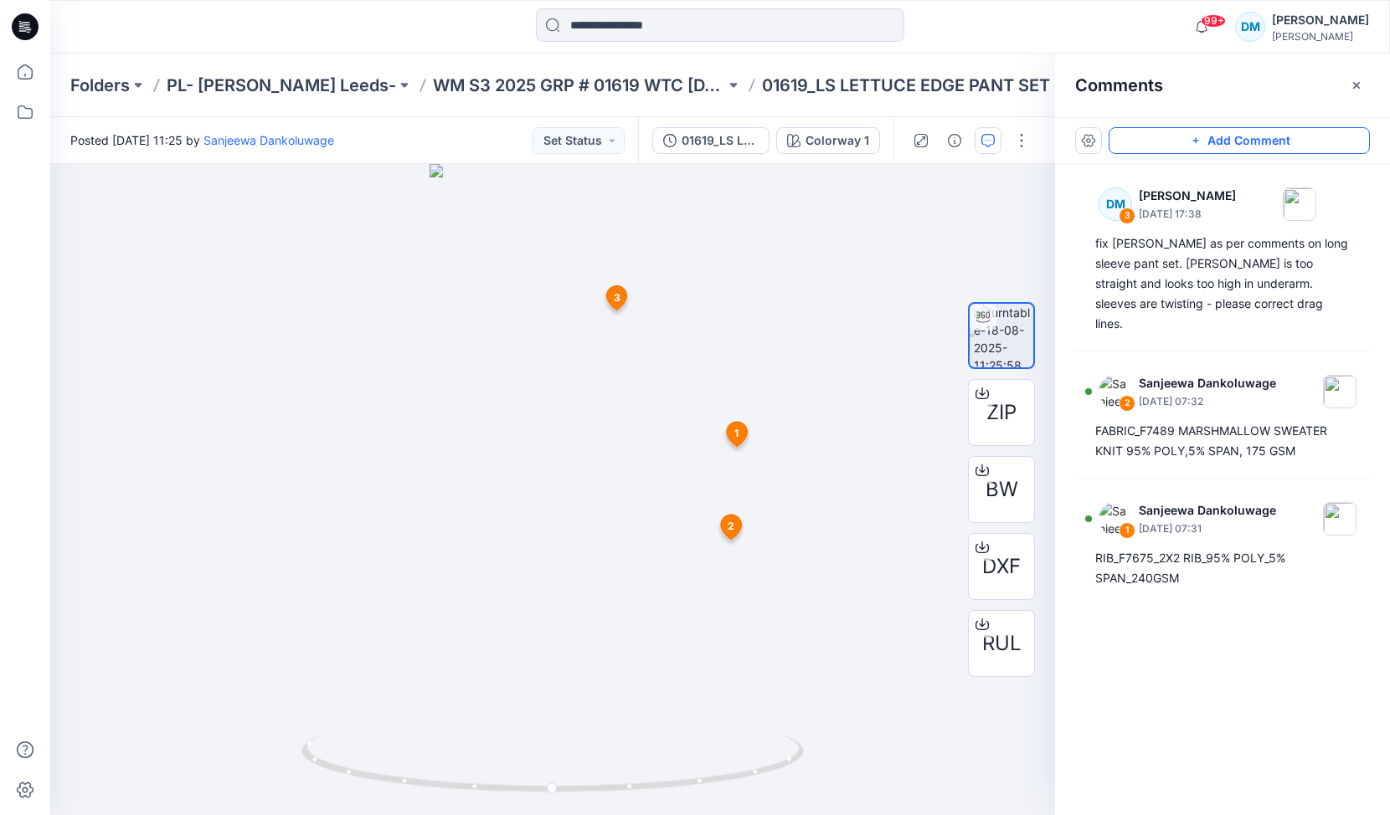
click at [1227, 137] on button "Add Comment" at bounding box center [1239, 140] width 261 height 27
click at [610, 758] on div "4 1 Sanjeewa Dankoluwage August 18, 2025 07:31 RIB_F7675_2X2 RIB_95% POLY_5% SP…" at bounding box center [552, 489] width 1005 height 651
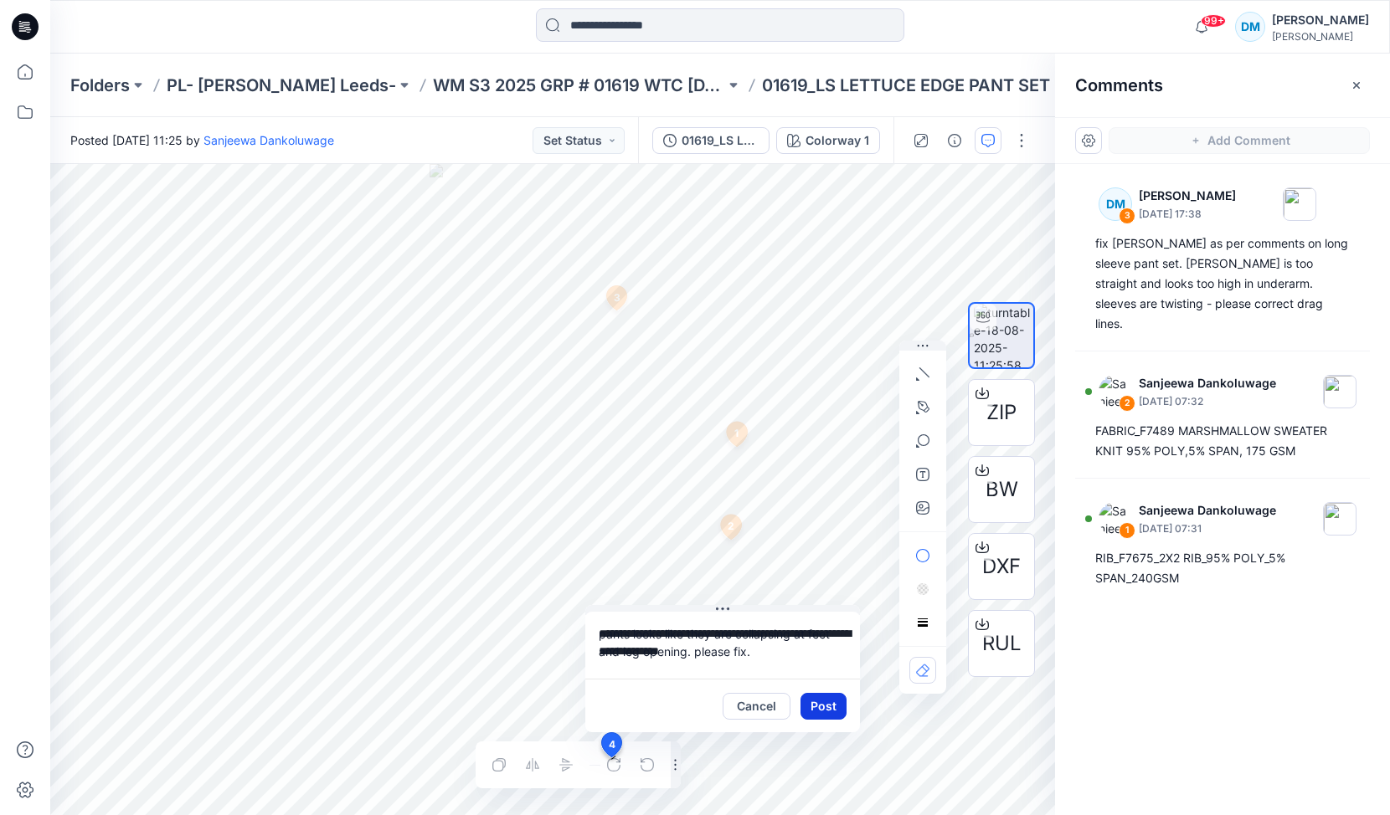
type textarea "**********"
click at [830, 700] on button "Post" at bounding box center [823, 706] width 46 height 27
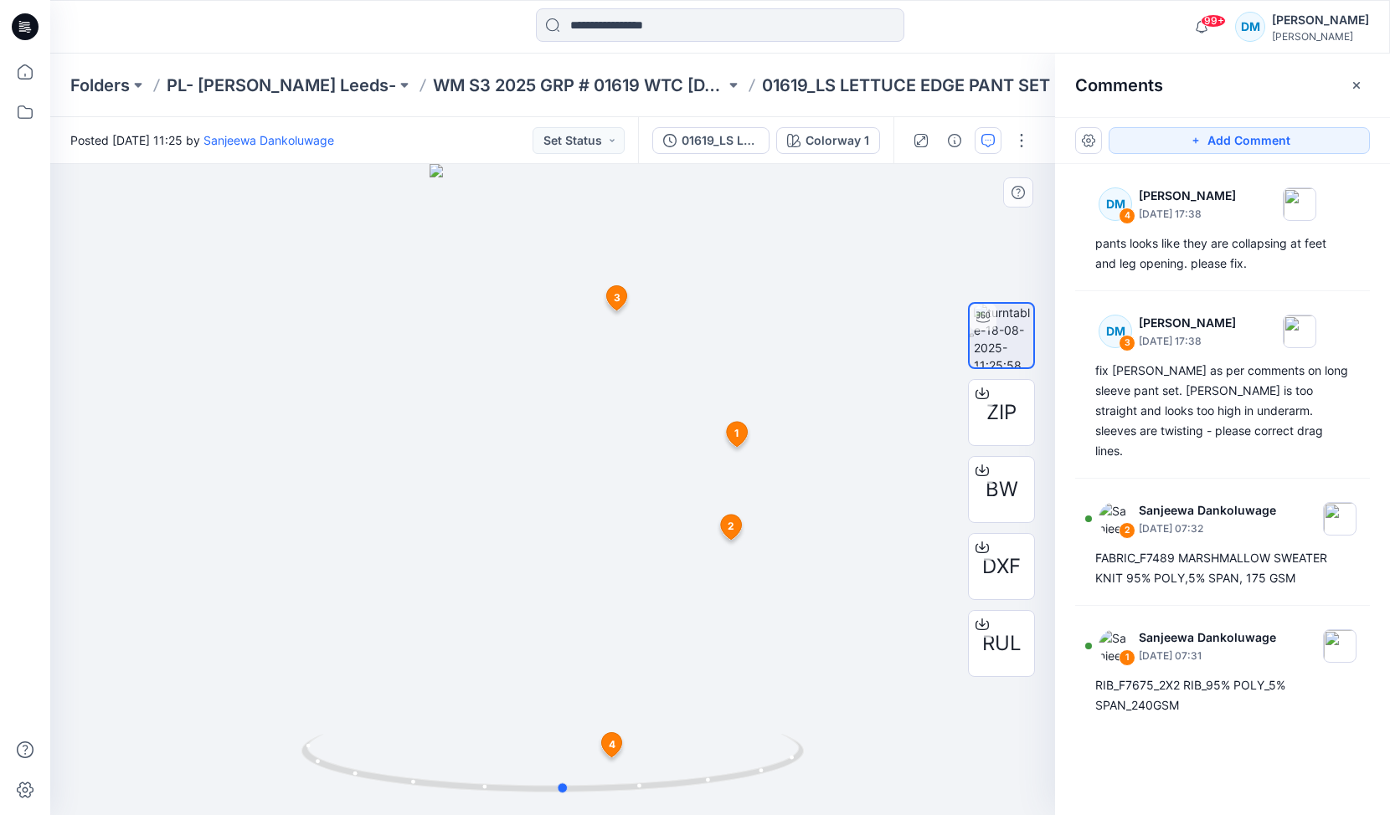
drag, startPoint x: 661, startPoint y: 747, endPoint x: 671, endPoint y: 715, distance: 33.6
click at [671, 715] on div at bounding box center [552, 489] width 1005 height 651
click at [617, 140] on button "Set Status" at bounding box center [578, 140] width 92 height 27
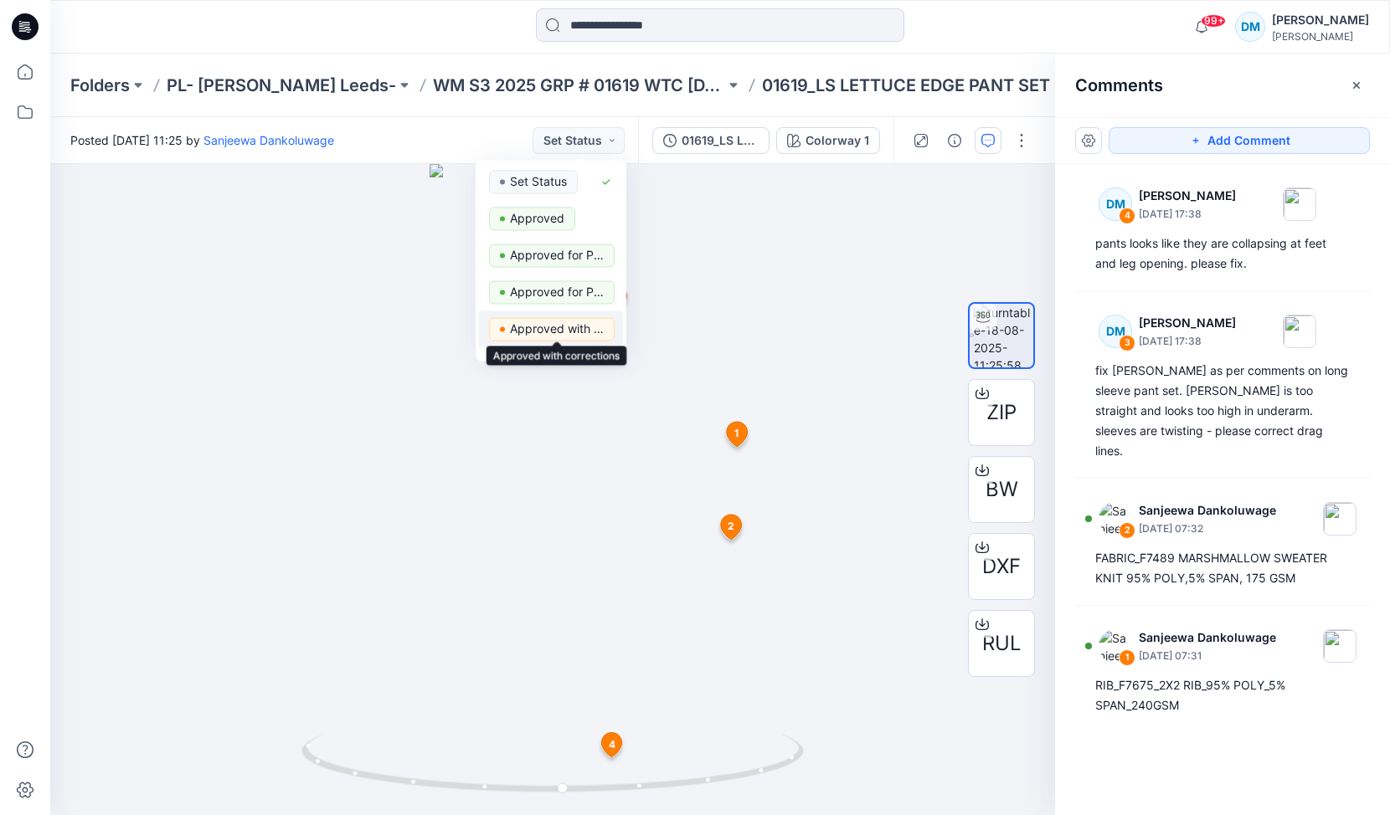
click at [561, 320] on p "Approved with corrections" at bounding box center [557, 329] width 94 height 22
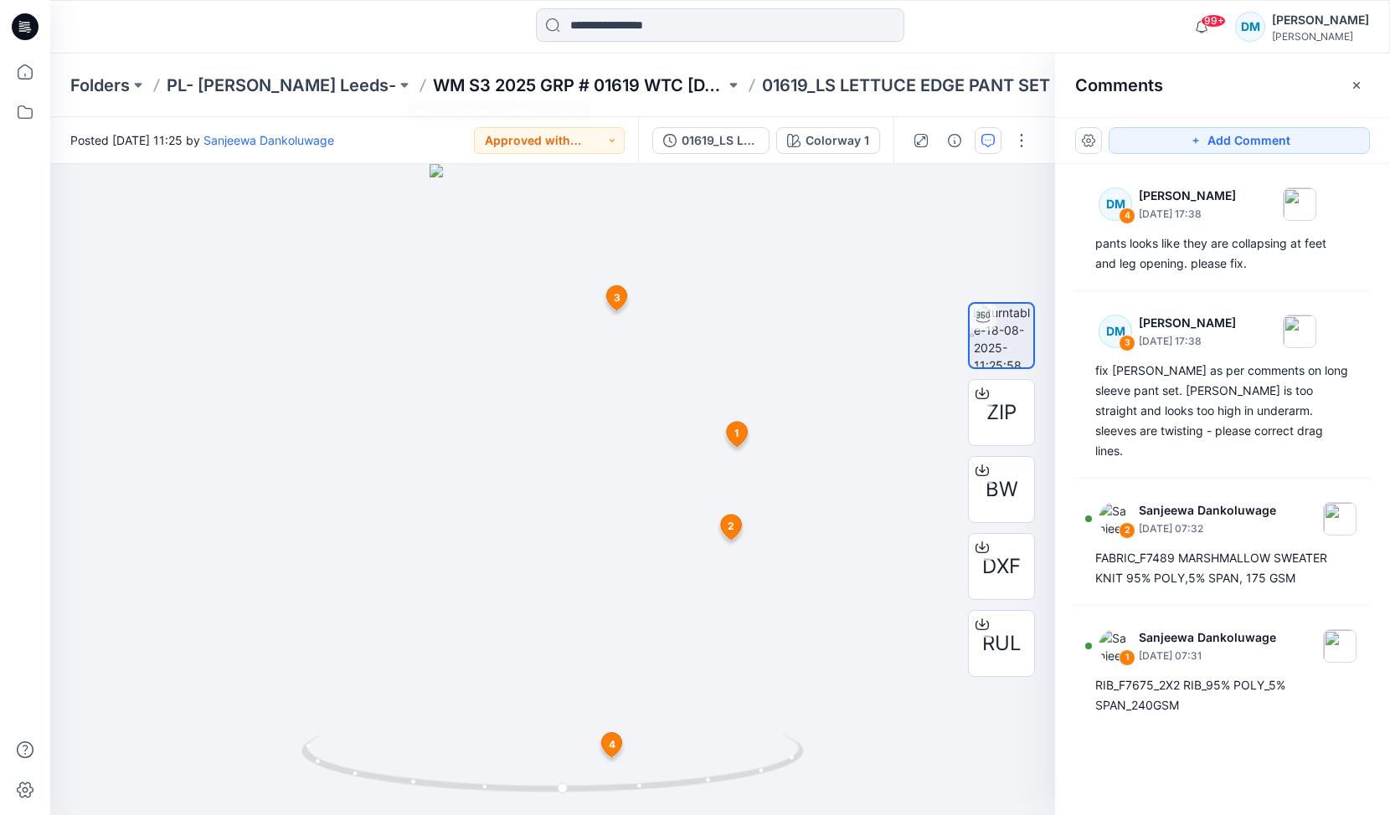
click at [580, 85] on p "WM S3 2025 GRP # 01619 WTC [DATE]" at bounding box center [579, 85] width 292 height 23
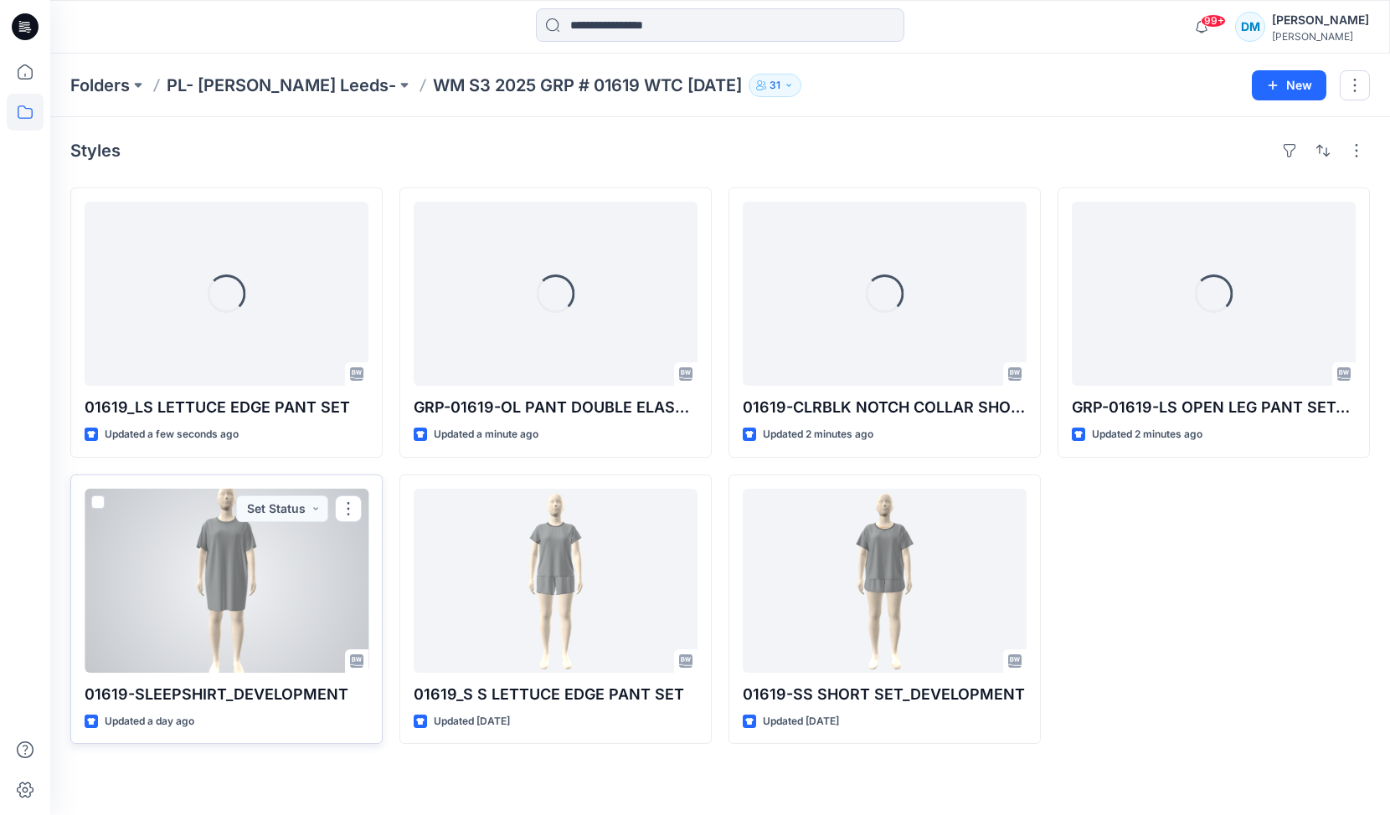
click at [273, 571] on div at bounding box center [227, 581] width 284 height 184
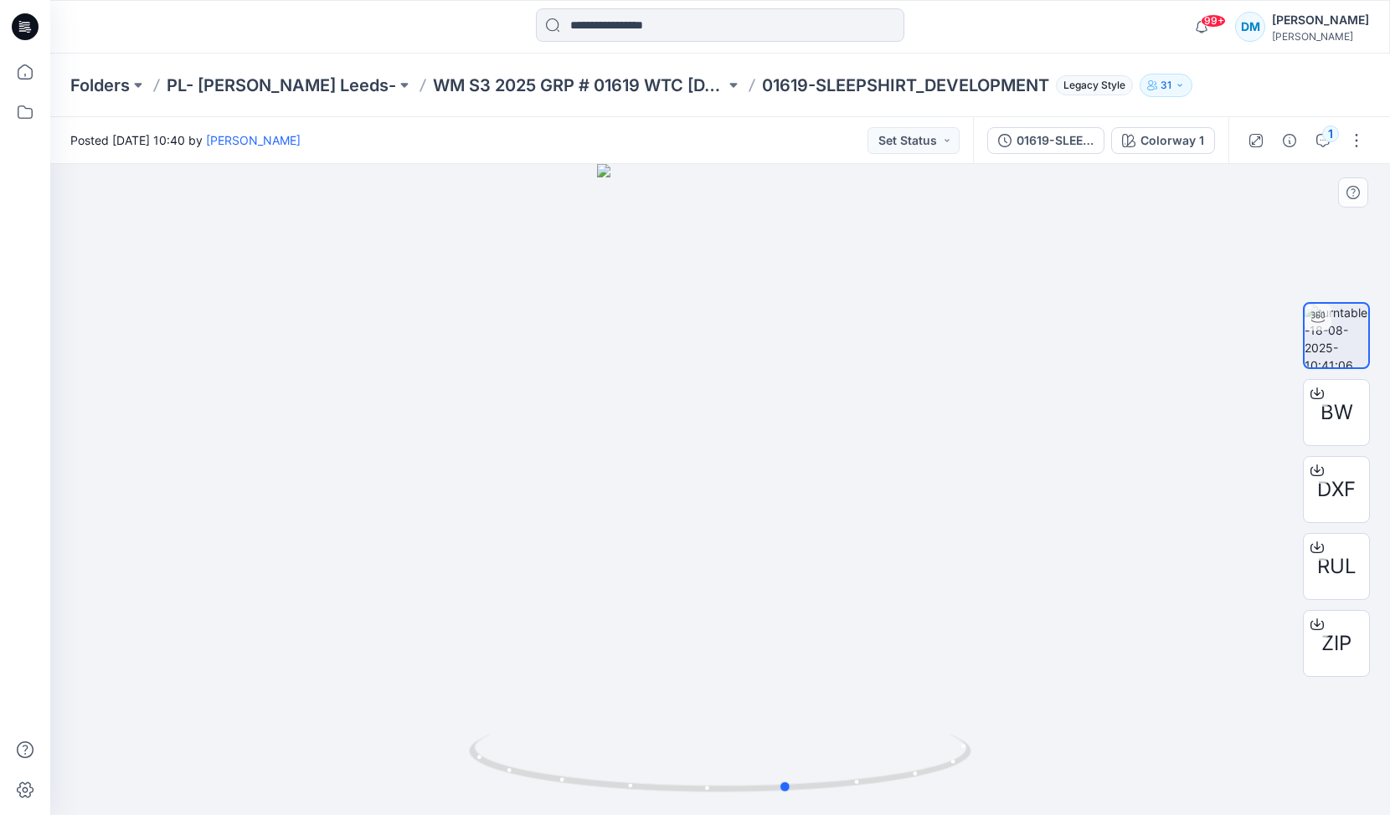
drag, startPoint x: 794, startPoint y: 577, endPoint x: 853, endPoint y: 589, distance: 60.6
click at [854, 589] on div at bounding box center [720, 489] width 1340 height 651
